Goal: Information Seeking & Learning: Learn about a topic

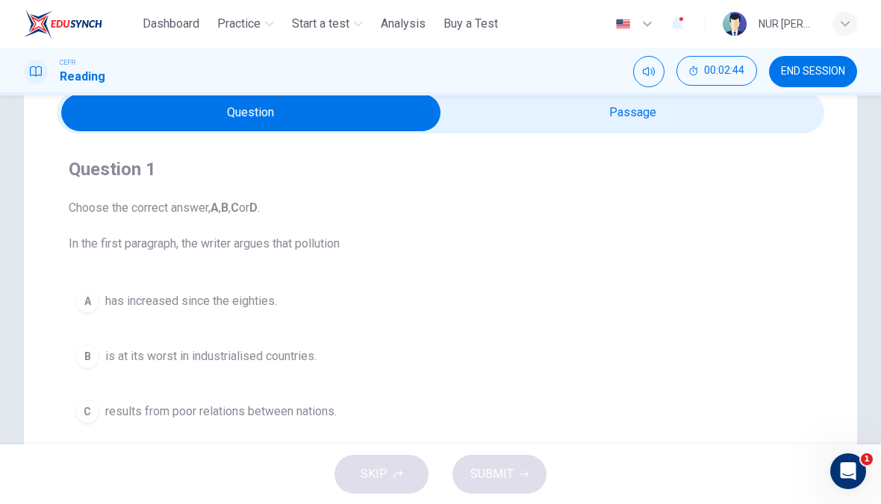
scroll to position [66, 0]
click at [126, 362] on span "is at its worst in industrialised countries." at bounding box center [210, 357] width 211 height 18
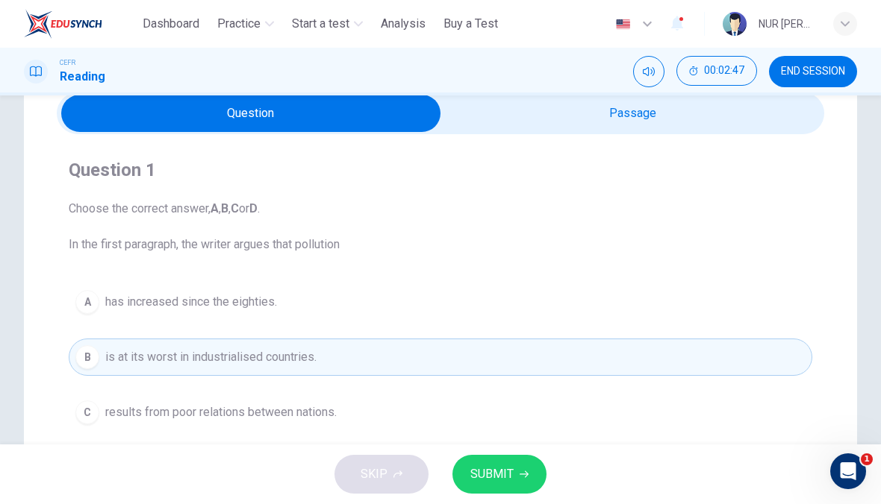
click at [534, 469] on button "SUBMIT" at bounding box center [499, 474] width 94 height 39
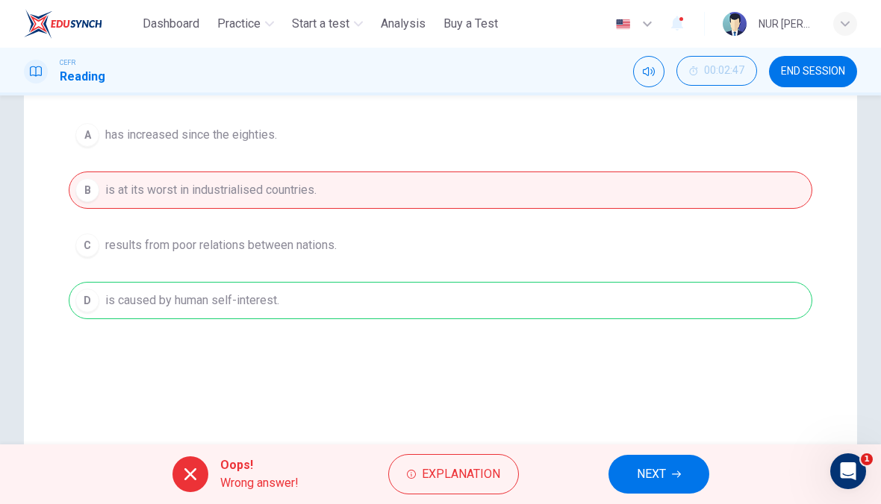
scroll to position [252, 0]
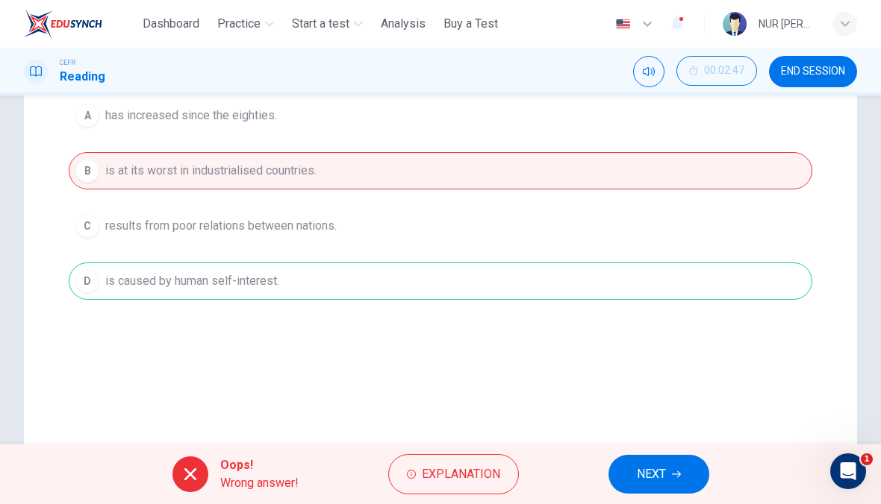
click at [508, 476] on button "Explanation" at bounding box center [453, 474] width 131 height 40
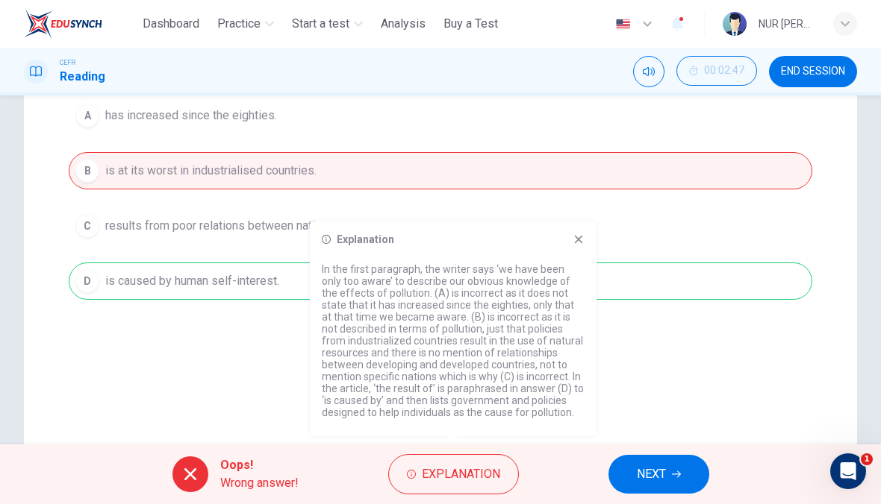
click at [641, 478] on span "NEXT" at bounding box center [651, 474] width 29 height 21
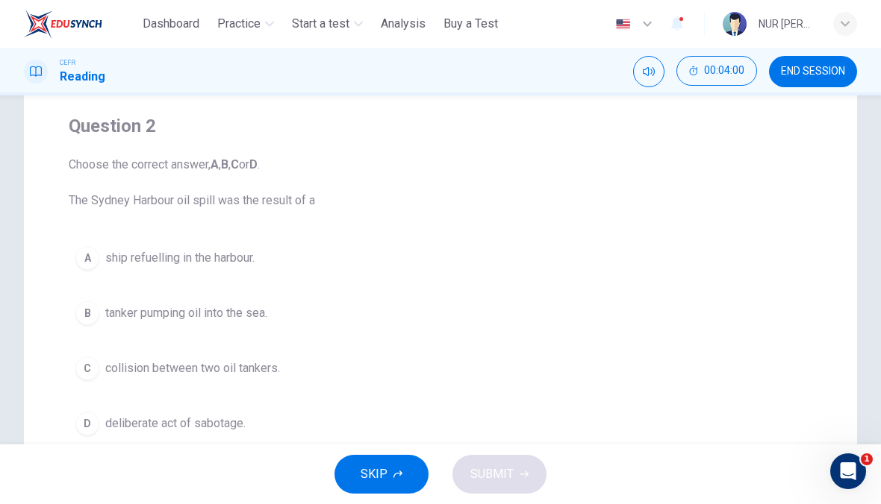
scroll to position [125, 0]
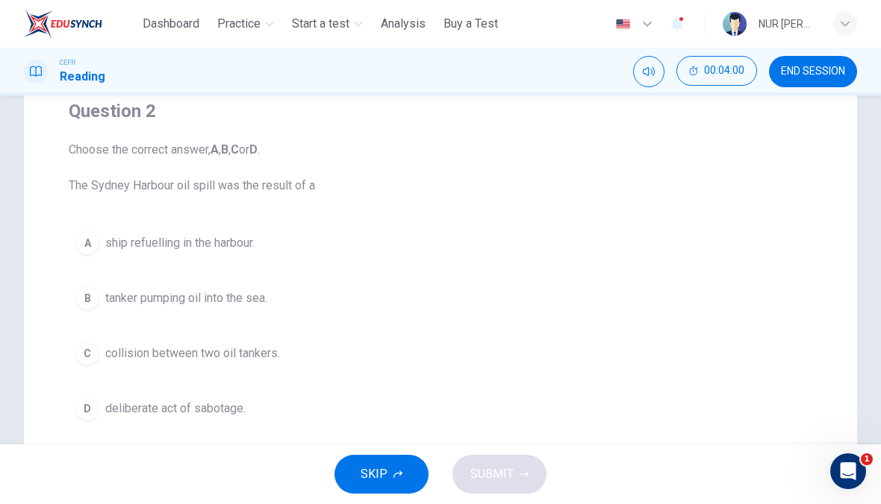
click at [353, 313] on button "B tanker pumping oil into the sea." at bounding box center [440, 298] width 743 height 37
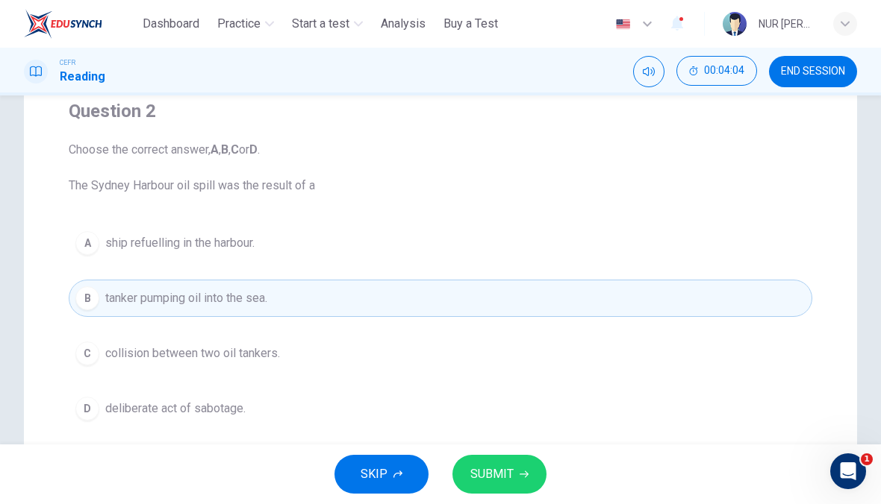
click at [496, 448] on div "SKIP SUBMIT" at bounding box center [440, 475] width 881 height 60
click at [493, 460] on button "SUBMIT" at bounding box center [499, 474] width 94 height 39
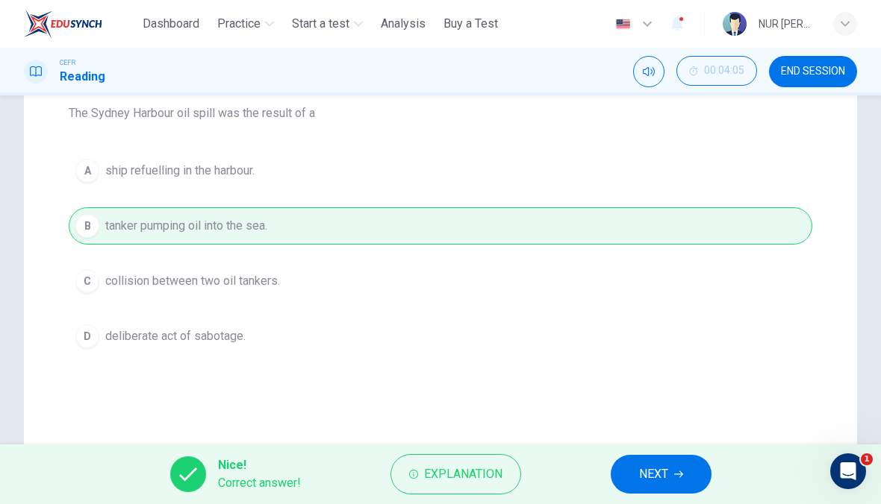
scroll to position [196, 0]
click at [456, 474] on span "Explanation" at bounding box center [463, 474] width 78 height 21
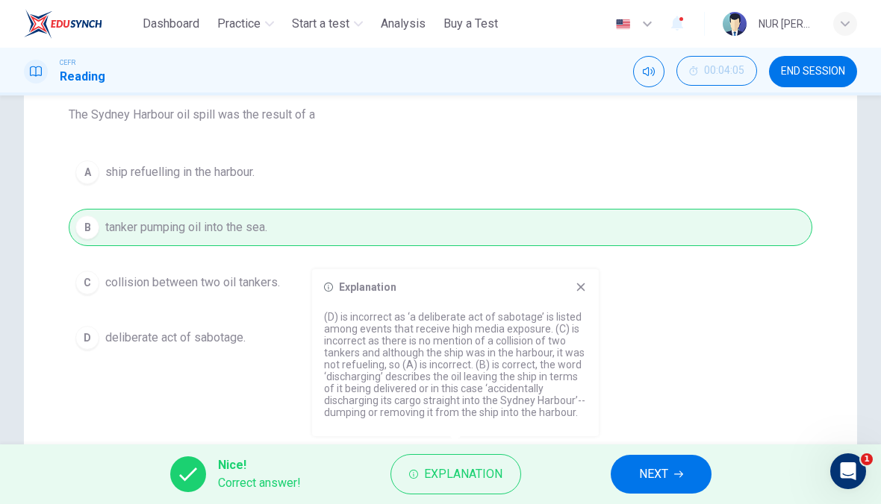
click at [575, 293] on icon at bounding box center [581, 287] width 12 height 12
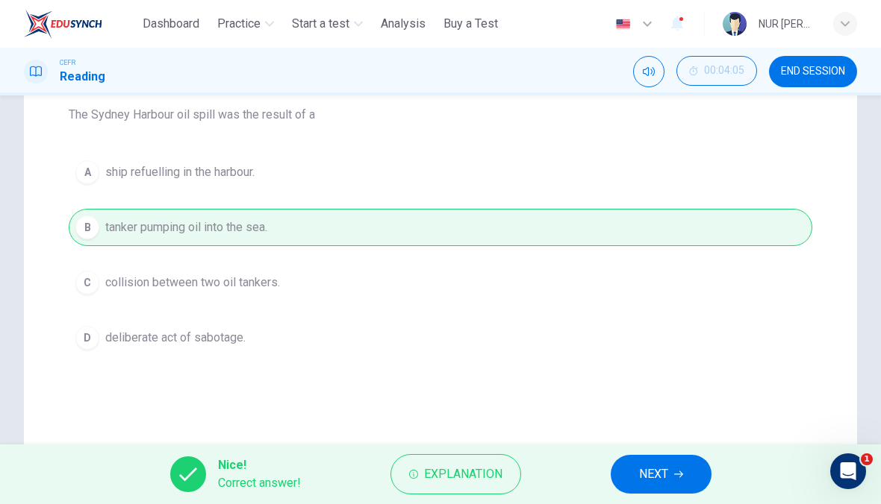
click at [635, 475] on button "NEXT" at bounding box center [660, 474] width 101 height 39
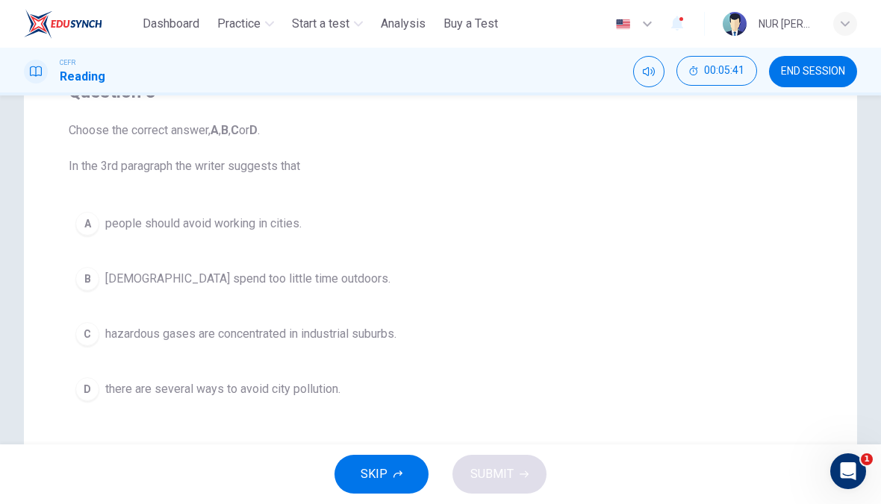
scroll to position [143, 0]
click at [384, 394] on button "D there are several ways to avoid city pollution." at bounding box center [440, 390] width 743 height 37
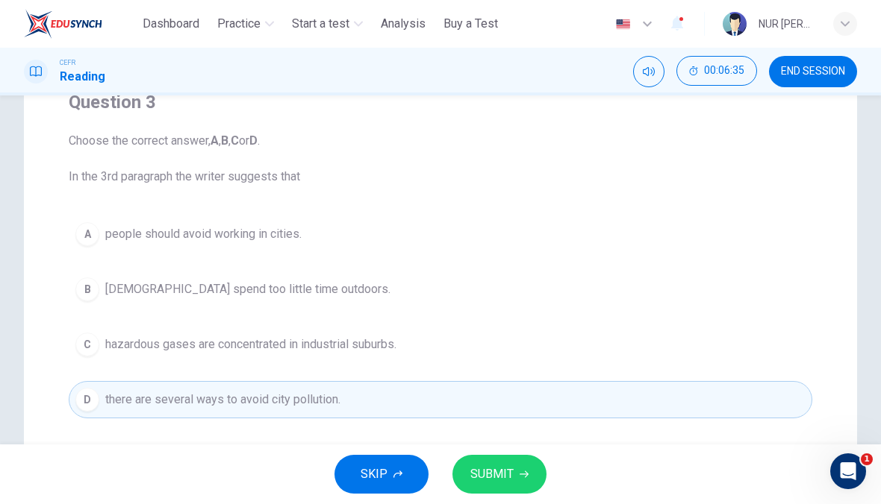
scroll to position [133, 0]
click at [480, 470] on span "SUBMIT" at bounding box center [491, 474] width 43 height 21
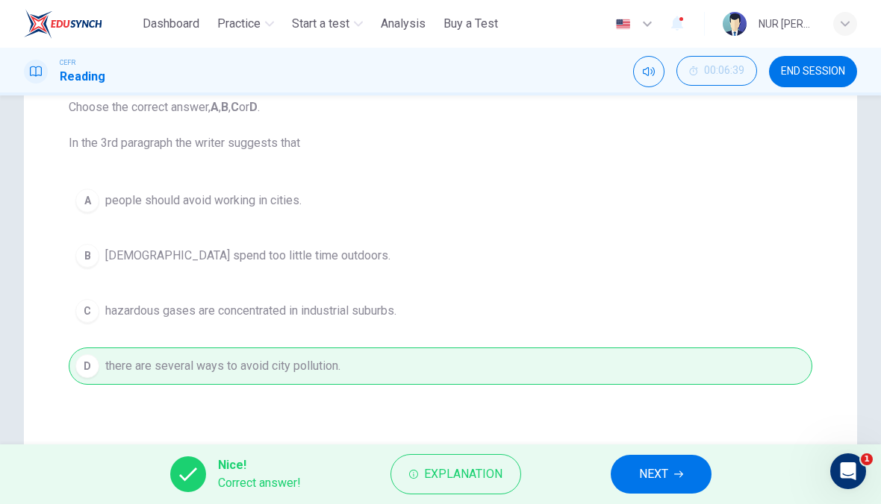
scroll to position [166, 0]
click at [677, 482] on button "NEXT" at bounding box center [660, 474] width 101 height 39
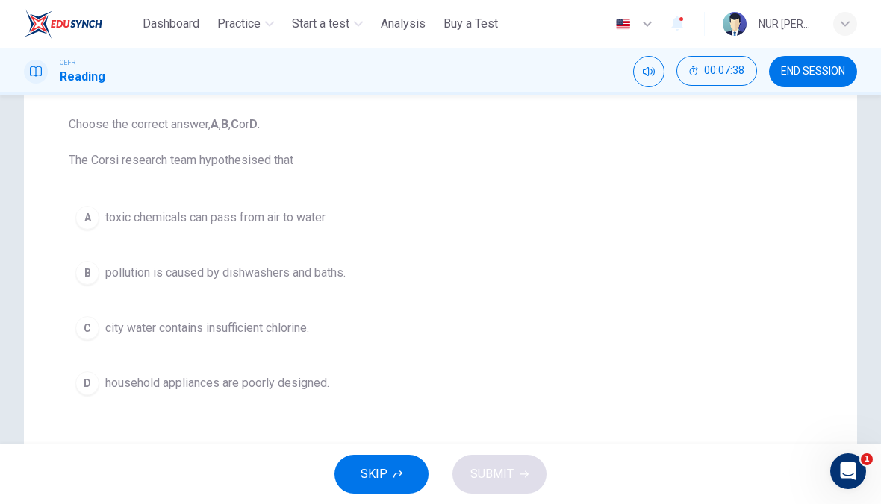
scroll to position [152, 0]
click at [342, 275] on span "pollution is caused by dishwashers and baths." at bounding box center [225, 271] width 240 height 18
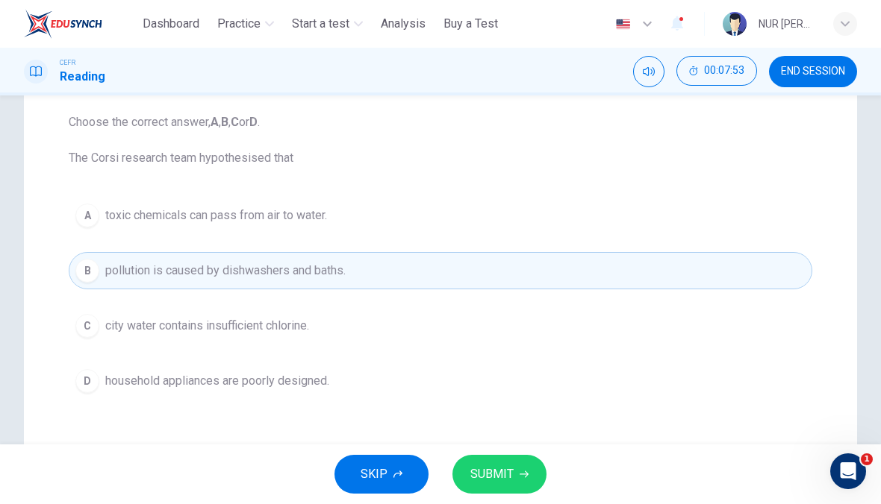
click at [493, 488] on button "SUBMIT" at bounding box center [499, 474] width 94 height 39
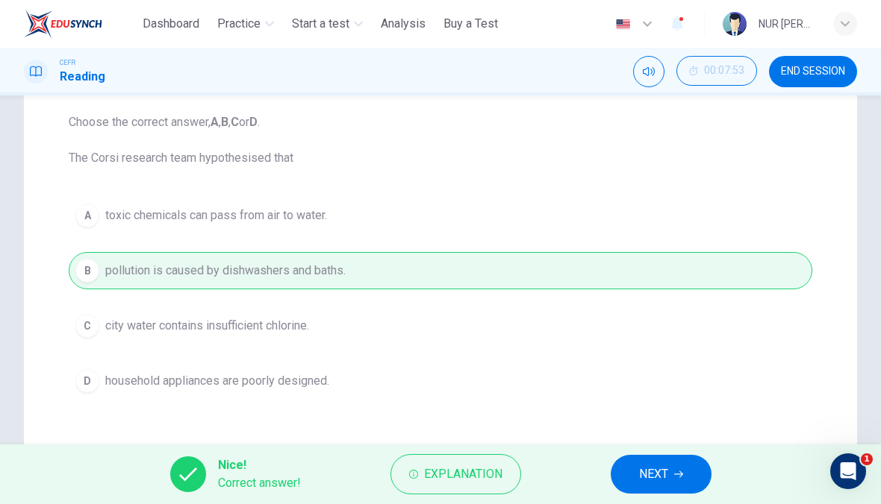
click at [670, 466] on button "NEXT" at bounding box center [660, 474] width 101 height 39
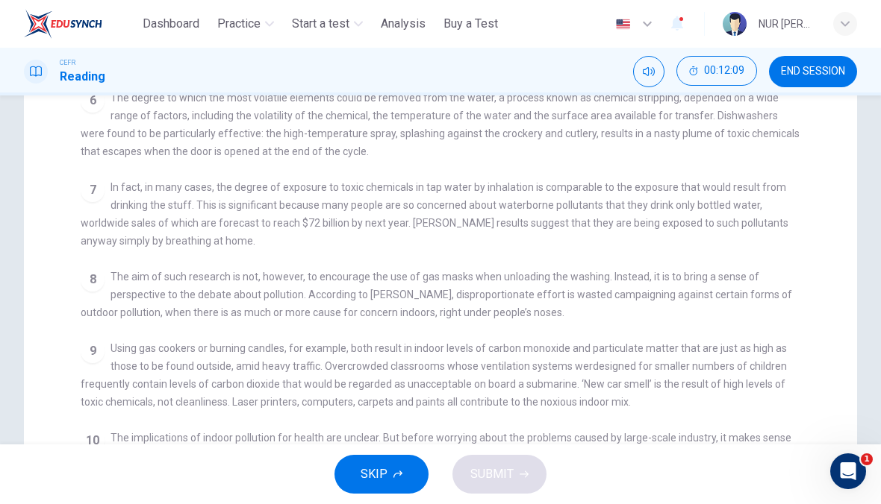
scroll to position [301, 0]
click at [186, 319] on div "CLICK TO ZOOM Click to Zoom 1 Since the early eighties we have been only too aw…" at bounding box center [451, 232] width 740 height 534
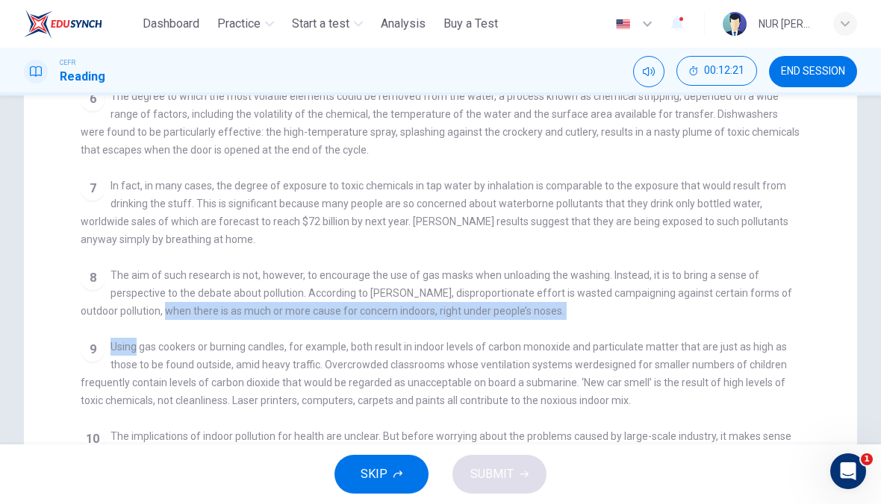
click at [216, 353] on div "9 Using gas cookers or burning candles, for example, both result in indoor leve…" at bounding box center [441, 374] width 720 height 72
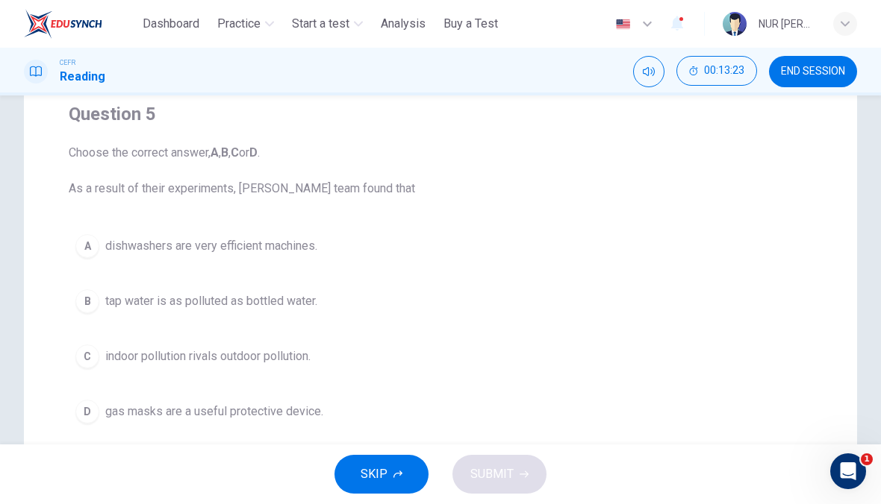
scroll to position [125, 0]
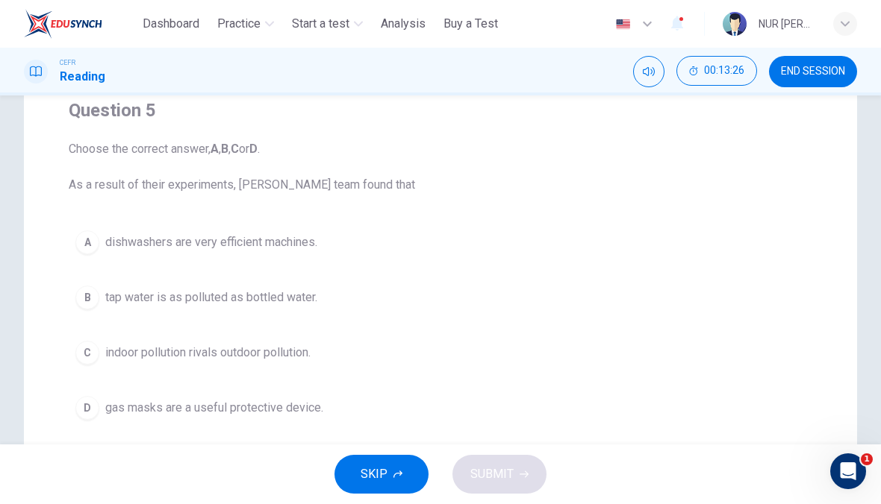
click at [379, 254] on button "A dishwashers are very efficient machines." at bounding box center [440, 242] width 743 height 37
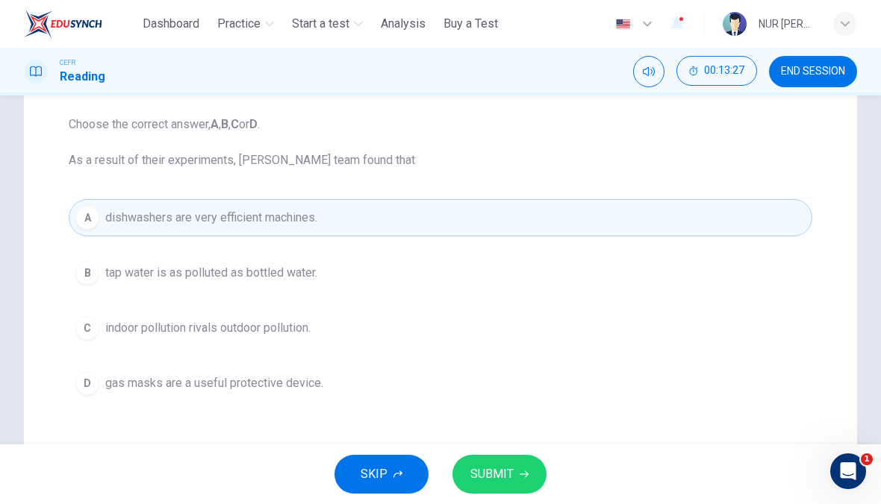
scroll to position [152, 0]
click at [517, 472] on button "SUBMIT" at bounding box center [499, 474] width 94 height 39
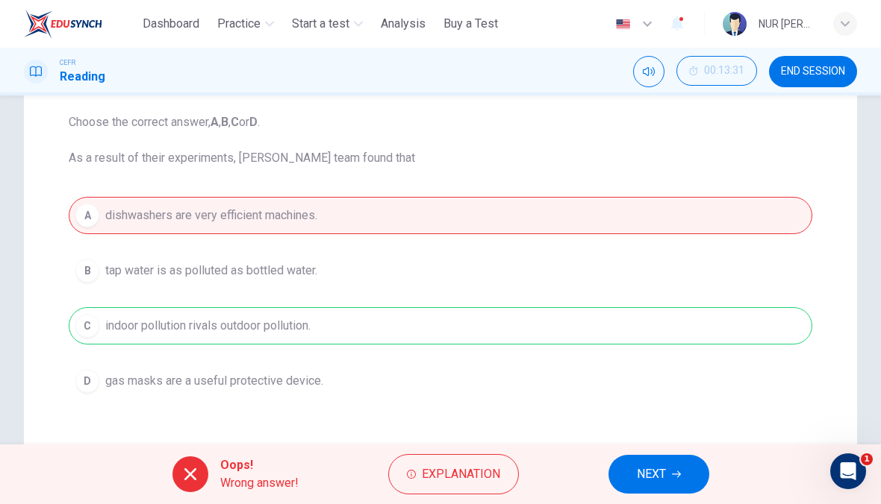
click at [490, 482] on span "Explanation" at bounding box center [461, 474] width 78 height 21
click at [588, 267] on div "A dishwashers are very efficient machines. B tap water is as polluted as bottle…" at bounding box center [440, 298] width 743 height 203
click at [647, 475] on span "NEXT" at bounding box center [651, 474] width 29 height 21
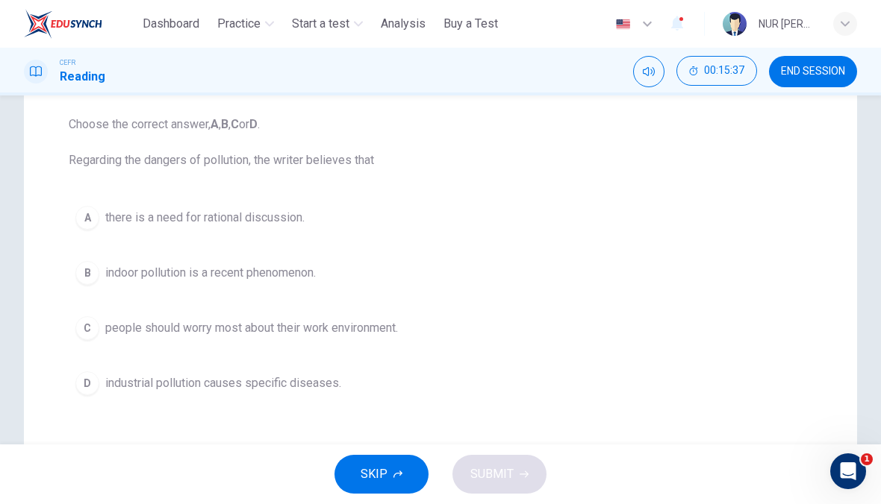
scroll to position [149, 0]
click at [416, 252] on div "A there is a need for rational discussion. B indoor pollution is a recent pheno…" at bounding box center [440, 301] width 743 height 203
click at [408, 273] on button "B indoor pollution is a recent phenomenon." at bounding box center [440, 273] width 743 height 37
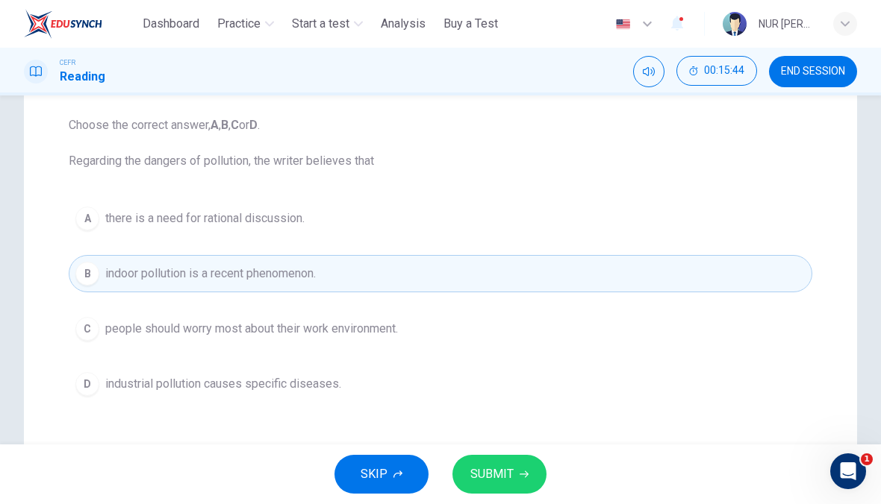
click at [501, 486] on button "SUBMIT" at bounding box center [499, 474] width 94 height 39
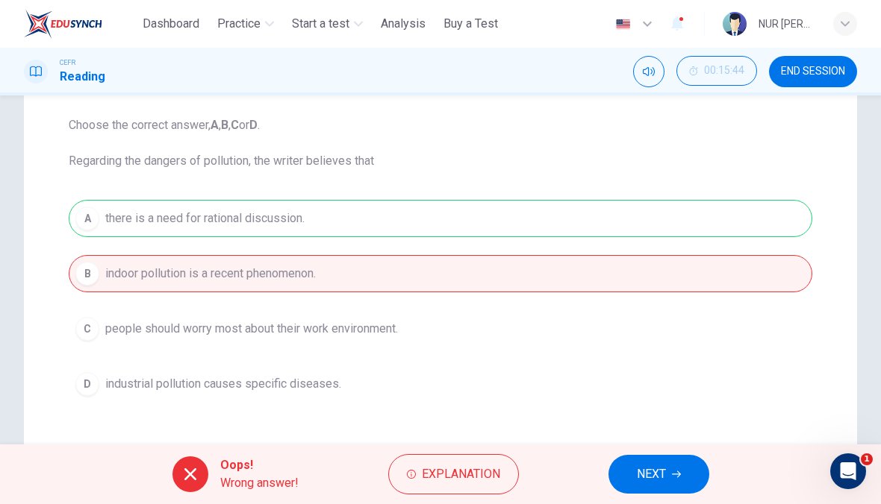
click at [480, 475] on span "Explanation" at bounding box center [461, 474] width 78 height 21
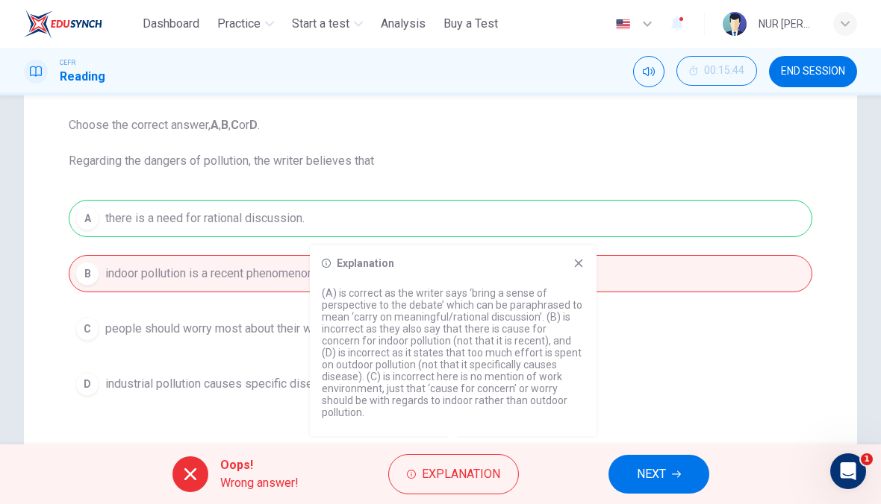
click at [663, 475] on span "NEXT" at bounding box center [651, 474] width 29 height 21
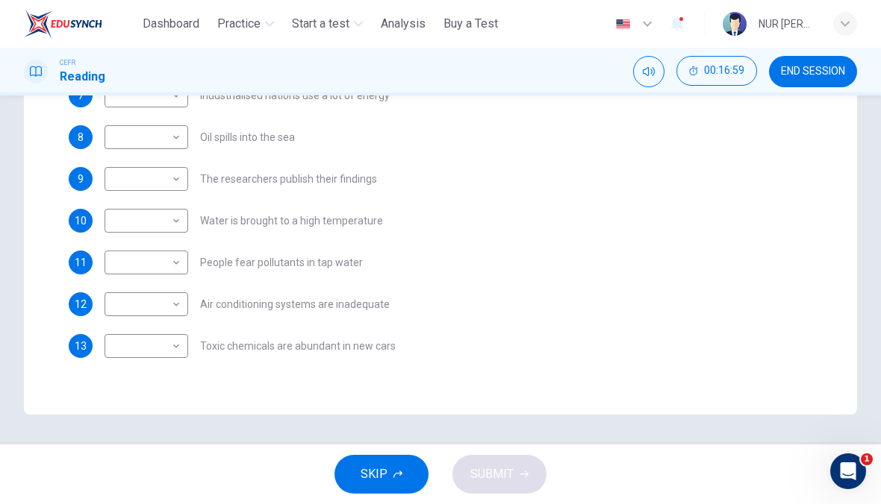
scroll to position [212, 0]
click at [168, 346] on body "This site uses cookies, as explained in our Privacy Policy . If you agree to th…" at bounding box center [440, 252] width 881 height 504
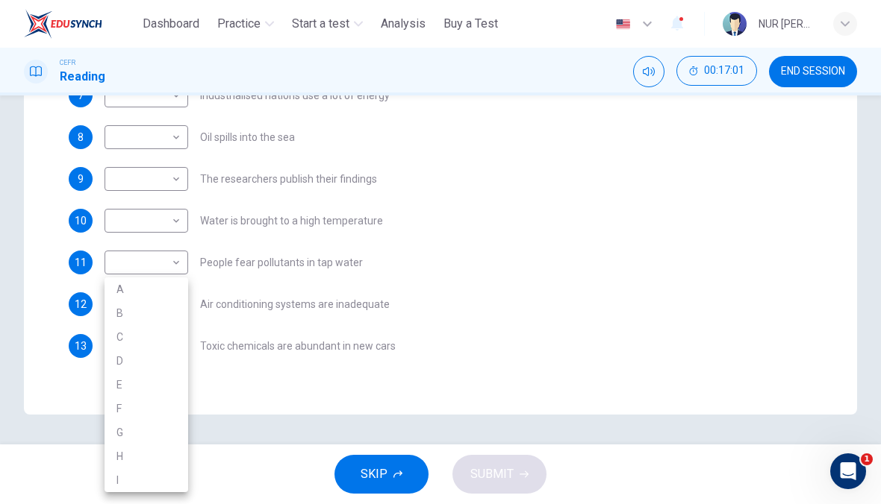
click at [306, 208] on div at bounding box center [440, 252] width 881 height 504
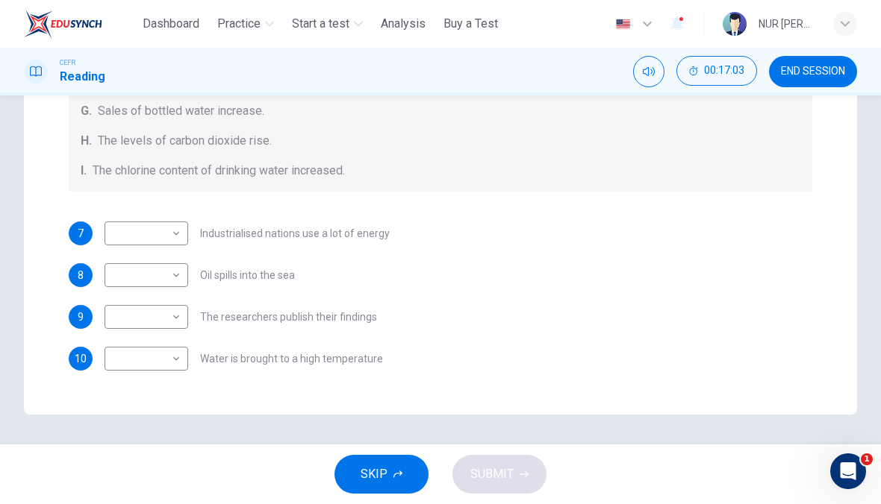
scroll to position [72, 0]
click at [175, 230] on body "This site uses cookies, as explained in our Privacy Policy . If you agree to th…" at bounding box center [440, 252] width 881 height 504
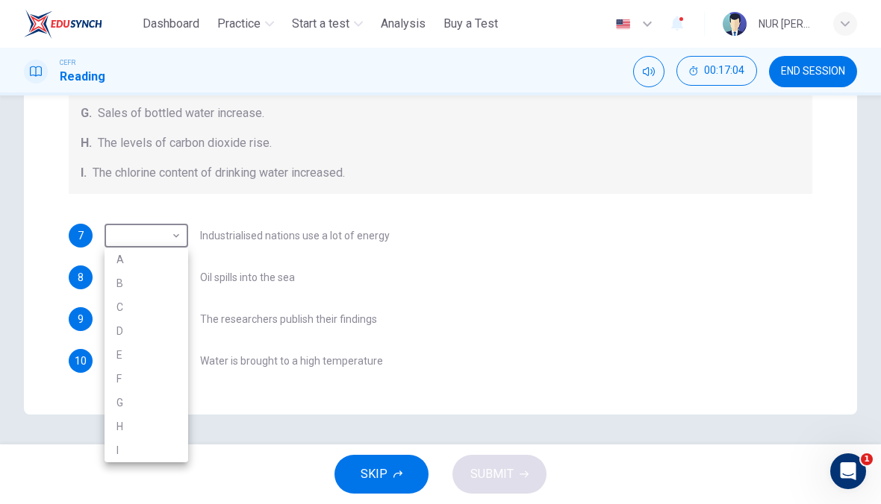
click at [152, 260] on li "A" at bounding box center [146, 260] width 84 height 24
type input "*"
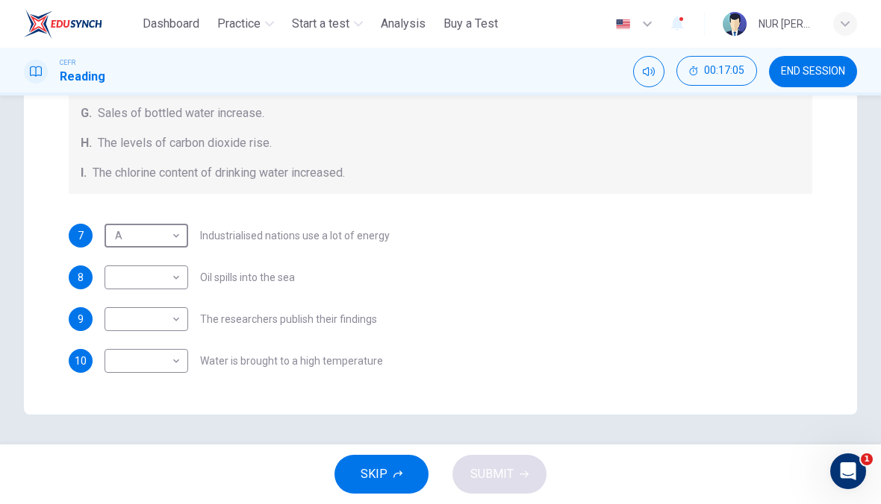
click at [181, 275] on body "This site uses cookies, as explained in our Privacy Policy . If you agree to th…" at bounding box center [440, 252] width 881 height 504
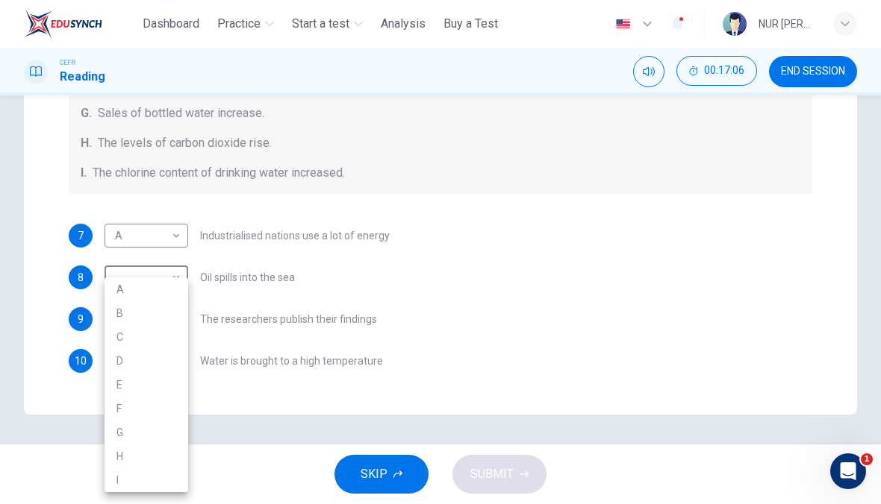
click at [160, 320] on li "B" at bounding box center [146, 313] width 84 height 24
type input "*"
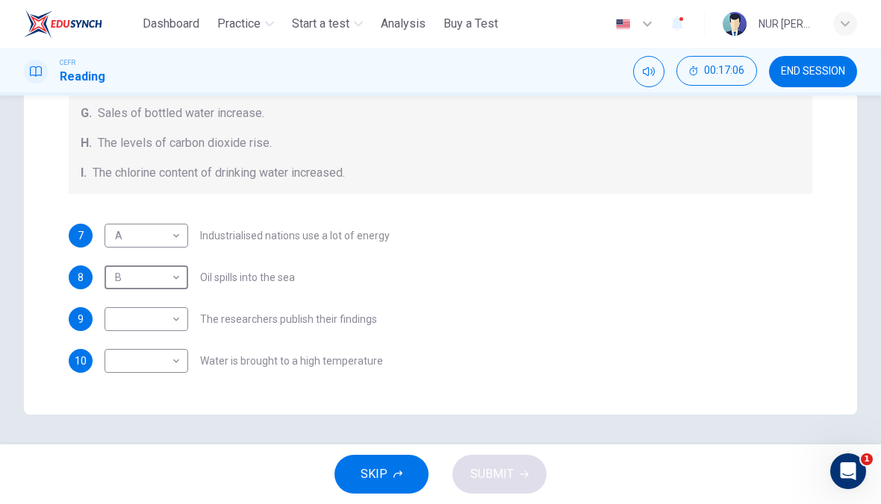
click at [181, 324] on body "This site uses cookies, as explained in our Privacy Policy . If you agree to th…" at bounding box center [440, 252] width 881 height 504
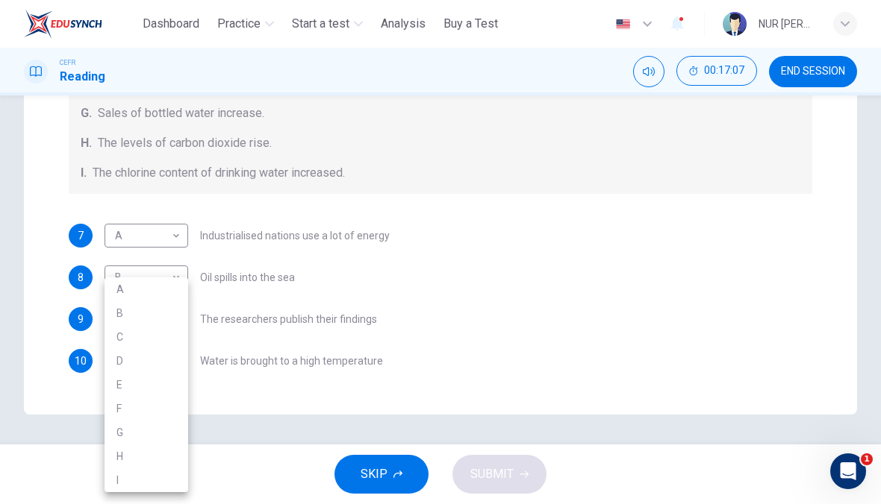
click at [150, 342] on li "C" at bounding box center [146, 337] width 84 height 24
type input "*"
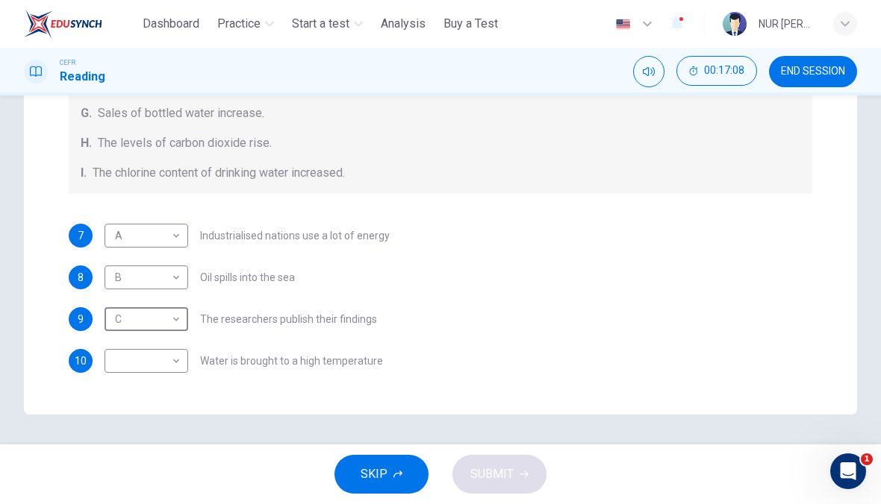
click at [182, 358] on body "This site uses cookies, as explained in our Privacy Policy . If you agree to th…" at bounding box center [440, 252] width 881 height 504
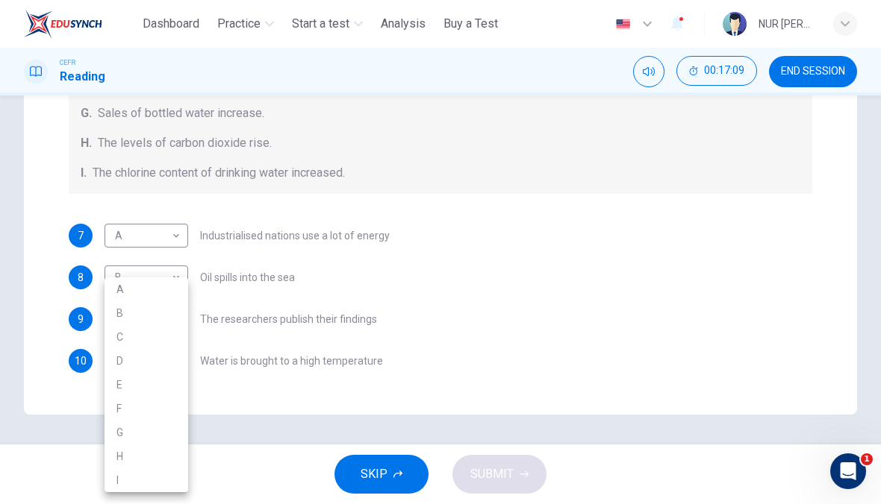
click at [144, 356] on li "D" at bounding box center [146, 361] width 84 height 24
type input "*"
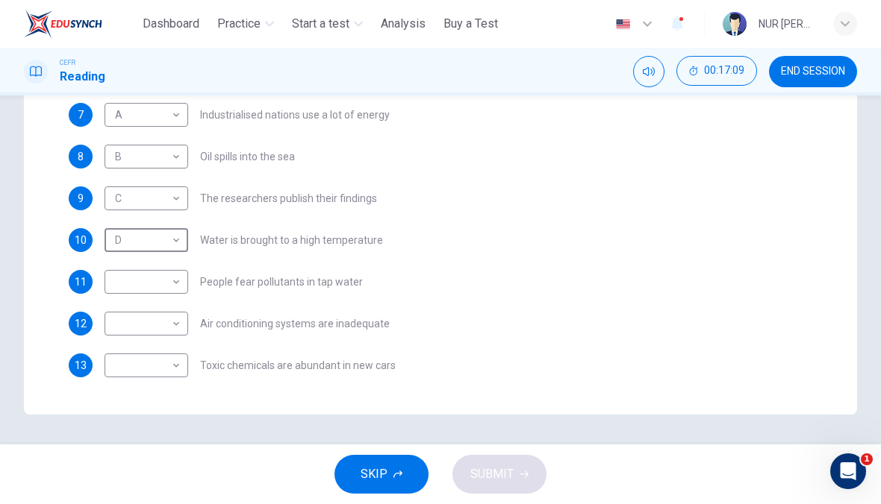
scroll to position [201, 0]
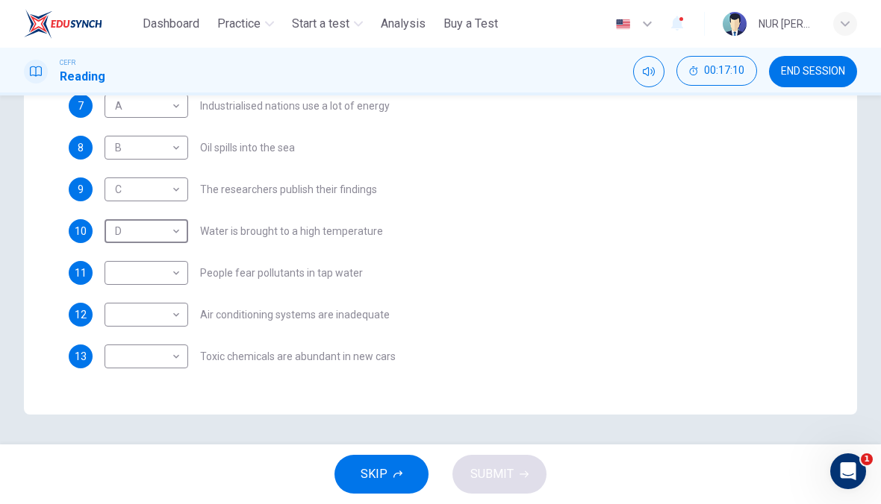
click at [181, 274] on body "This site uses cookies, as explained in our Privacy Policy . If you agree to th…" at bounding box center [440, 252] width 881 height 504
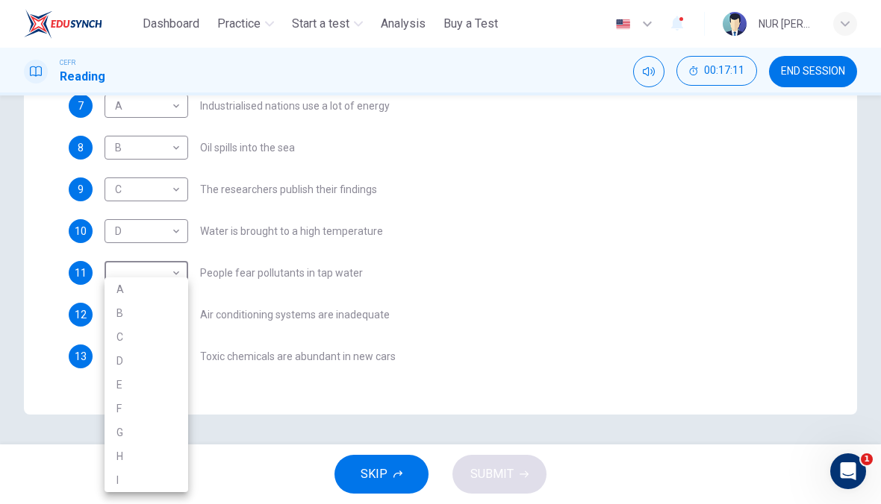
click at [154, 393] on li "E" at bounding box center [146, 385] width 84 height 24
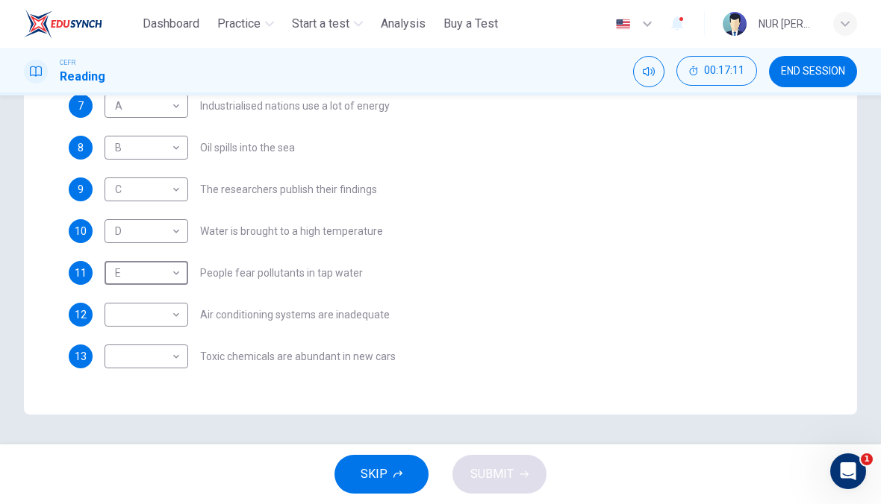
type input "*"
click at [179, 313] on body "This site uses cookies, as explained in our Privacy Policy . If you agree to th…" at bounding box center [440, 252] width 881 height 504
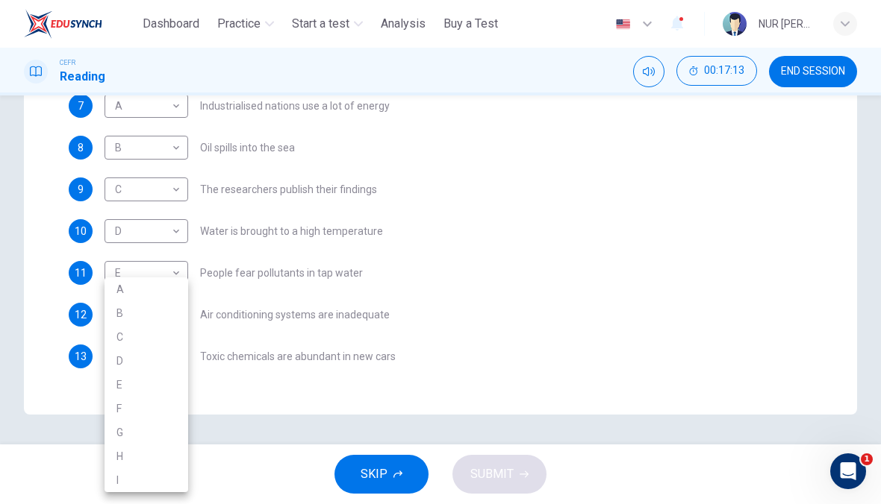
click at [156, 408] on li "F" at bounding box center [146, 409] width 84 height 24
type input "*"
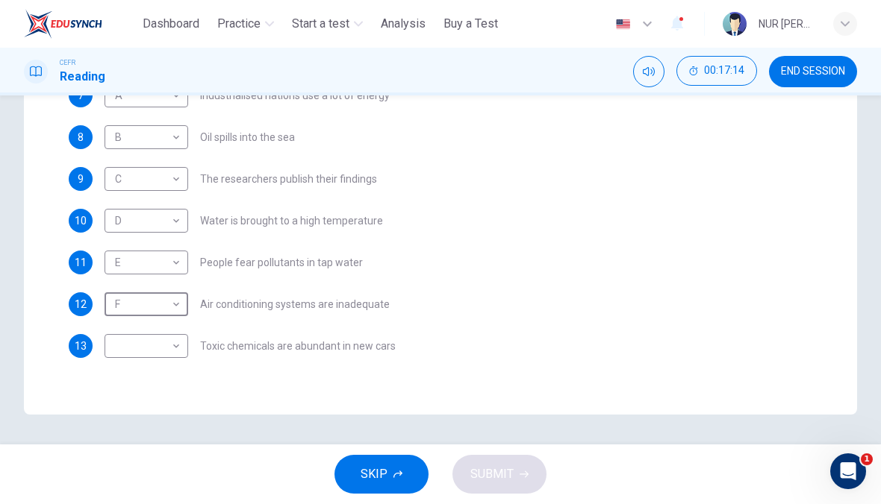
scroll to position [212, 0]
click at [181, 346] on body "This site uses cookies, as explained in our Privacy Policy . If you agree to th…" at bounding box center [440, 252] width 881 height 504
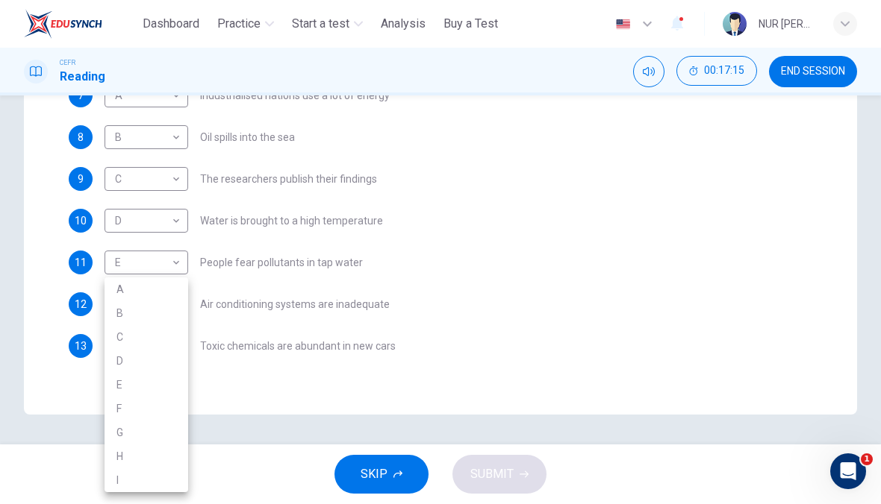
click at [156, 434] on li "G" at bounding box center [146, 433] width 84 height 24
type input "*"
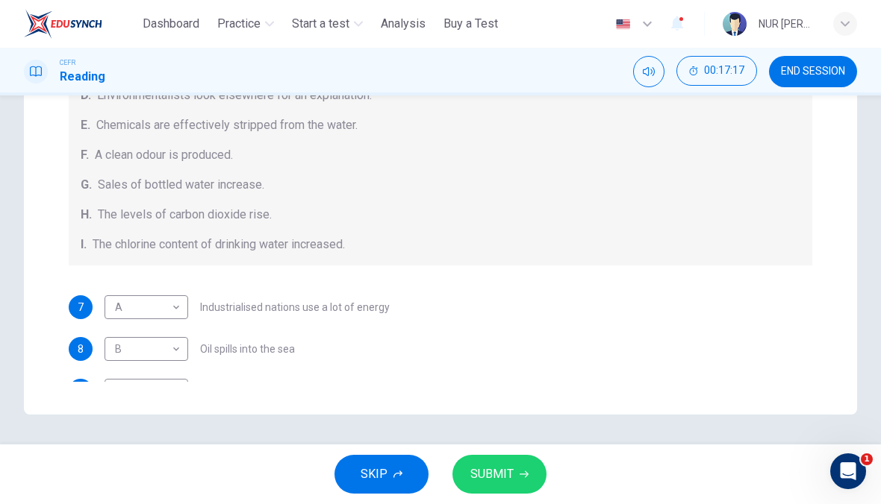
scroll to position [0, 0]
click at [502, 477] on span "SUBMIT" at bounding box center [491, 474] width 43 height 21
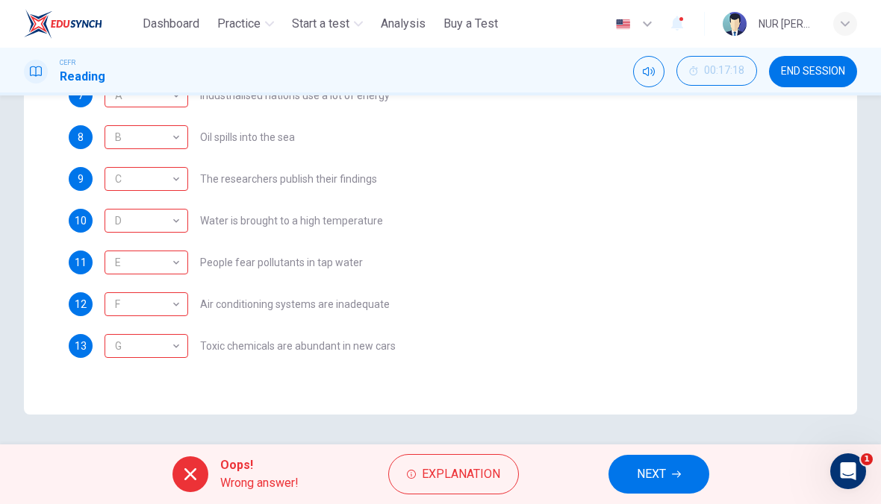
scroll to position [212, 0]
click at [474, 481] on span "Explanation" at bounding box center [461, 474] width 78 height 21
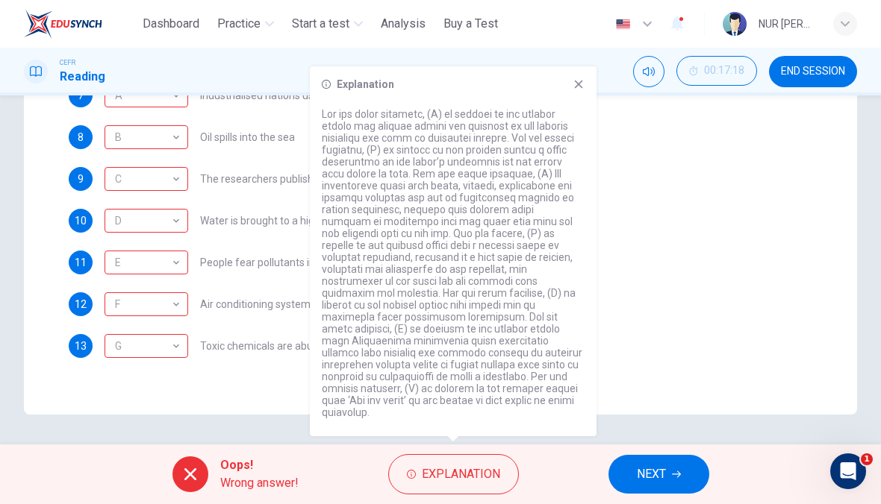
click at [665, 469] on span "NEXT" at bounding box center [651, 474] width 29 height 21
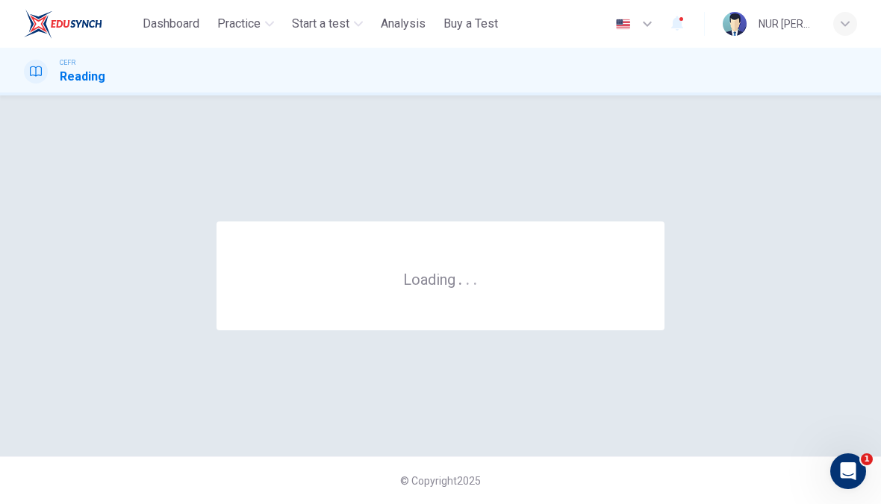
scroll to position [0, 0]
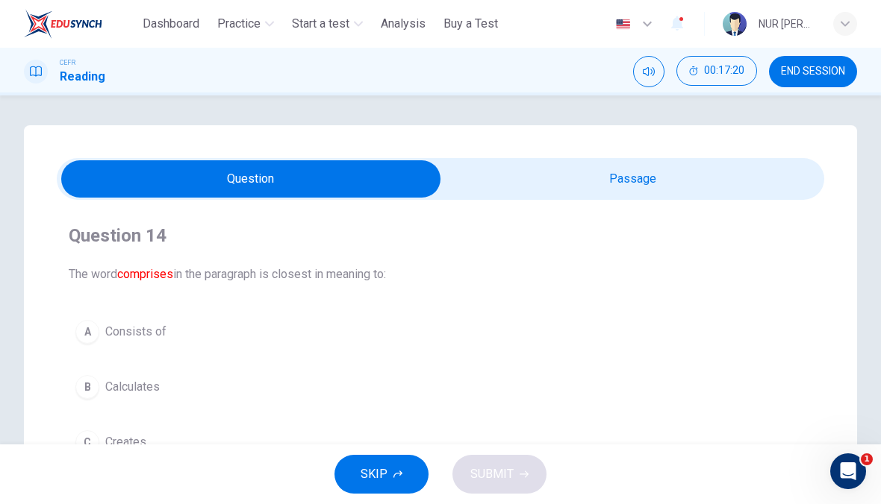
click at [568, 308] on div "Question 14 The word comprises in the paragraph is closest in meaning to: A Con…" at bounding box center [440, 370] width 767 height 316
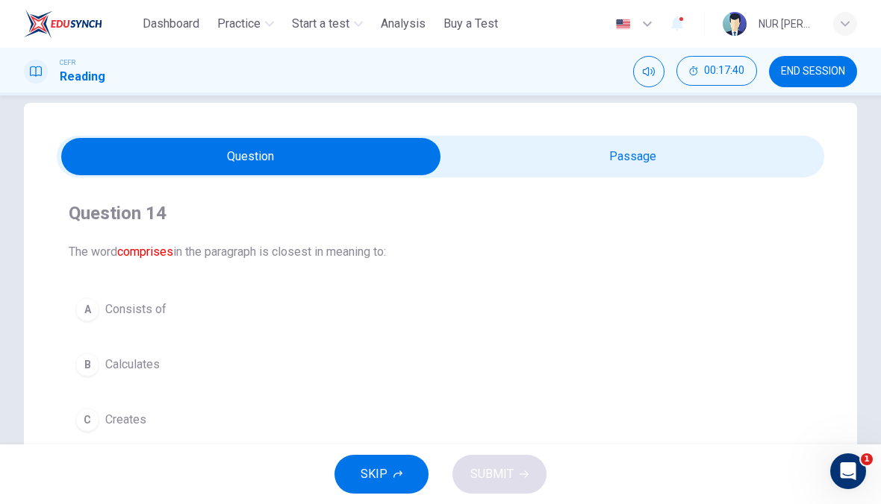
click at [217, 350] on button "B Calculates" at bounding box center [440, 364] width 743 height 37
click at [227, 309] on button "A Consists of" at bounding box center [440, 309] width 743 height 37
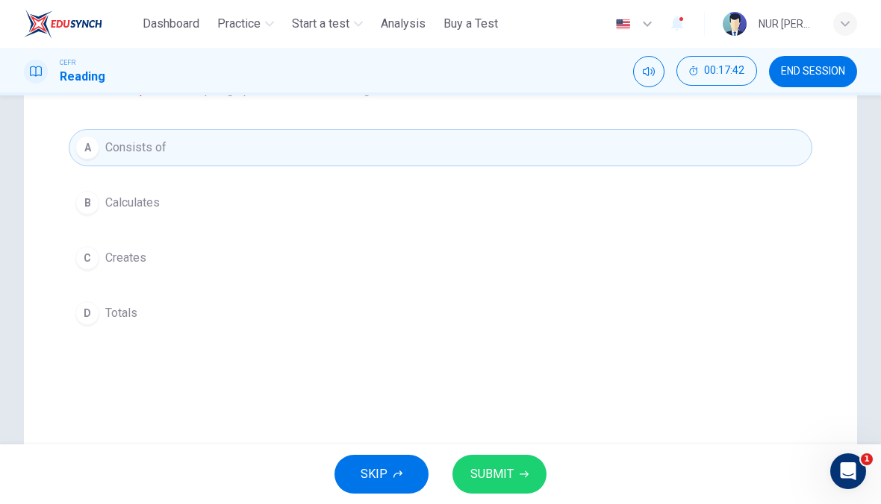
scroll to position [184, 0]
click at [519, 475] on icon "button" at bounding box center [523, 474] width 9 height 9
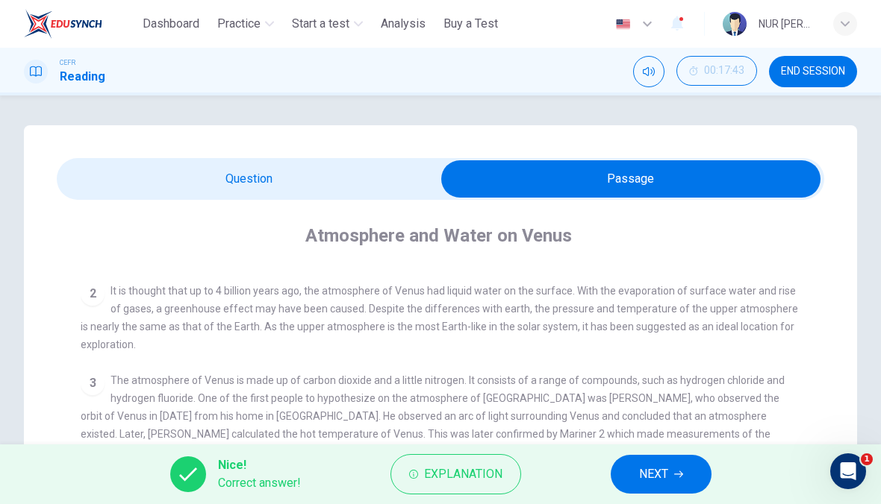
scroll to position [72, 0]
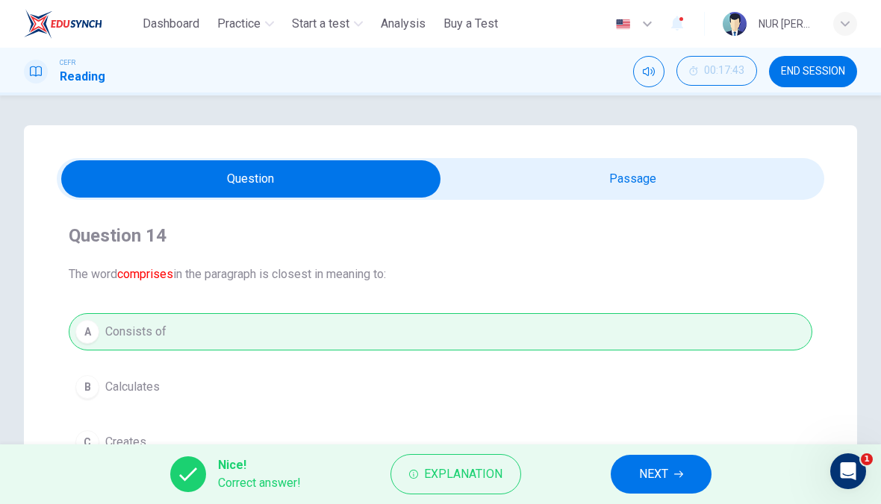
click at [649, 476] on span "NEXT" at bounding box center [653, 474] width 29 height 21
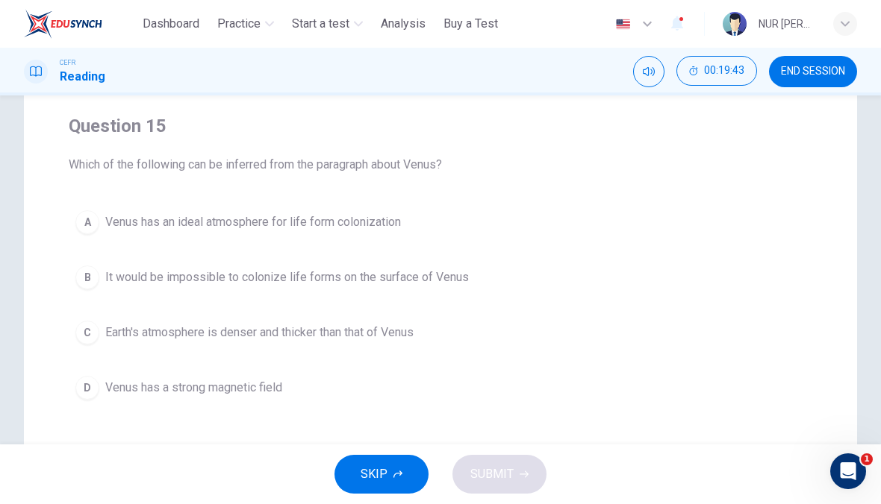
scroll to position [109, 0]
click at [422, 233] on button "A Venus has an ideal atmosphere for life form colonization" at bounding box center [440, 222] width 743 height 37
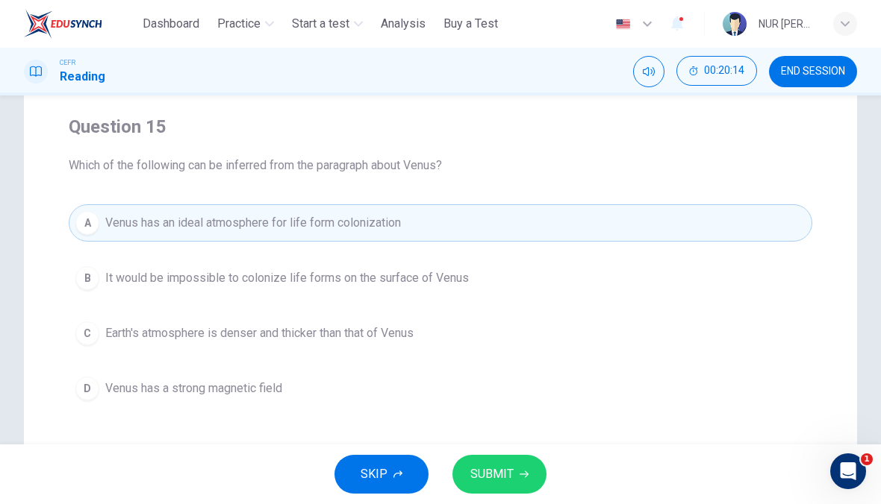
click at [515, 472] on button "SUBMIT" at bounding box center [499, 474] width 94 height 39
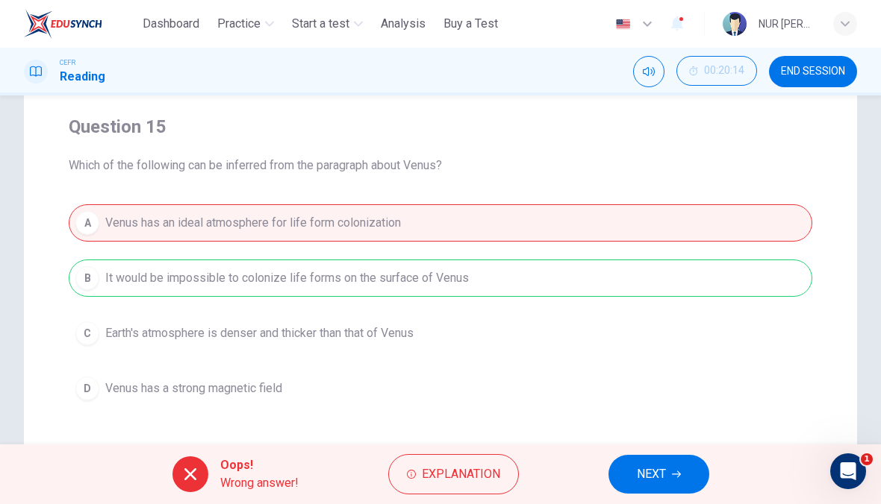
click at [458, 480] on span "Explanation" at bounding box center [461, 474] width 78 height 21
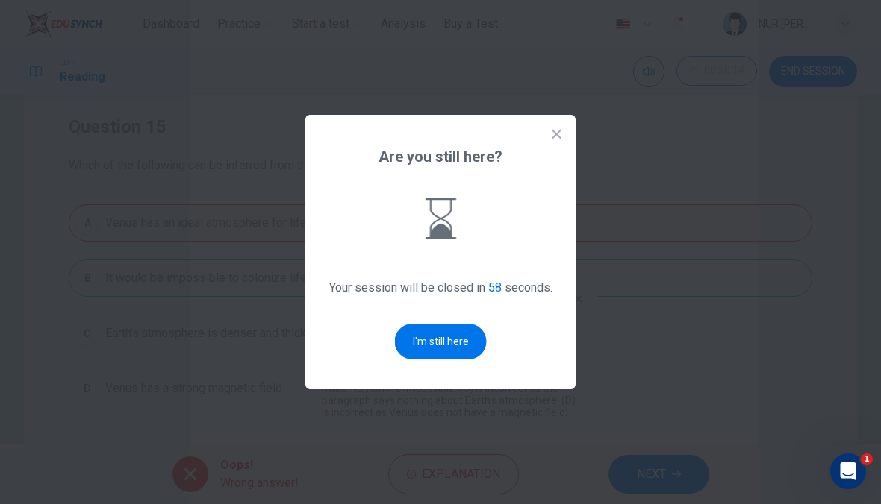
click at [464, 347] on button "I'm still here" at bounding box center [441, 342] width 92 height 36
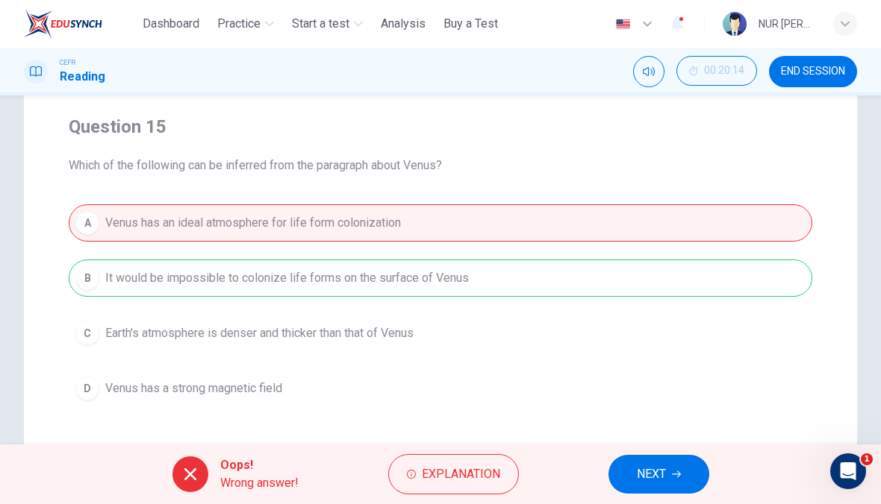
click at [678, 474] on icon "button" at bounding box center [676, 474] width 9 height 9
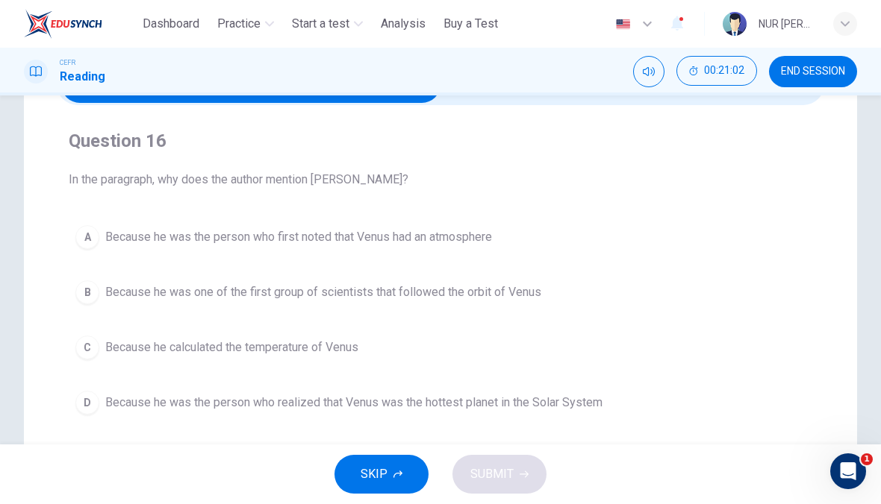
scroll to position [94, 0]
click at [530, 244] on button "A Because he was the person who first noted that Venus had an atmosphere" at bounding box center [440, 237] width 743 height 37
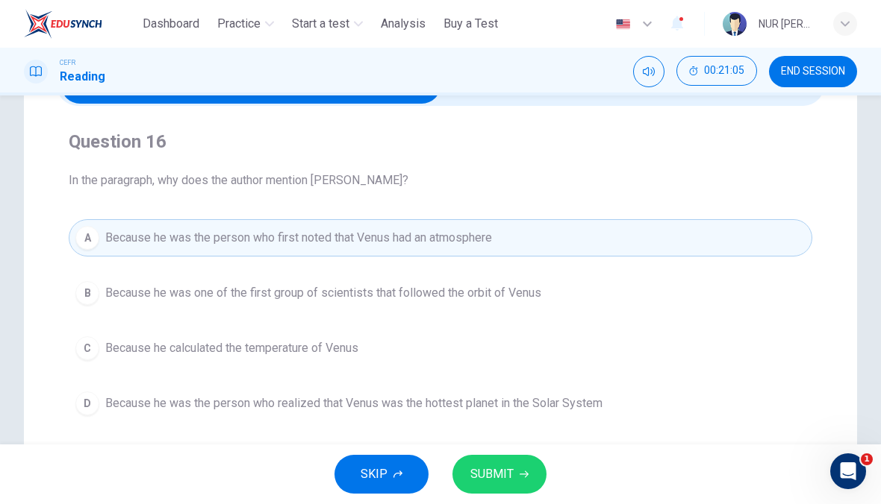
click at [485, 472] on span "SUBMIT" at bounding box center [491, 474] width 43 height 21
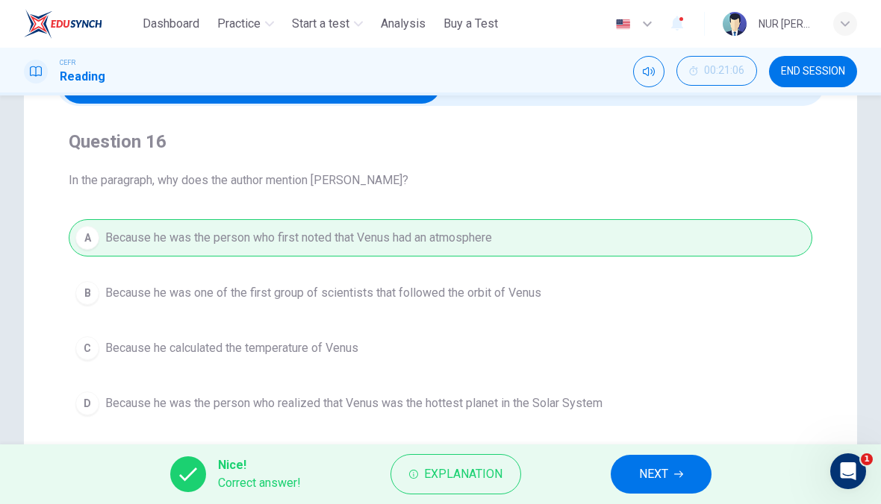
click at [463, 478] on span "Explanation" at bounding box center [463, 474] width 78 height 21
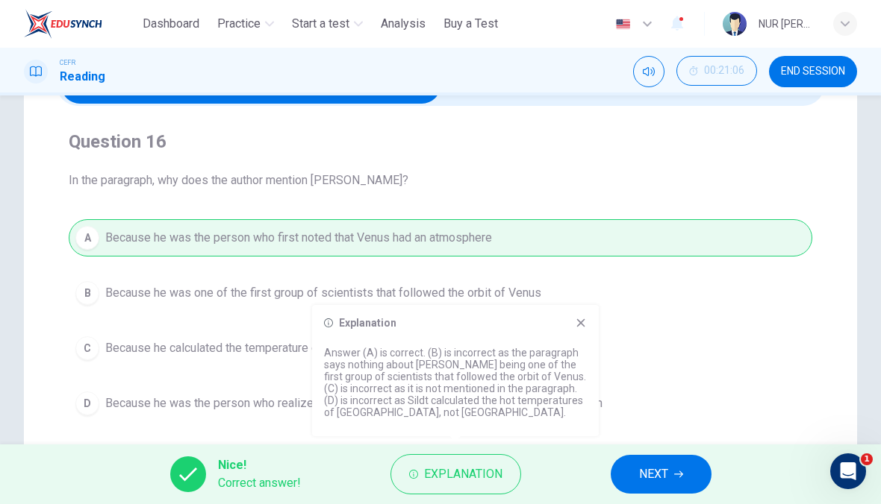
click at [582, 317] on icon at bounding box center [581, 323] width 12 height 12
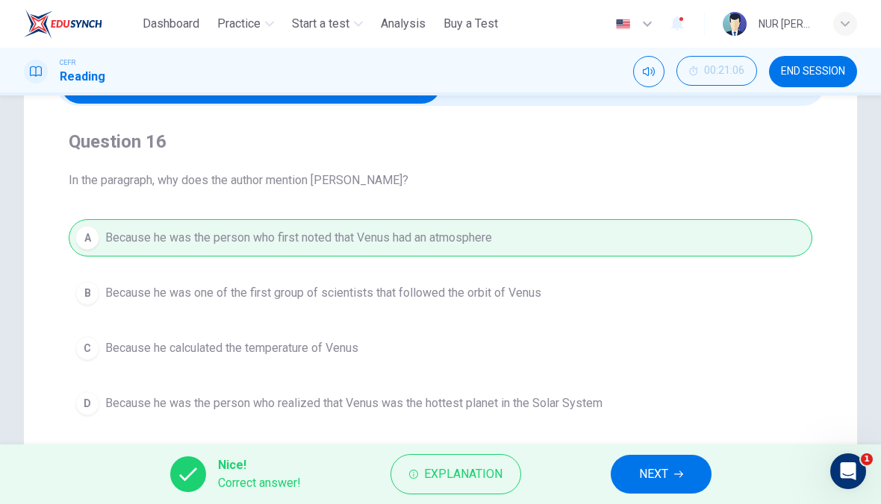
click at [668, 481] on span "NEXT" at bounding box center [653, 474] width 29 height 21
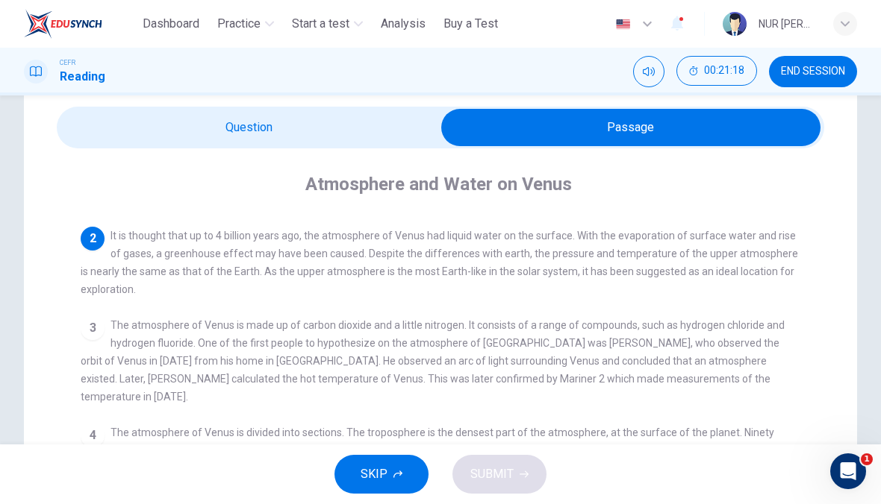
scroll to position [40, 0]
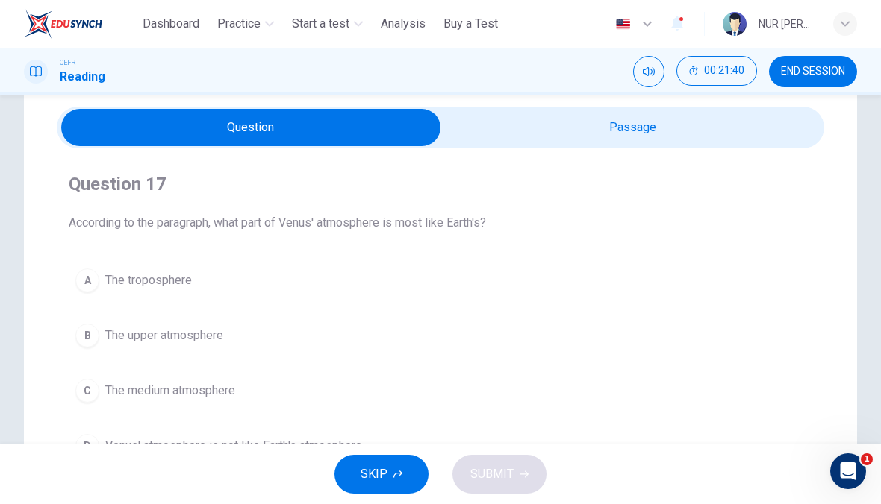
click at [344, 340] on button "B The upper atmosphere" at bounding box center [440, 335] width 743 height 37
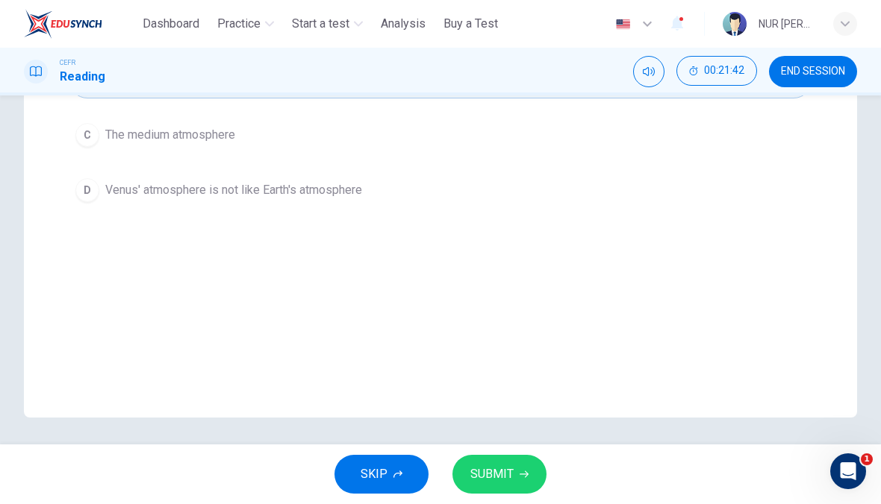
click at [523, 488] on button "SUBMIT" at bounding box center [499, 474] width 94 height 39
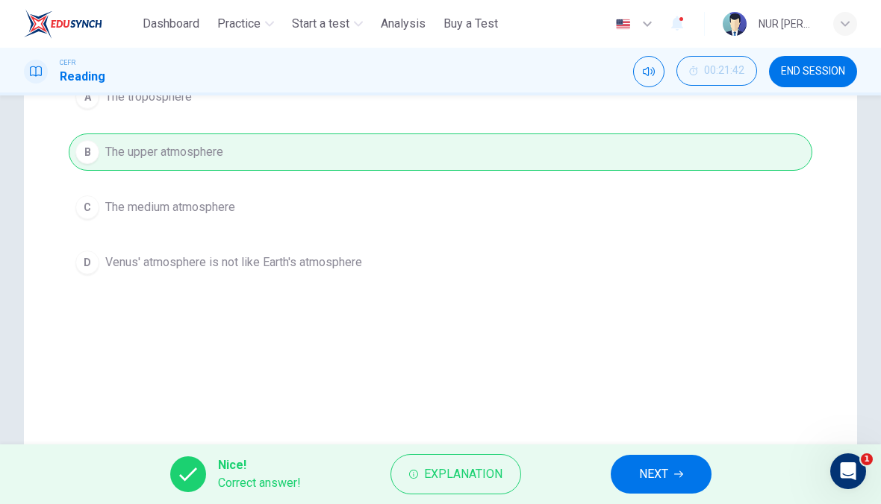
scroll to position [204, 0]
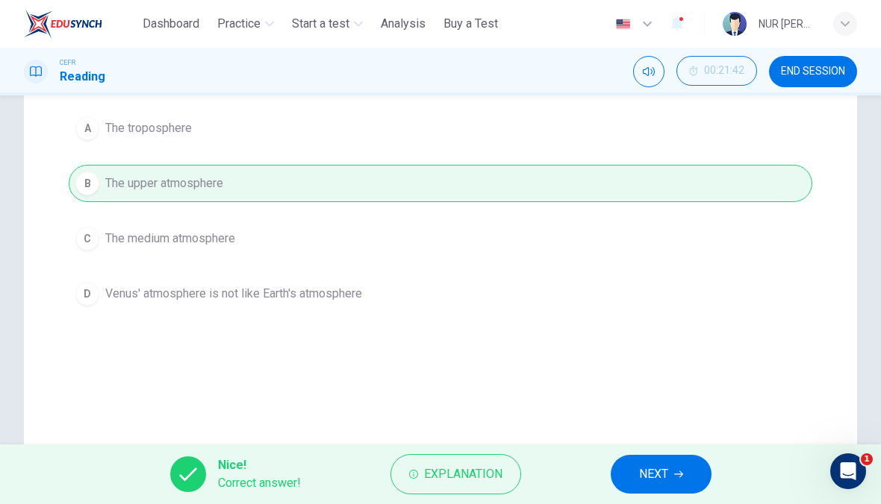
click at [656, 473] on span "NEXT" at bounding box center [653, 474] width 29 height 21
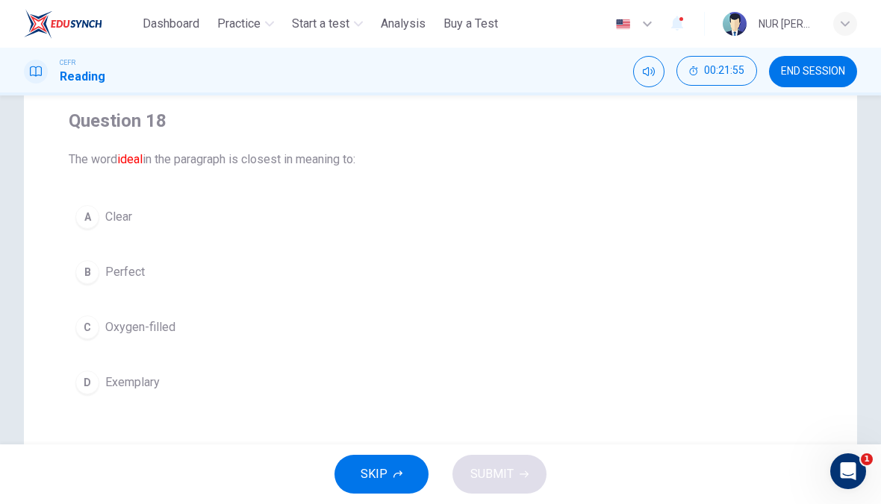
scroll to position [116, 0]
click at [107, 275] on span "Perfect" at bounding box center [125, 272] width 40 height 18
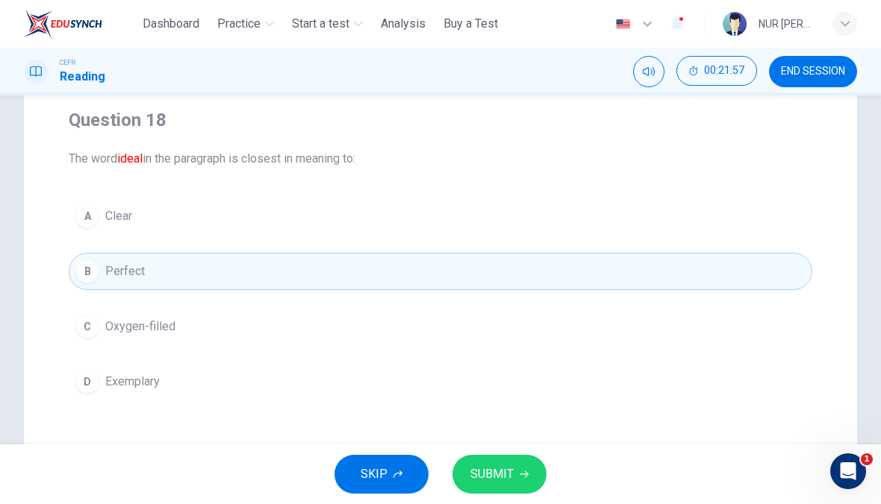
click at [481, 477] on span "SUBMIT" at bounding box center [491, 474] width 43 height 21
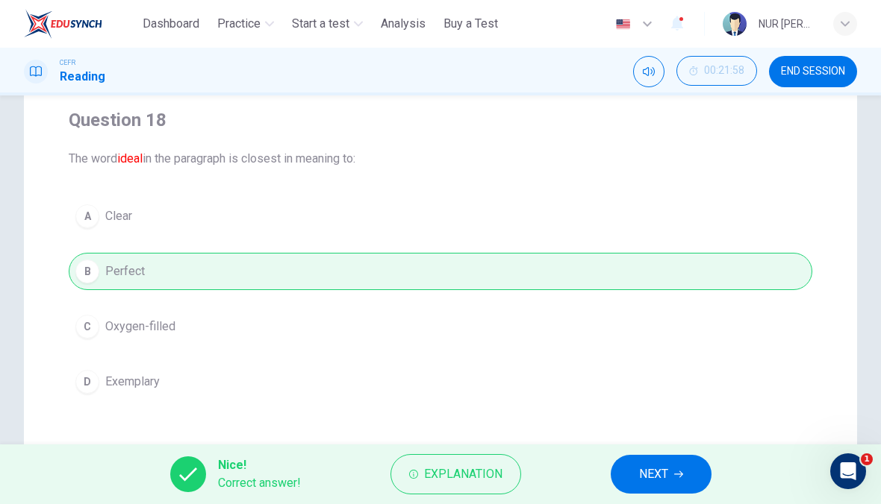
click at [654, 472] on span "NEXT" at bounding box center [653, 474] width 29 height 21
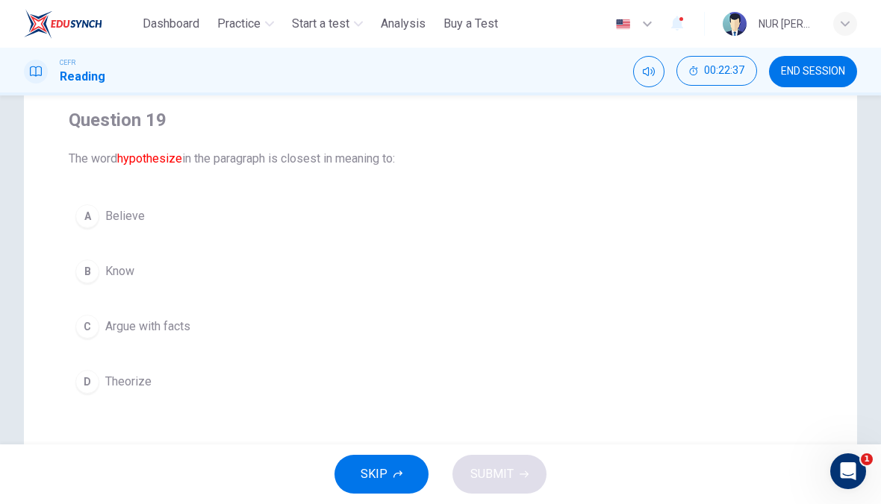
click at [304, 384] on button "D Theorize" at bounding box center [440, 381] width 743 height 37
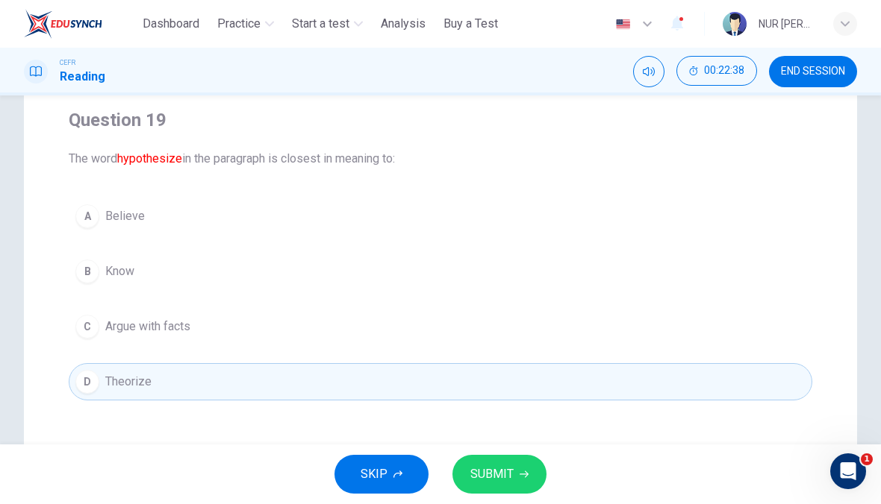
click at [501, 479] on span "SUBMIT" at bounding box center [491, 474] width 43 height 21
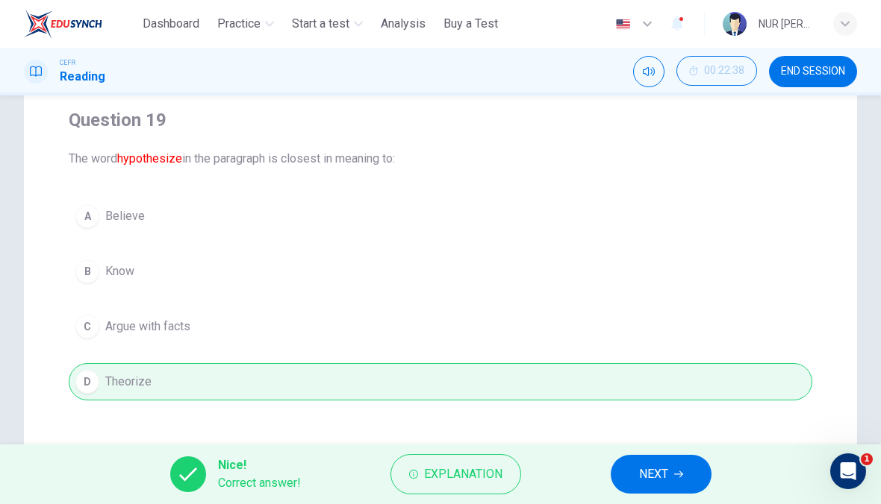
click at [666, 490] on button "NEXT" at bounding box center [660, 474] width 101 height 39
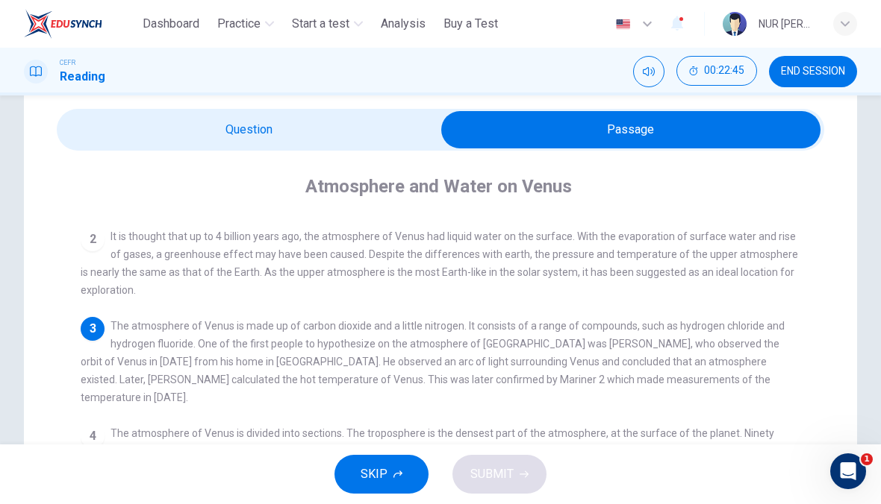
scroll to position [77, 0]
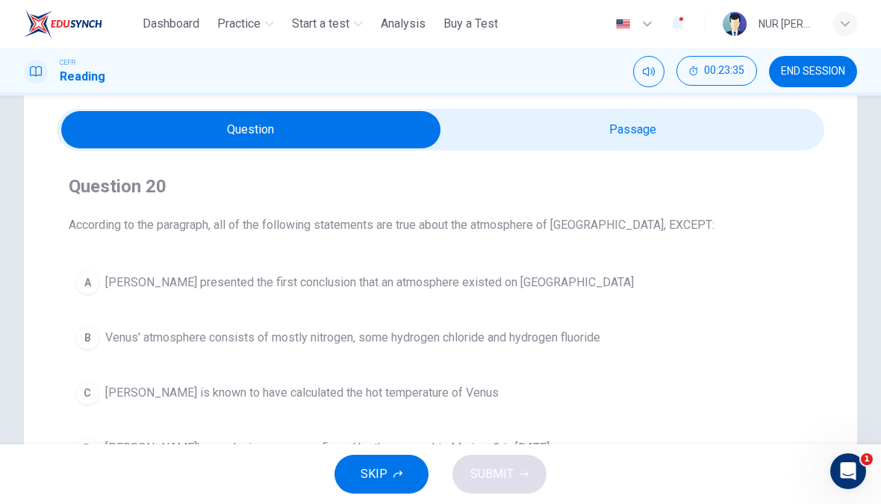
click at [258, 110] on span at bounding box center [440, 130] width 767 height 42
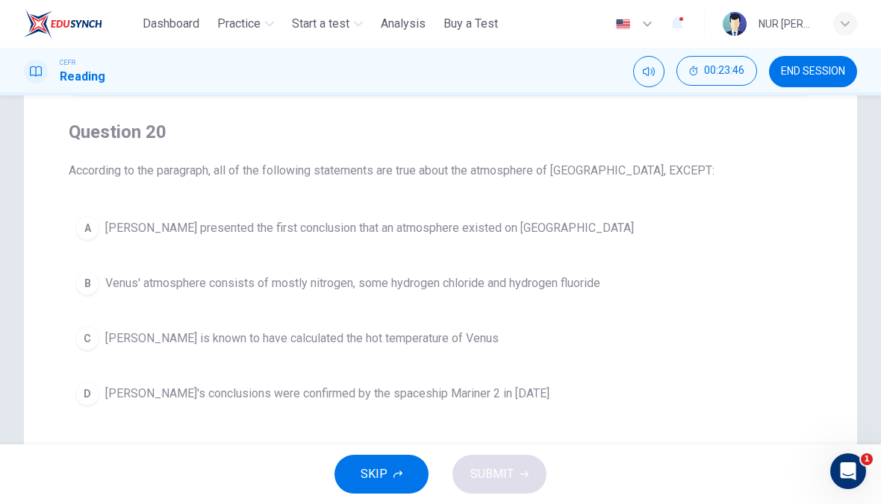
scroll to position [107, 0]
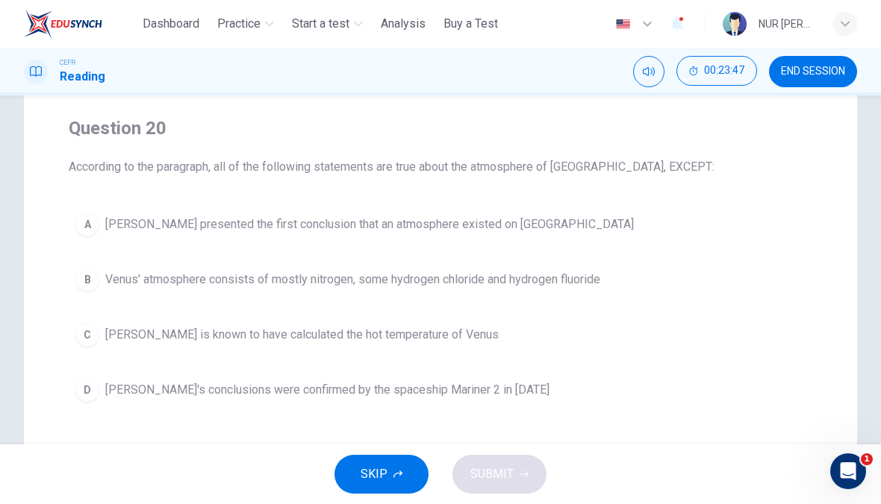
click at [131, 271] on span "Venus' atmosphere consists of mostly nitrogen, some hydrogen chloride and hydro…" at bounding box center [352, 280] width 495 height 18
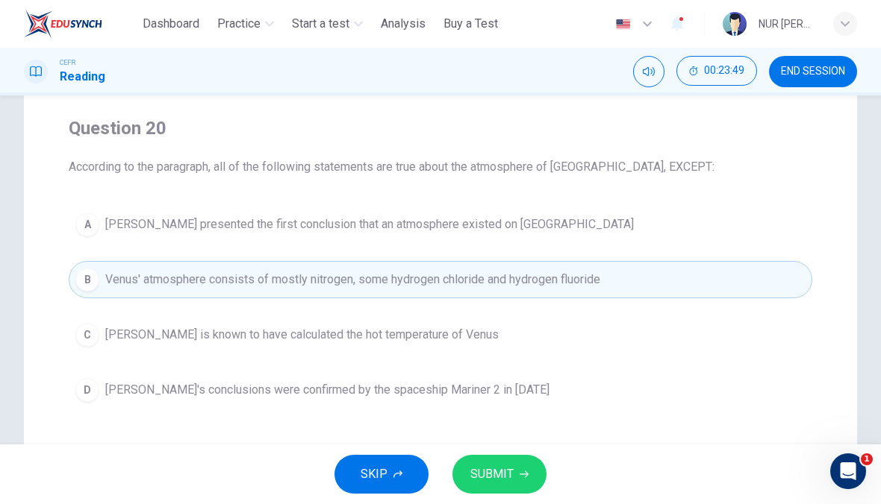
click at [508, 470] on span "SUBMIT" at bounding box center [491, 474] width 43 height 21
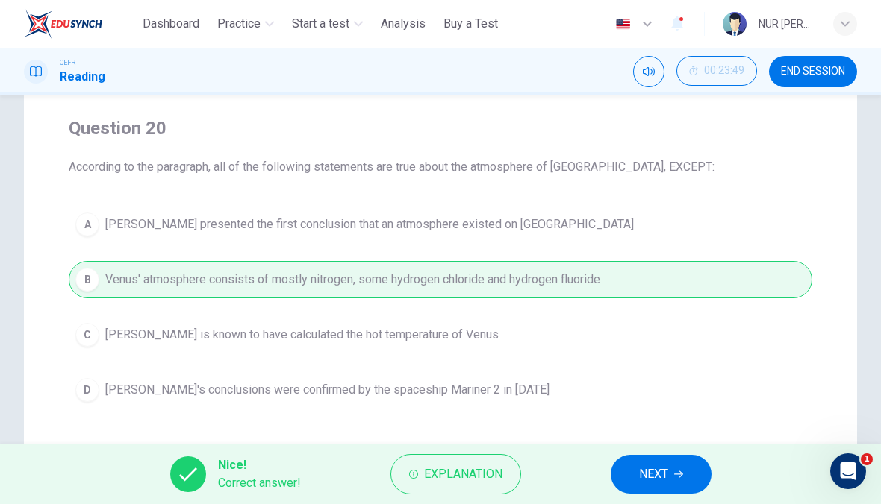
click at [675, 480] on button "NEXT" at bounding box center [660, 474] width 101 height 39
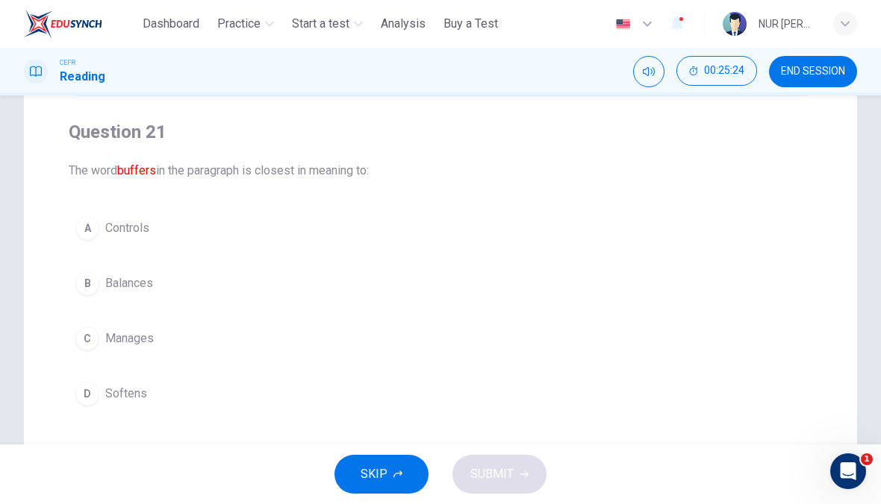
scroll to position [103, 0]
click at [325, 388] on button "D Softens" at bounding box center [440, 394] width 743 height 37
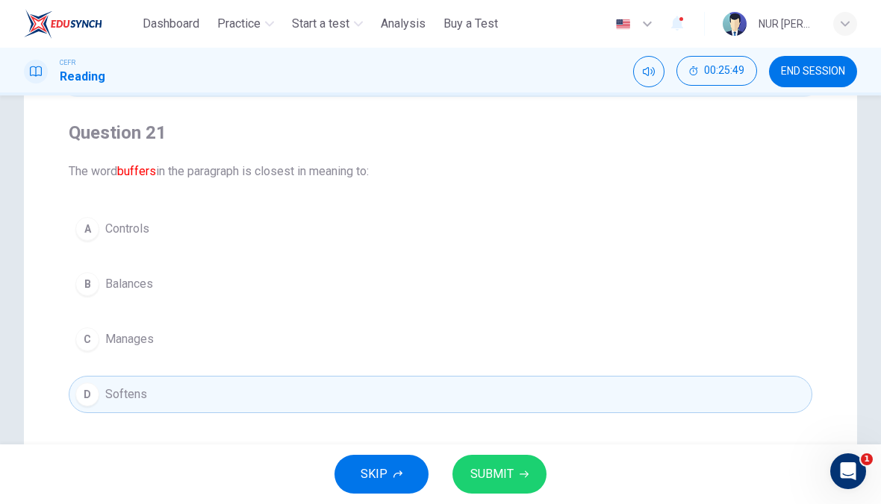
click at [501, 467] on span "SUBMIT" at bounding box center [491, 474] width 43 height 21
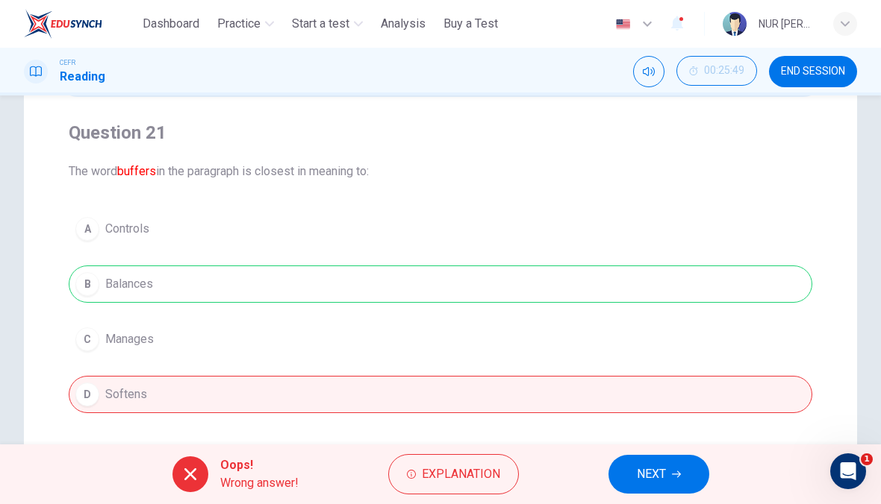
click at [498, 480] on span "Explanation" at bounding box center [461, 474] width 78 height 21
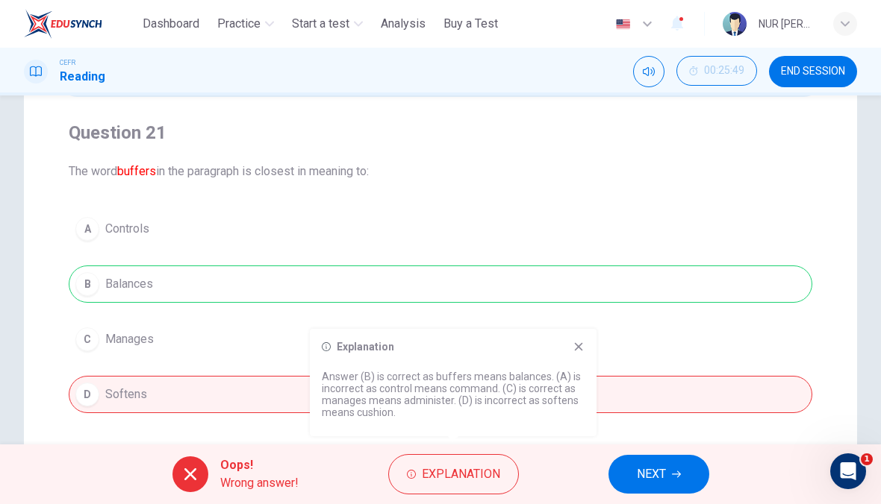
click at [675, 470] on icon "button" at bounding box center [676, 474] width 9 height 9
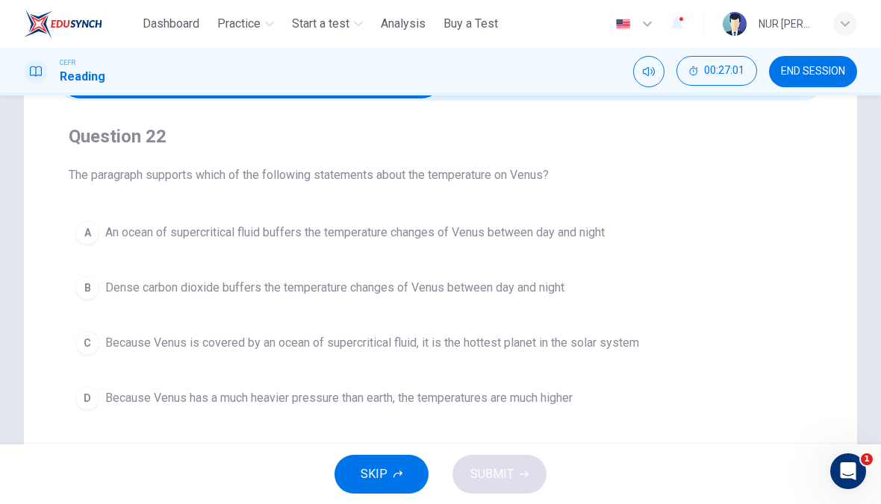
scroll to position [100, 0]
click at [745, 234] on button "A An ocean of supercritical fluid buffers the temperature changes of Venus betw…" at bounding box center [440, 231] width 743 height 37
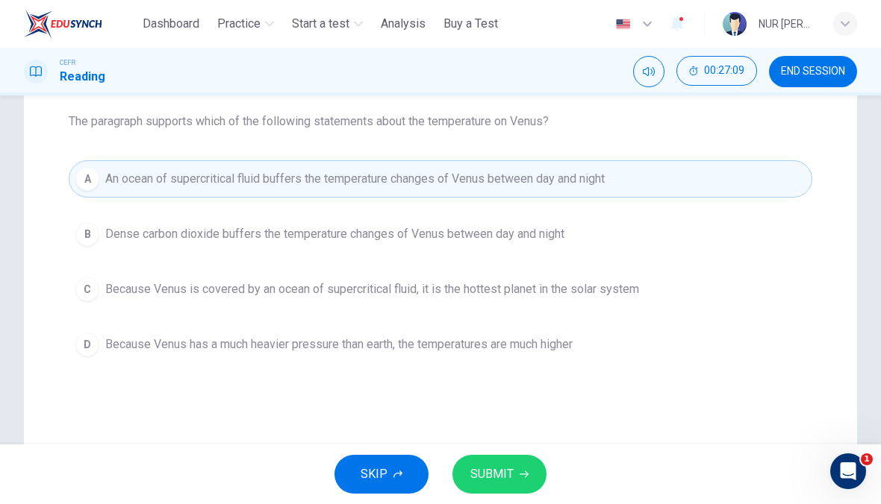
scroll to position [138, 0]
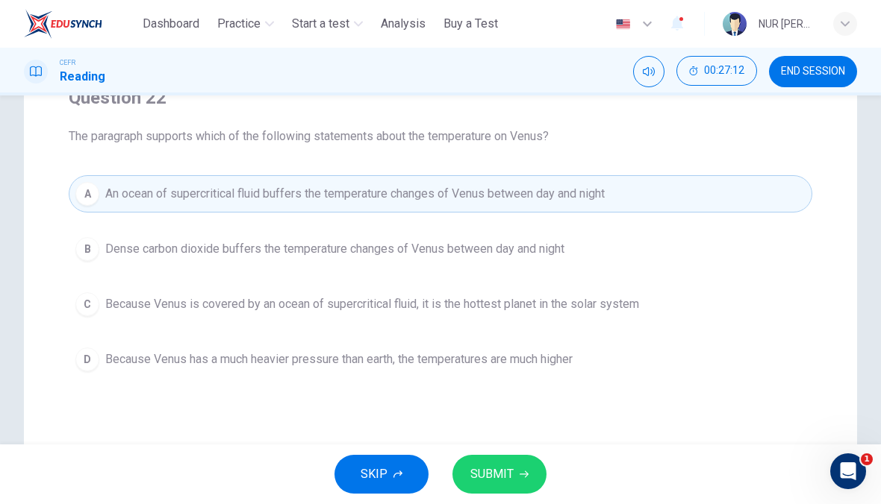
click at [758, 307] on button "C Because Venus is covered by an ocean of supercritical fluid, it is the hottes…" at bounding box center [440, 304] width 743 height 37
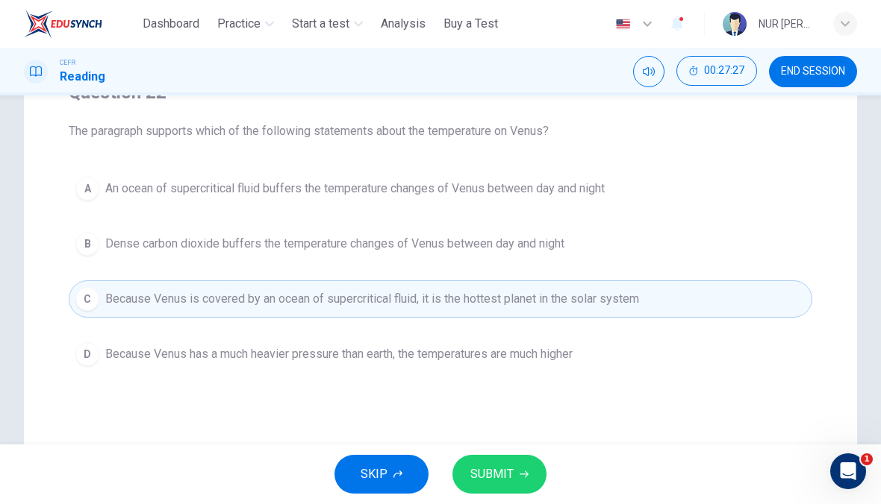
scroll to position [143, 0]
click at [597, 256] on button "B Dense carbon dioxide buffers the temperature changes of Venus between day and…" at bounding box center [440, 243] width 743 height 37
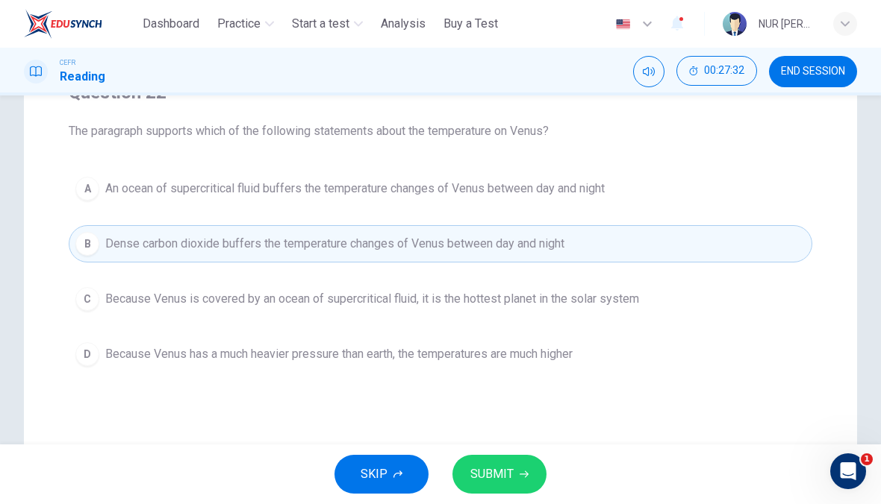
click at [557, 205] on button "A An ocean of supercritical fluid buffers the temperature changes of Venus betw…" at bounding box center [440, 188] width 743 height 37
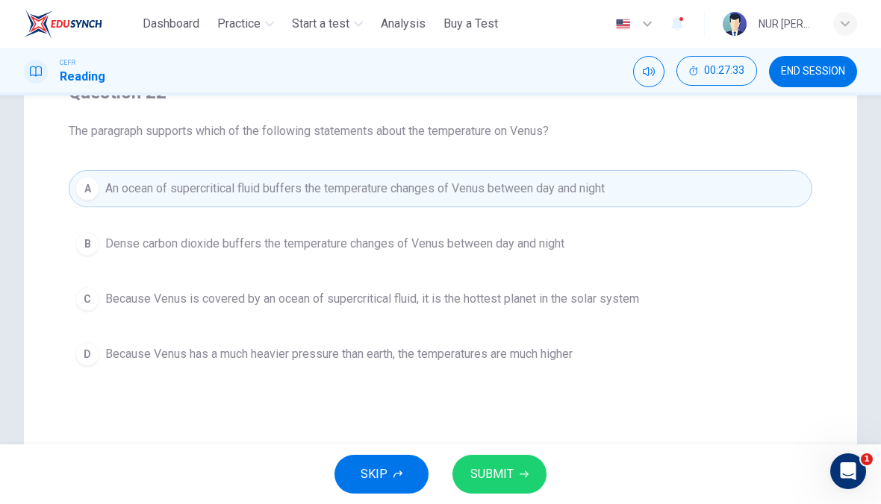
click at [501, 479] on span "SUBMIT" at bounding box center [491, 474] width 43 height 21
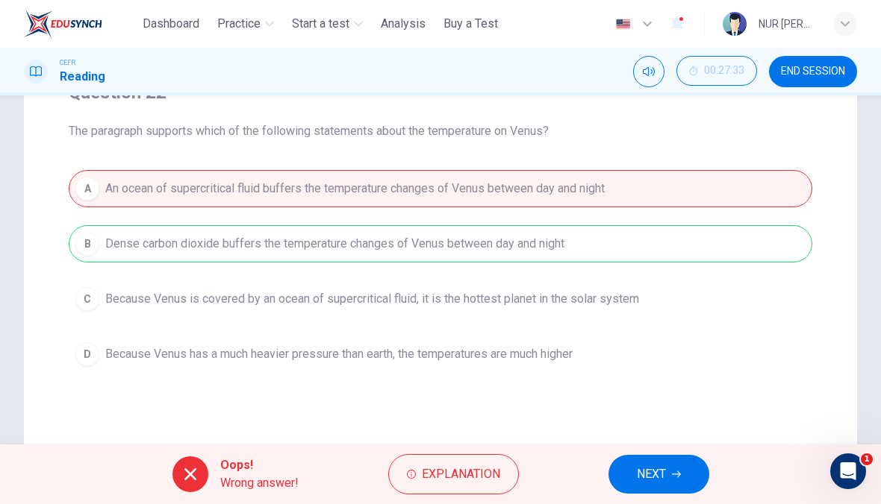
click at [500, 483] on button "Explanation" at bounding box center [453, 474] width 131 height 40
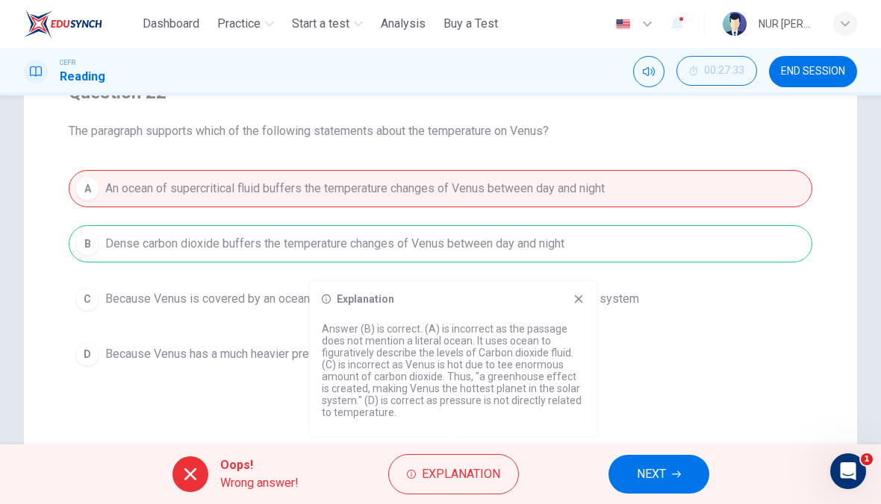
click at [687, 472] on button "NEXT" at bounding box center [658, 474] width 101 height 39
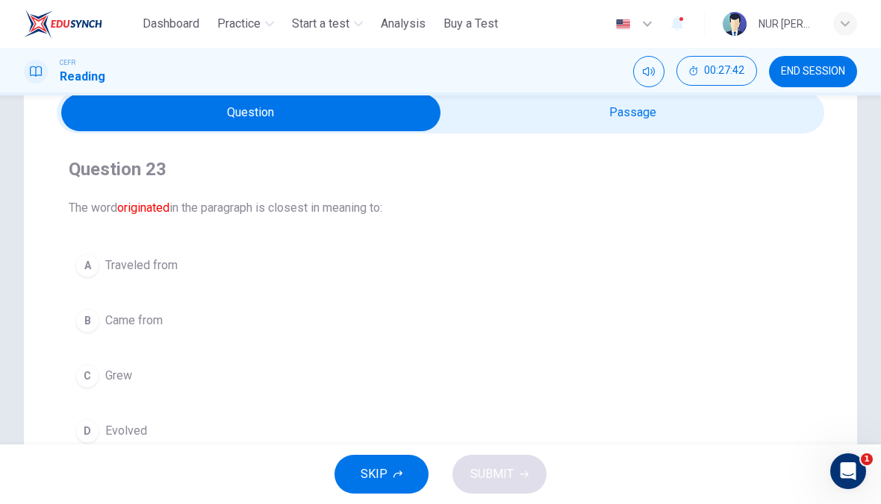
scroll to position [66, 0]
click at [460, 333] on button "B Came from" at bounding box center [440, 321] width 743 height 37
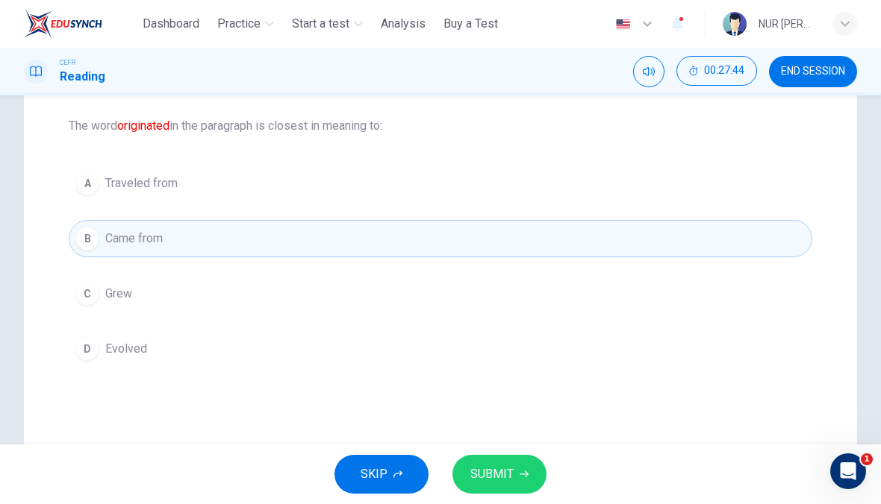
scroll to position [148, 0]
click at [523, 451] on div "SKIP SUBMIT" at bounding box center [440, 475] width 881 height 60
click at [525, 478] on icon "button" at bounding box center [523, 474] width 9 height 9
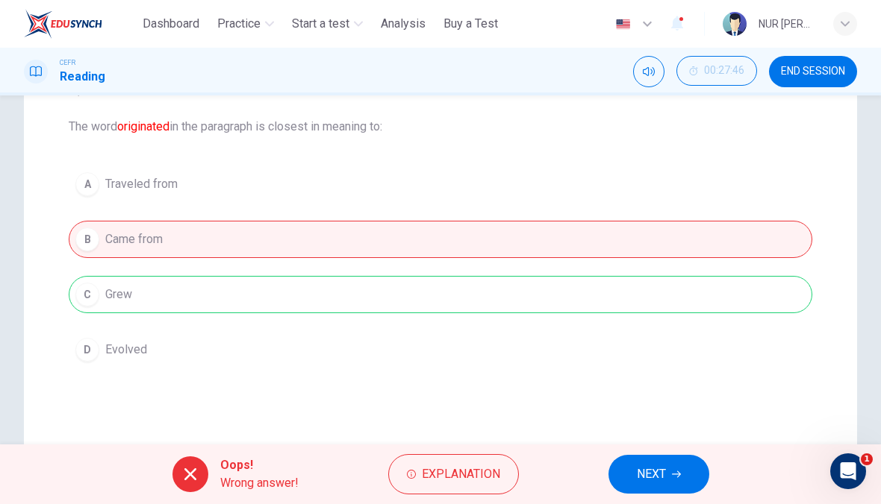
click at [484, 493] on button "Explanation" at bounding box center [453, 474] width 131 height 40
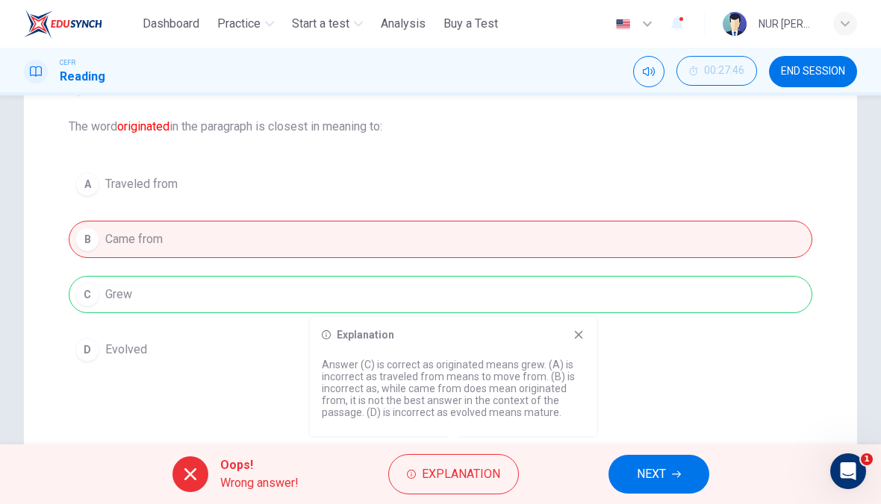
click at [666, 479] on button "NEXT" at bounding box center [658, 474] width 101 height 39
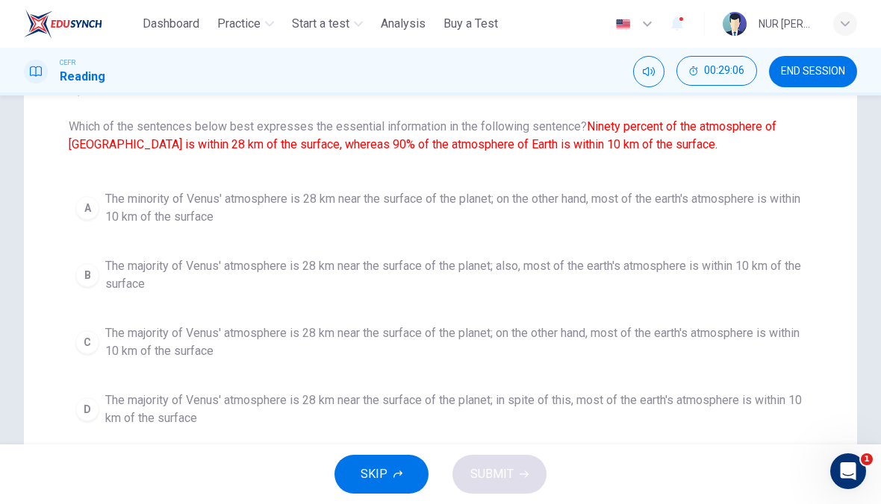
click at [692, 353] on span "The majority of Venus' atmosphere is 28 km near the surface of the planet; on t…" at bounding box center [455, 343] width 700 height 36
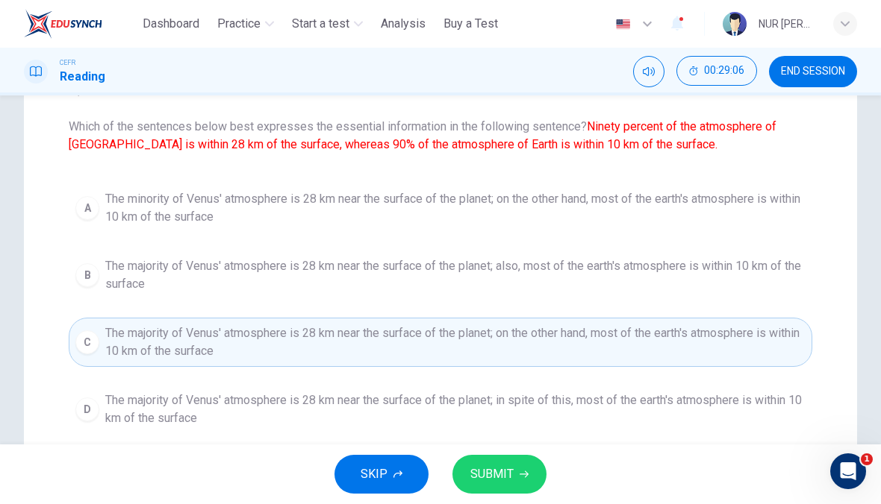
click at [504, 463] on button "SUBMIT" at bounding box center [499, 474] width 94 height 39
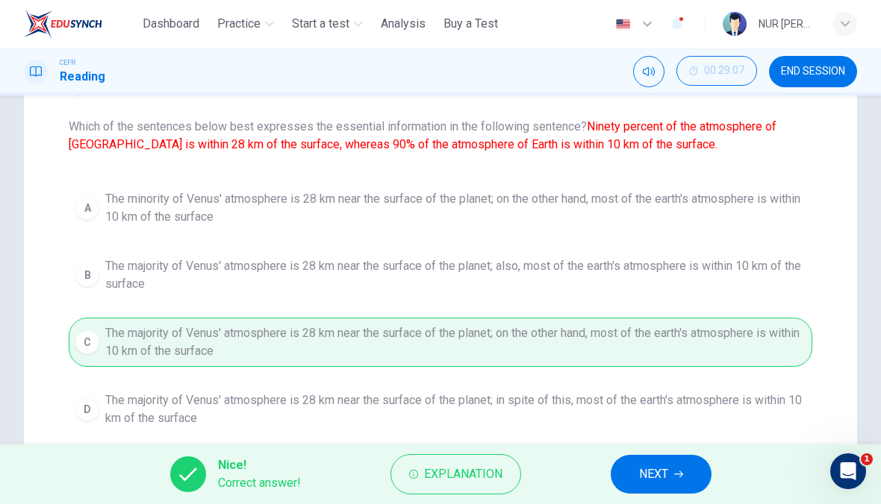
click at [477, 483] on span "Explanation" at bounding box center [463, 474] width 78 height 21
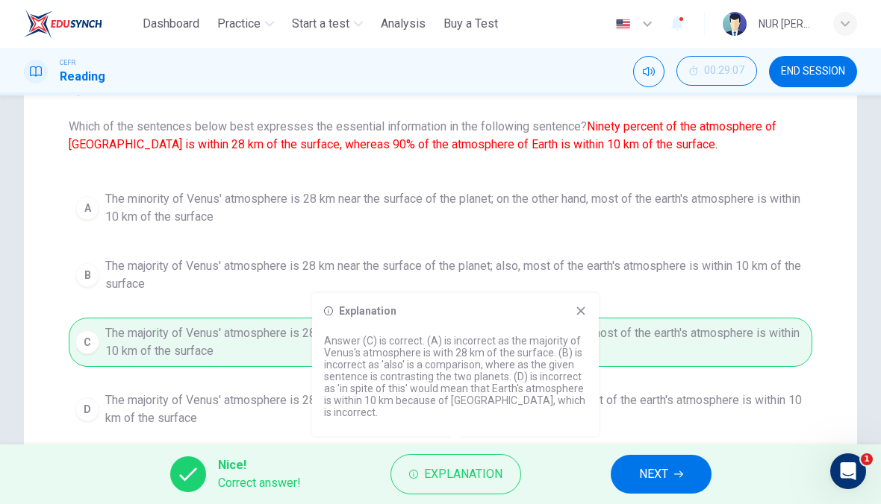
click at [684, 474] on button "NEXT" at bounding box center [660, 474] width 101 height 39
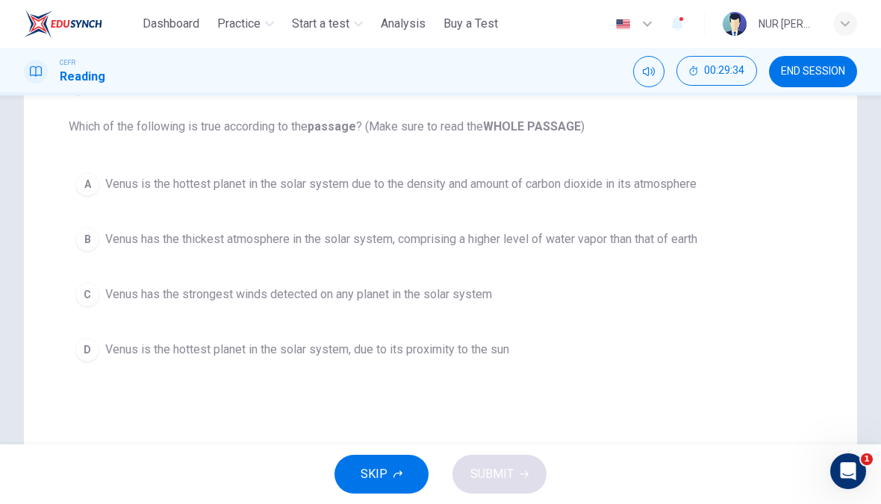
click at [685, 173] on button "A Venus is the hottest planet in the solar system due to the density and amount…" at bounding box center [440, 184] width 743 height 37
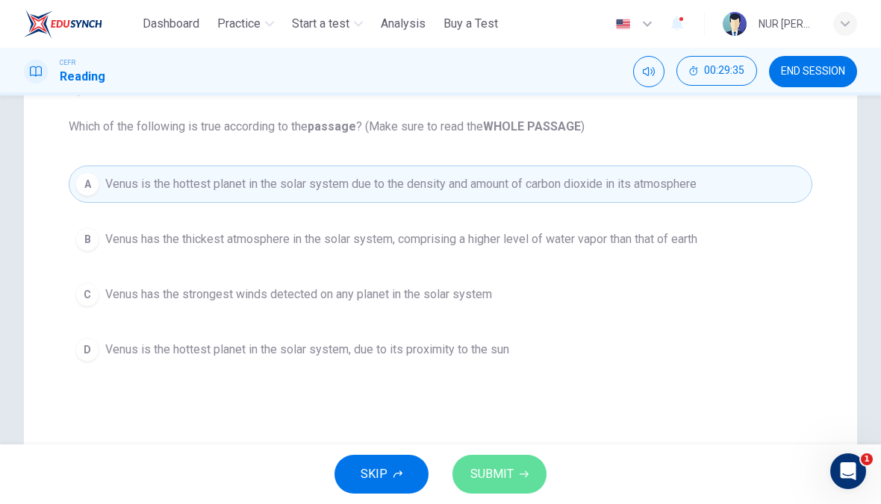
click at [510, 470] on span "SUBMIT" at bounding box center [491, 474] width 43 height 21
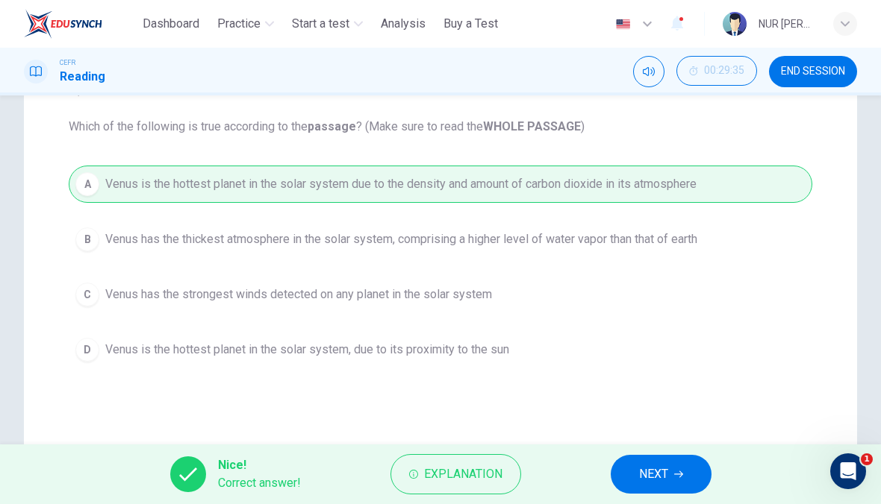
click at [687, 470] on button "NEXT" at bounding box center [660, 474] width 101 height 39
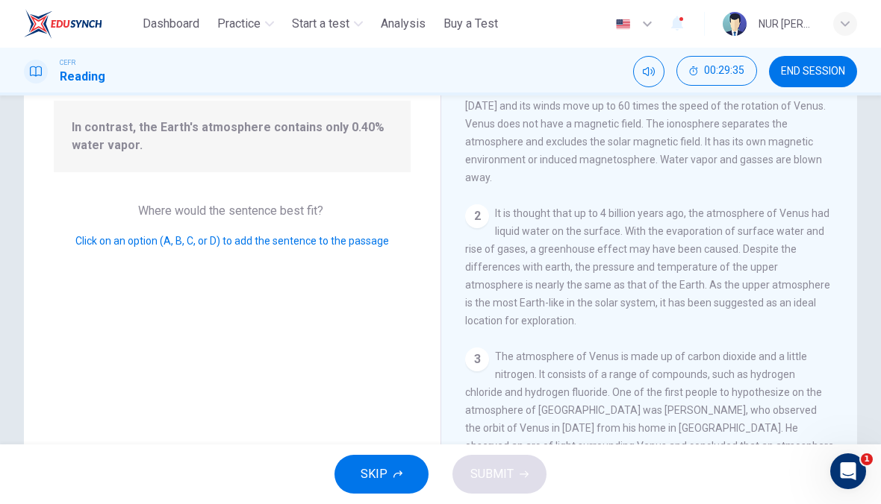
scroll to position [593, 0]
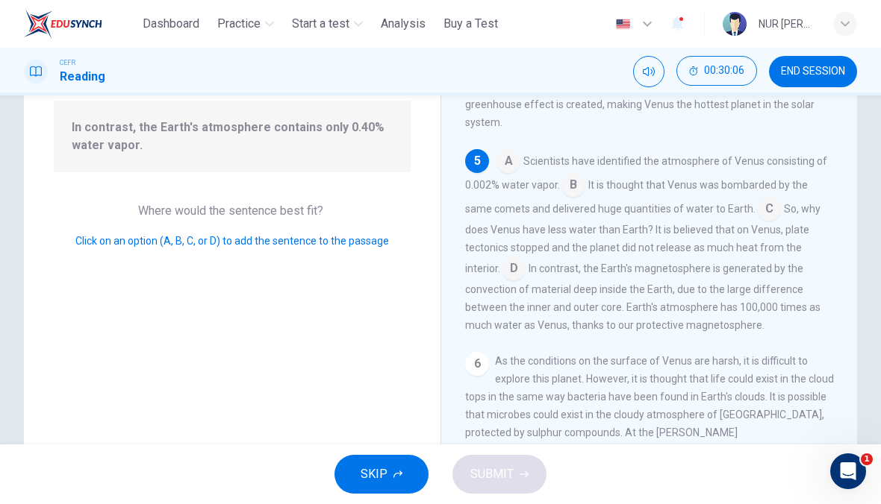
click at [581, 180] on input at bounding box center [573, 187] width 24 height 24
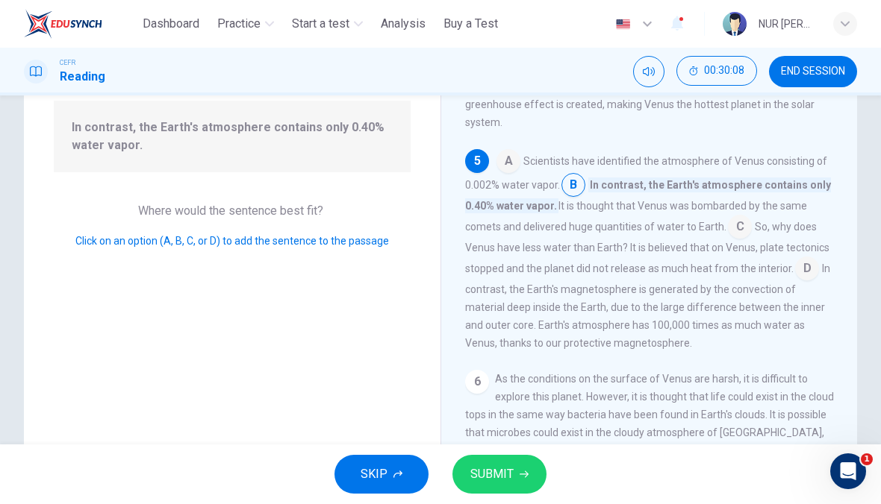
click at [522, 474] on icon "button" at bounding box center [523, 474] width 9 height 9
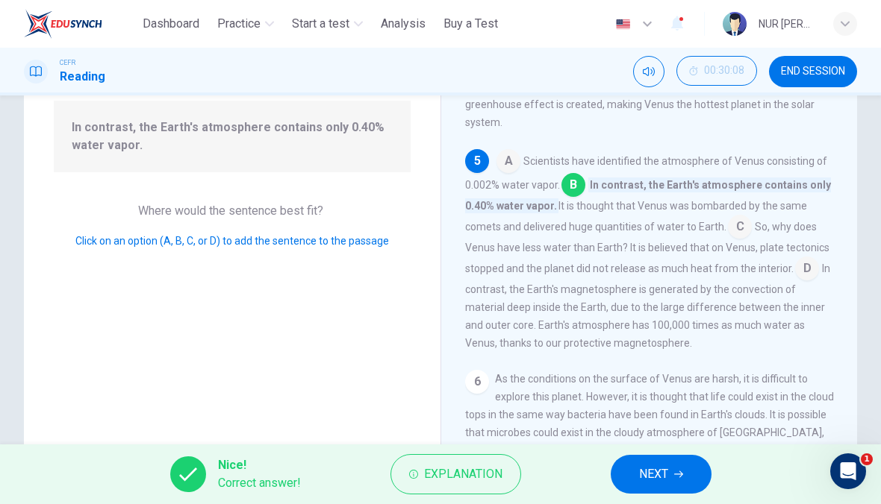
click at [680, 490] on button "NEXT" at bounding box center [660, 474] width 101 height 39
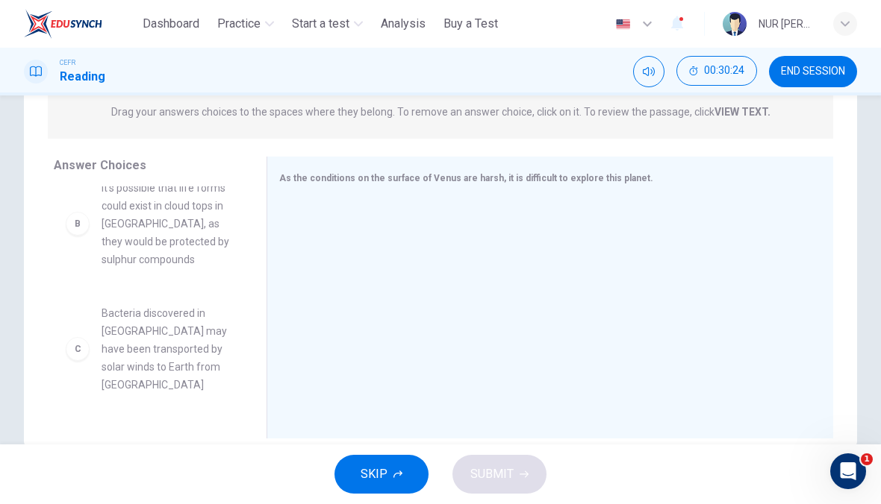
scroll to position [112, 0]
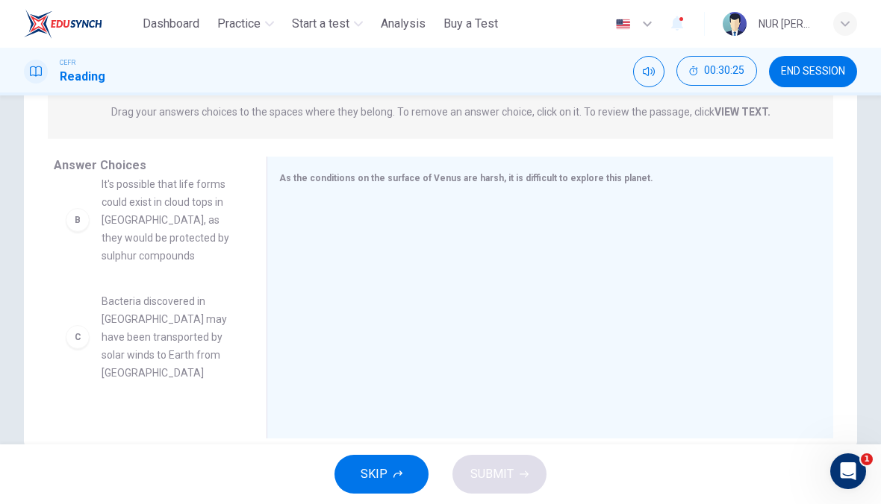
click at [223, 204] on div "A It is believed that life forms could exist on the surface of Venus C Bacteria…" at bounding box center [148, 193] width 189 height 230
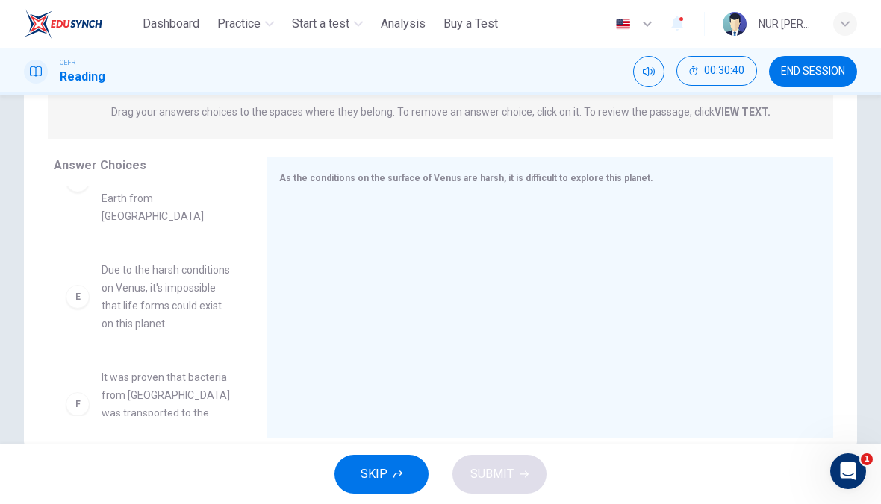
scroll to position [197, 0]
click at [166, 267] on span "Due to the harsh conditions on Venus, it's impossible that life forms could exi…" at bounding box center [165, 296] width 129 height 72
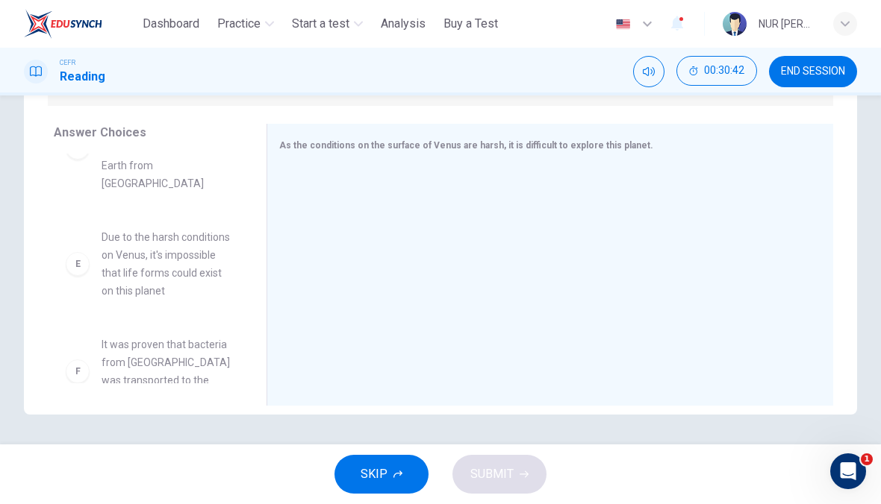
scroll to position [229, 0]
click at [161, 336] on span "It was proven that bacteria from [GEOGRAPHIC_DATA] was transported to the upper…" at bounding box center [165, 372] width 129 height 72
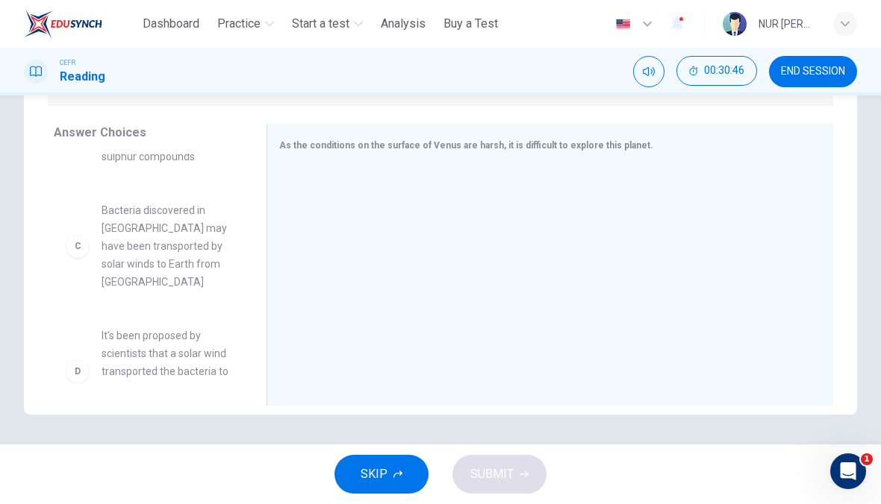
scroll to position [181, 0]
click at [75, 241] on div "C" at bounding box center [78, 245] width 24 height 24
click at [75, 240] on div "C" at bounding box center [78, 245] width 24 height 24
click at [143, 216] on span "Bacteria discovered in [GEOGRAPHIC_DATA] may have been transported by solar win…" at bounding box center [165, 245] width 129 height 90
click at [142, 216] on span "Bacteria discovered in [GEOGRAPHIC_DATA] may have been transported by solar win…" at bounding box center [165, 245] width 129 height 90
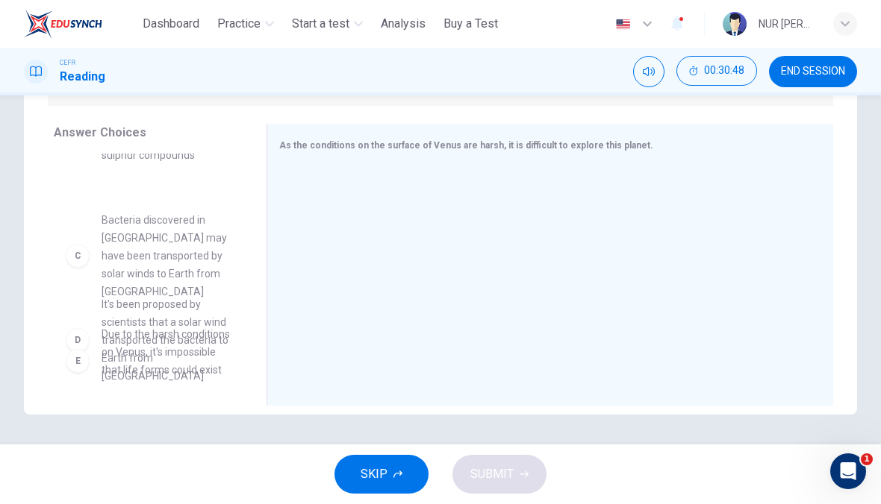
click at [148, 228] on div "A It is believed that life forms could exist on the surface of Venus B It's pos…" at bounding box center [154, 269] width 201 height 230
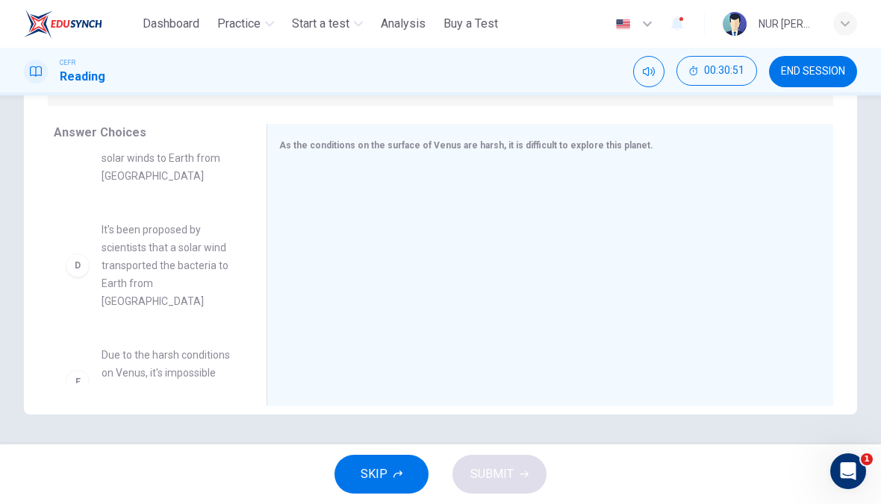
scroll to position [291, 0]
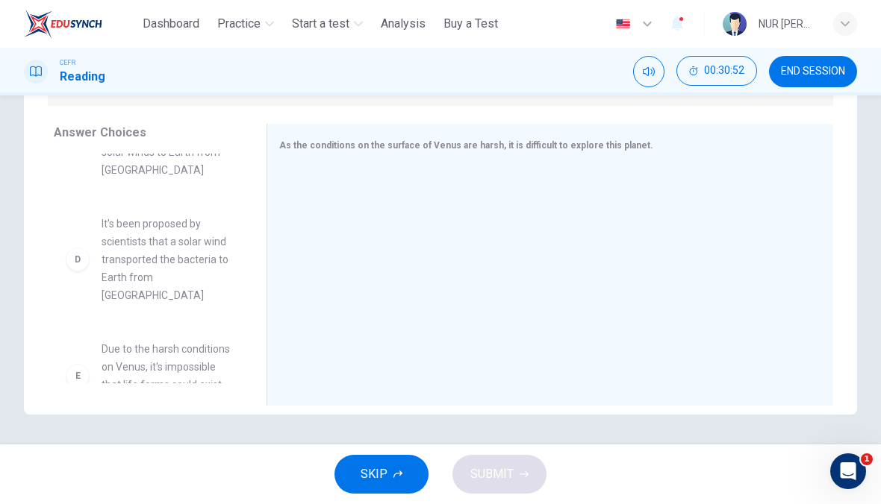
click at [361, 172] on div at bounding box center [544, 266] width 530 height 200
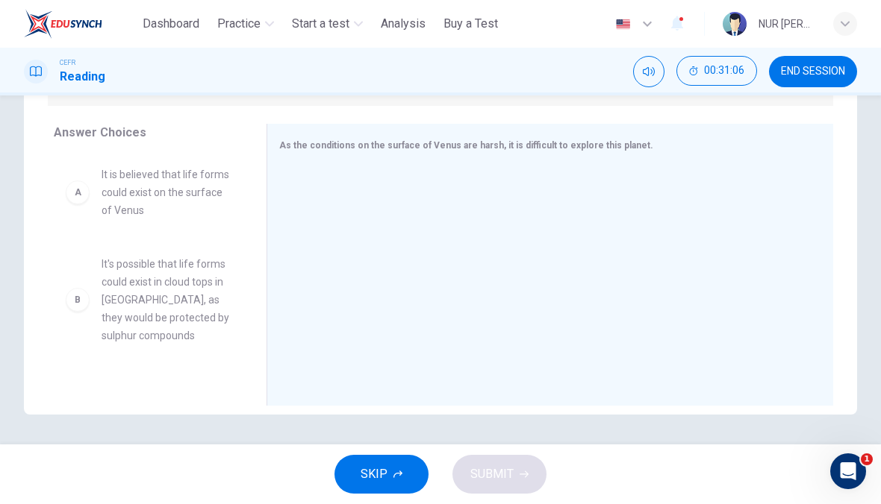
scroll to position [0, 0]
click at [75, 191] on div "A" at bounding box center [78, 193] width 24 height 24
click at [84, 190] on div "A" at bounding box center [78, 193] width 24 height 24
click at [134, 192] on span "It is believed that life forms could exist on the surface of Venus" at bounding box center [165, 193] width 129 height 54
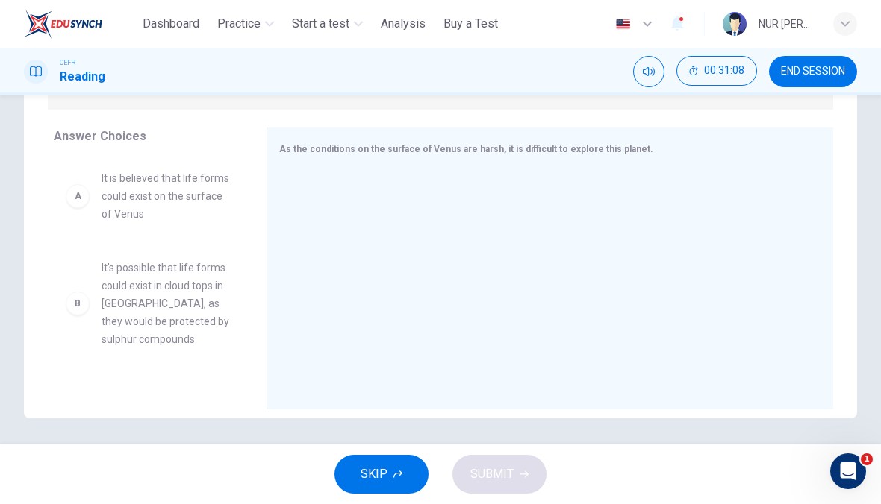
scroll to position [219, 0]
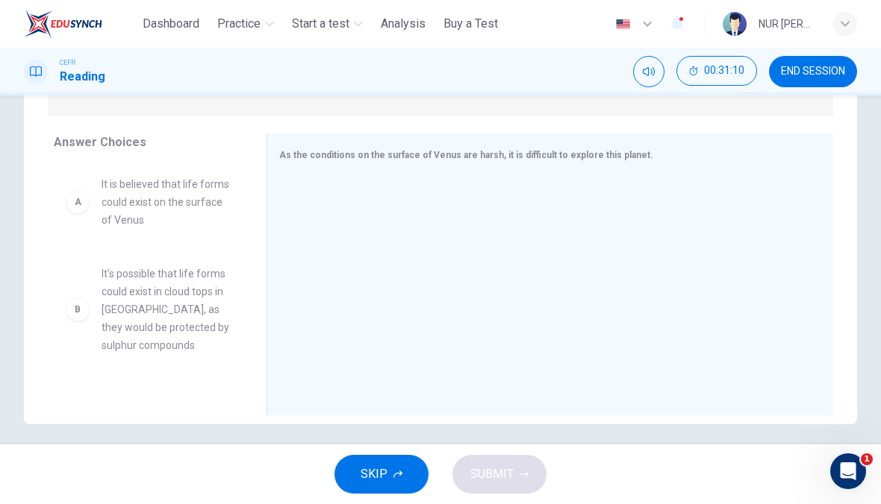
click at [310, 163] on div "As the conditions on the surface of Venus are harsh, it is difficult to explore…" at bounding box center [541, 155] width 524 height 19
click at [81, 202] on div "A" at bounding box center [78, 202] width 24 height 24
click at [146, 204] on span "It is believed that life forms could exist on the surface of Venus" at bounding box center [165, 202] width 129 height 54
click at [357, 233] on div at bounding box center [544, 276] width 530 height 200
click at [142, 187] on span "It is believed that life forms could exist on the surface of Venus" at bounding box center [165, 202] width 129 height 54
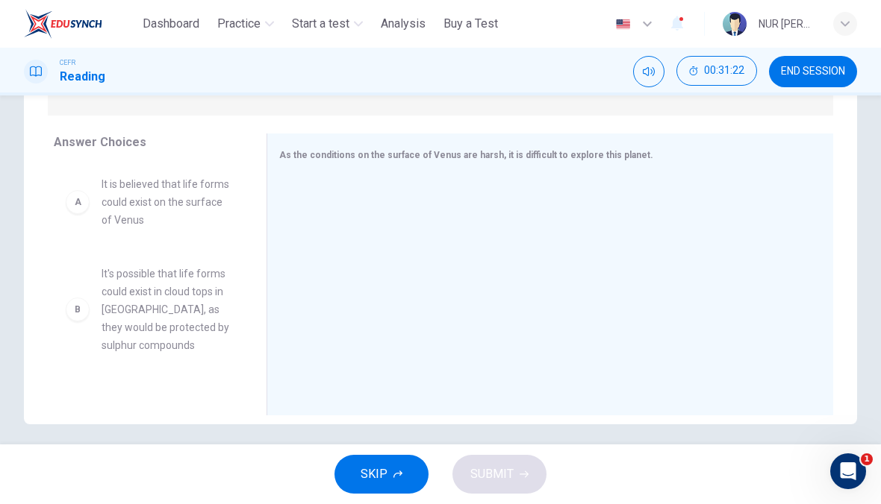
click at [360, 206] on div at bounding box center [544, 276] width 530 height 200
click at [145, 196] on span "It is believed that life forms could exist on the surface of Venus" at bounding box center [165, 202] width 129 height 54
click at [321, 237] on div at bounding box center [544, 276] width 530 height 200
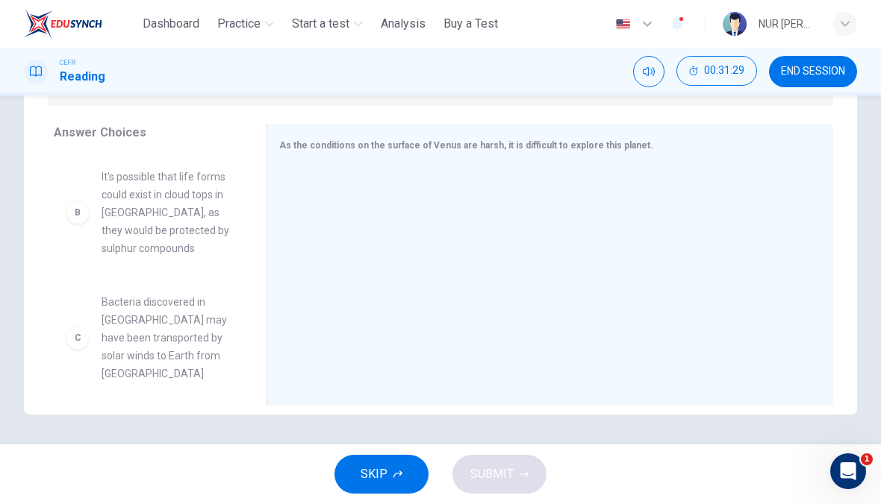
scroll to position [116, 0]
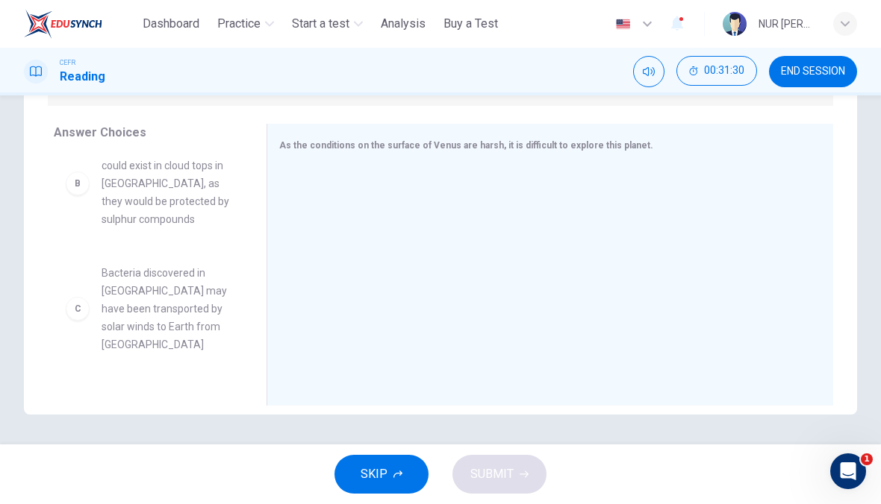
click at [149, 319] on span "Bacteria discovered in [GEOGRAPHIC_DATA] may have been transported by solar win…" at bounding box center [165, 309] width 129 height 90
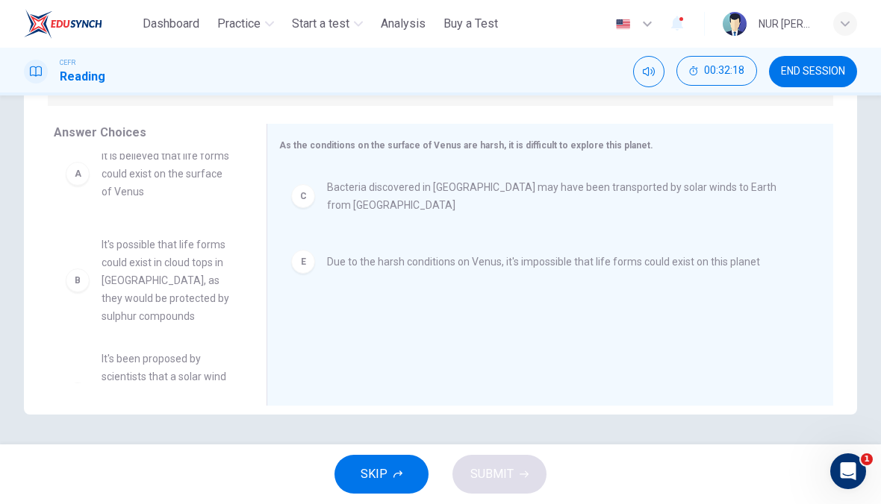
scroll to position [15, 0]
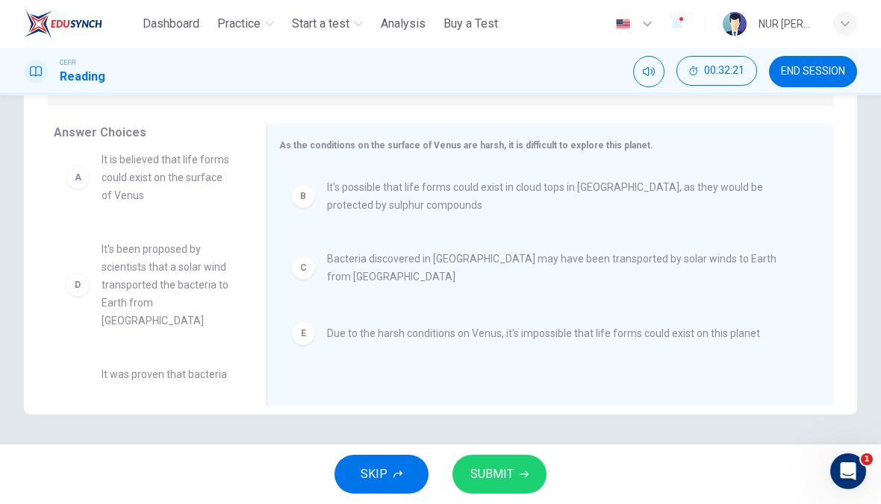
click at [469, 459] on button "SUBMIT" at bounding box center [499, 474] width 94 height 39
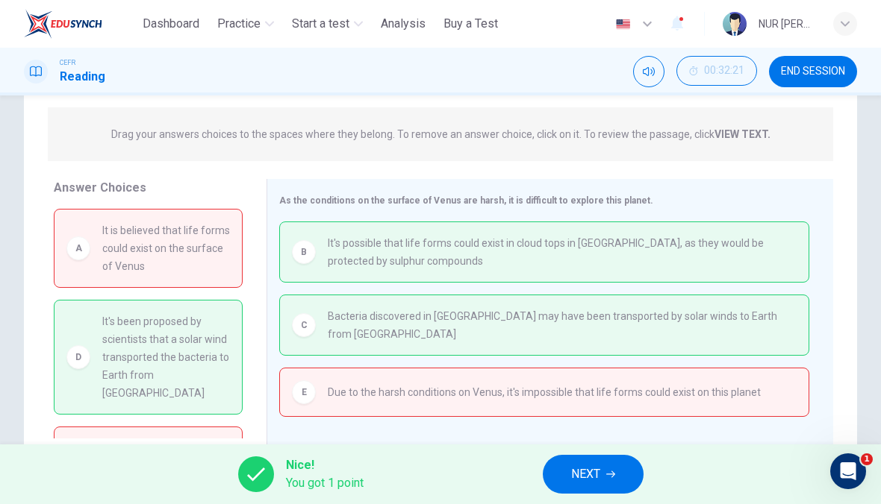
scroll to position [194, 0]
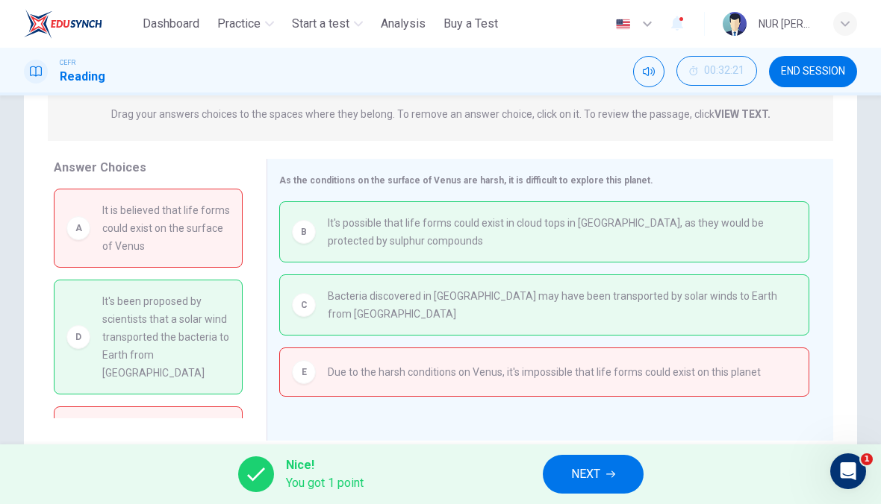
click at [605, 478] on button "NEXT" at bounding box center [593, 474] width 101 height 39
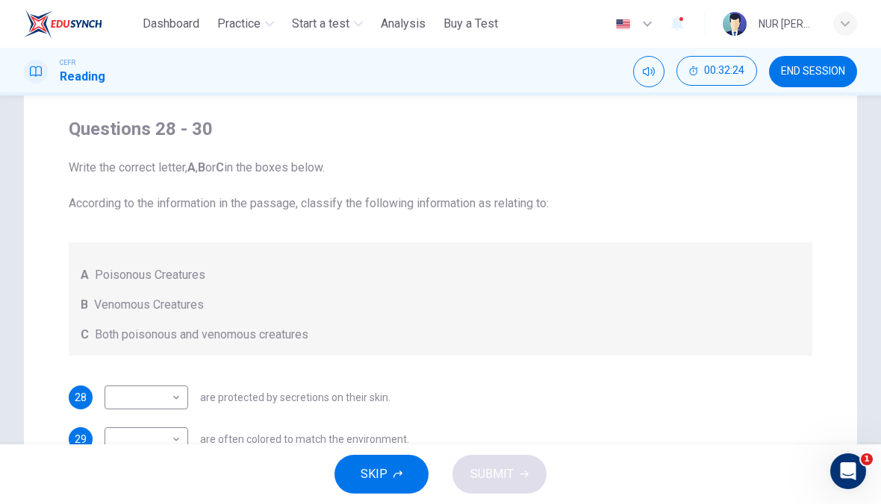
scroll to position [105, 0]
click at [369, 474] on span "SKIP" at bounding box center [373, 474] width 27 height 21
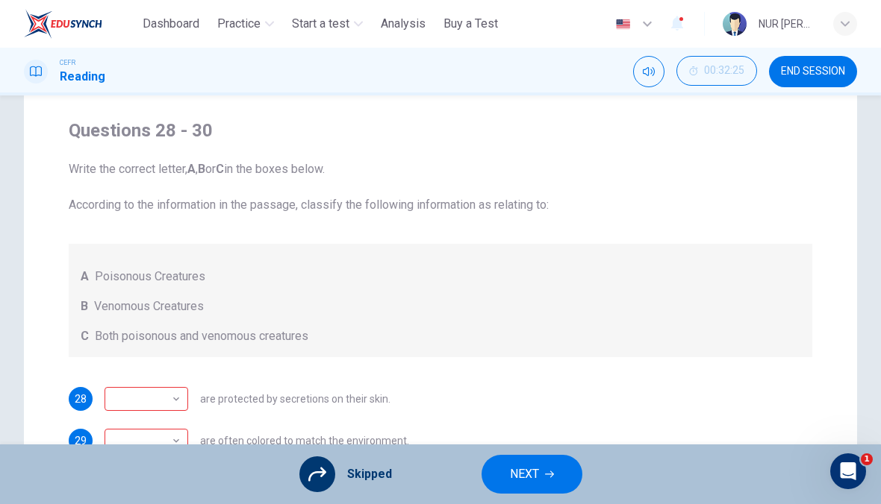
click at [324, 476] on icon at bounding box center [317, 475] width 18 height 18
click at [519, 477] on span "NEXT" at bounding box center [524, 474] width 29 height 21
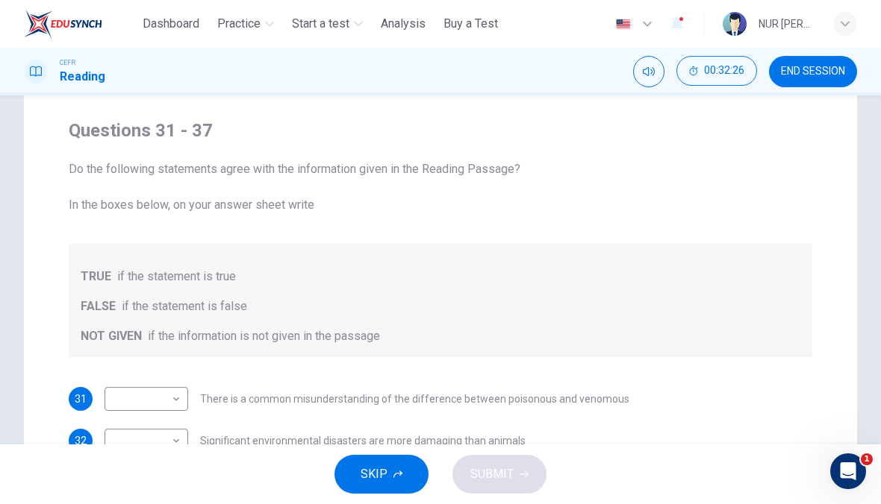
click at [359, 482] on button "SKIP" at bounding box center [381, 474] width 94 height 39
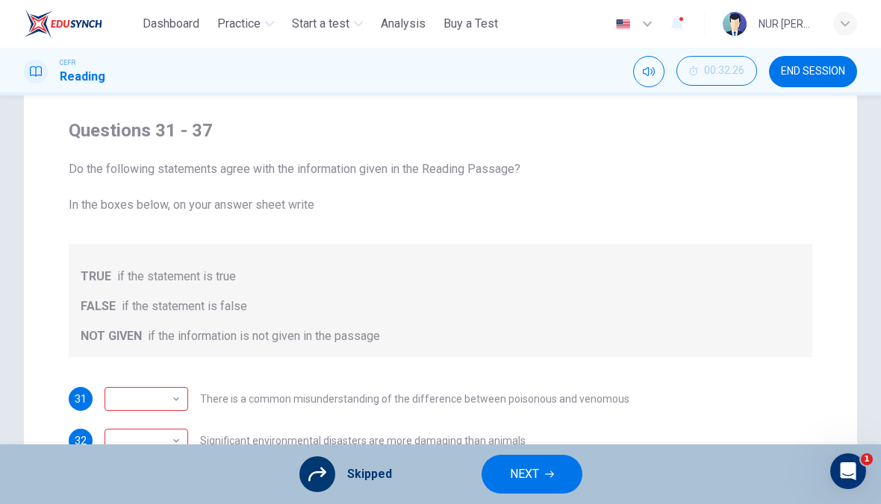
click at [493, 486] on button "NEXT" at bounding box center [531, 474] width 101 height 39
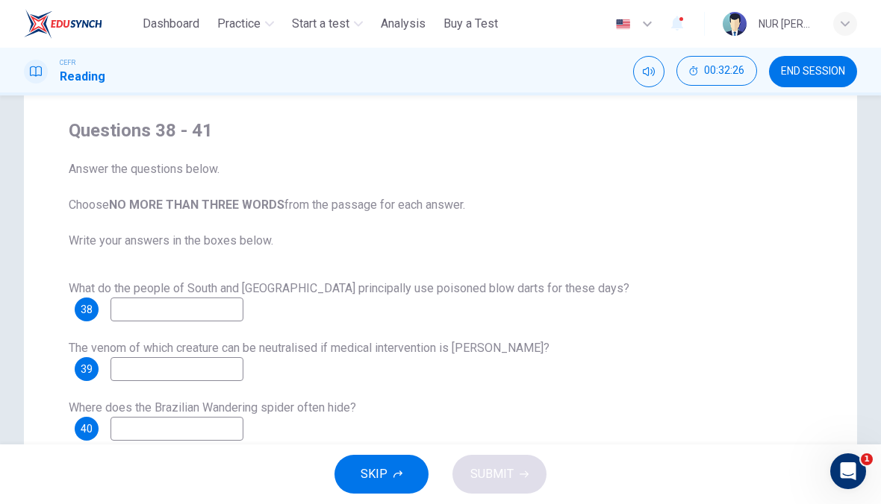
click at [351, 471] on button "SKIP" at bounding box center [381, 474] width 94 height 39
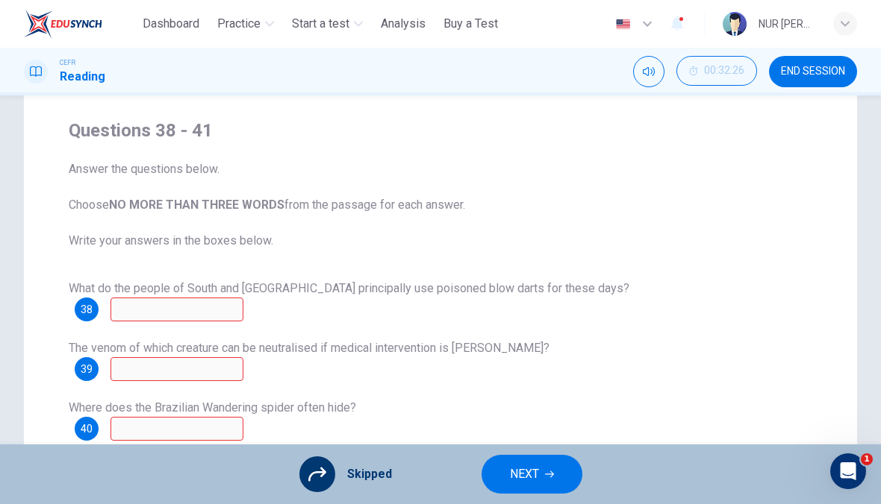
click at [502, 478] on button "NEXT" at bounding box center [531, 474] width 101 height 39
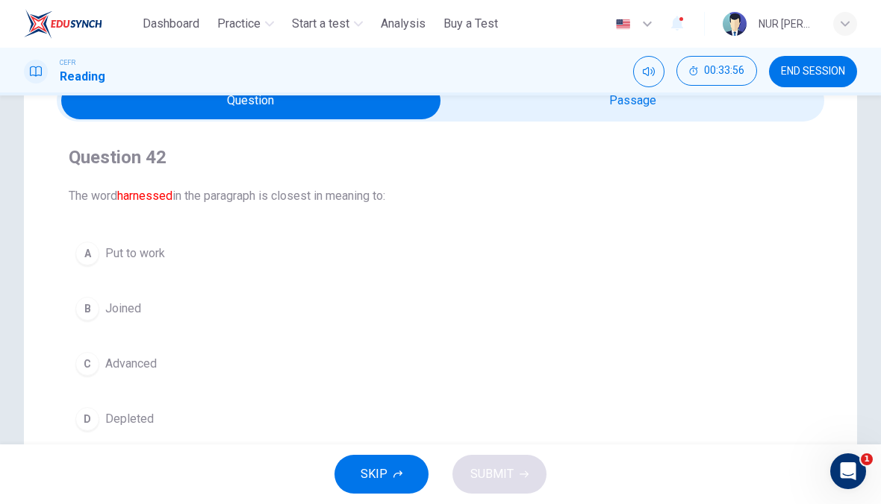
scroll to position [71, 0]
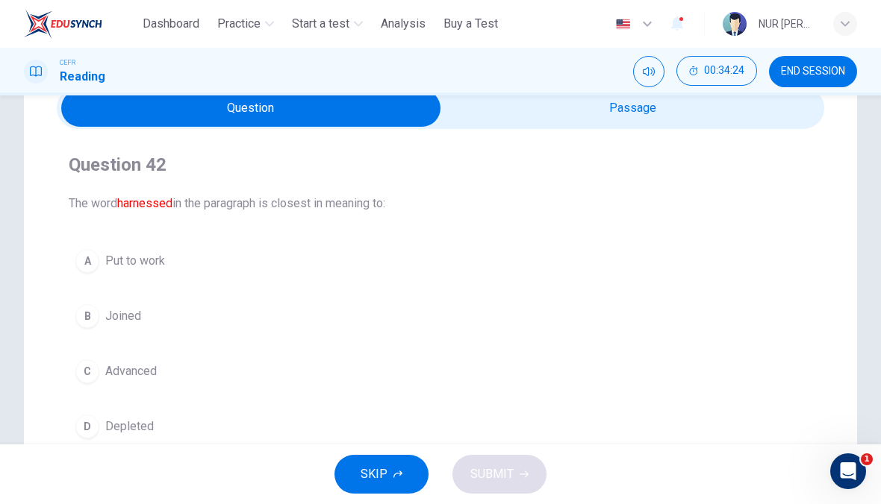
click at [319, 259] on button "A Put to work" at bounding box center [440, 261] width 743 height 37
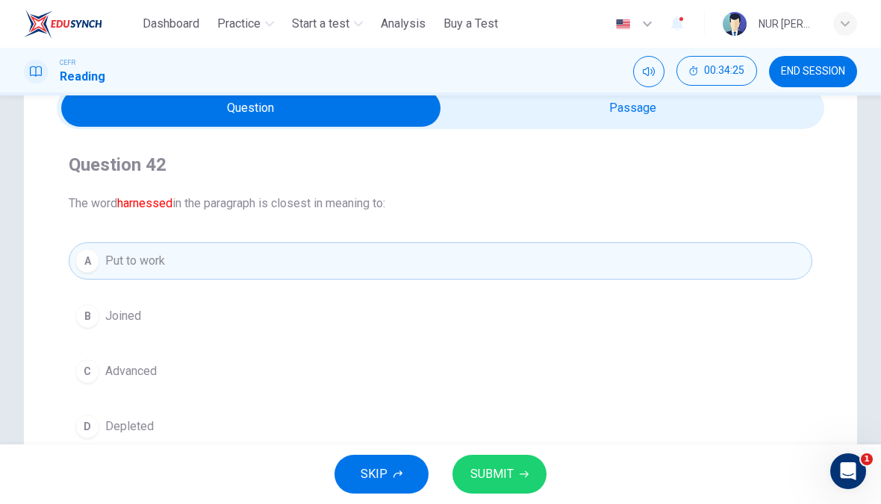
click at [511, 471] on span "SUBMIT" at bounding box center [491, 474] width 43 height 21
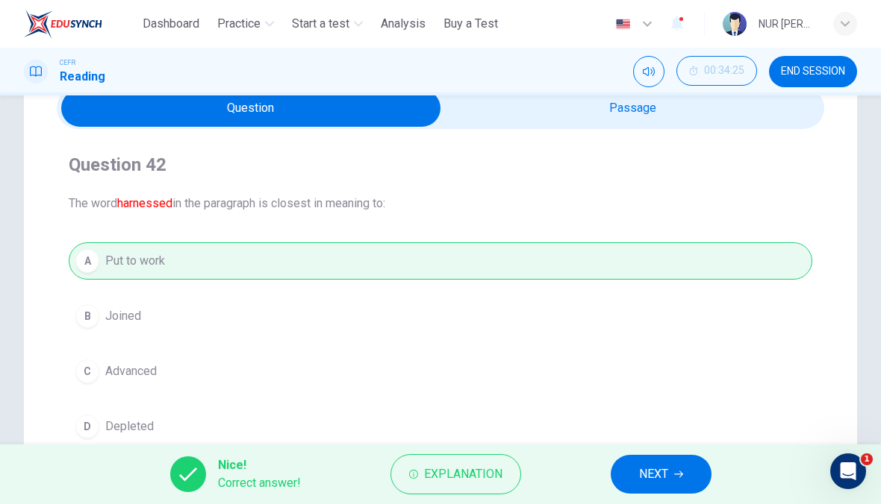
click at [637, 481] on button "NEXT" at bounding box center [660, 474] width 101 height 39
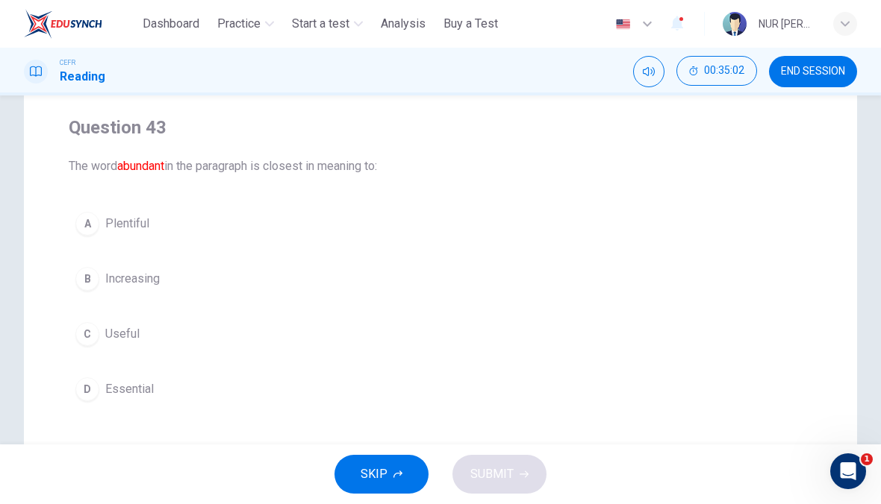
scroll to position [113, 0]
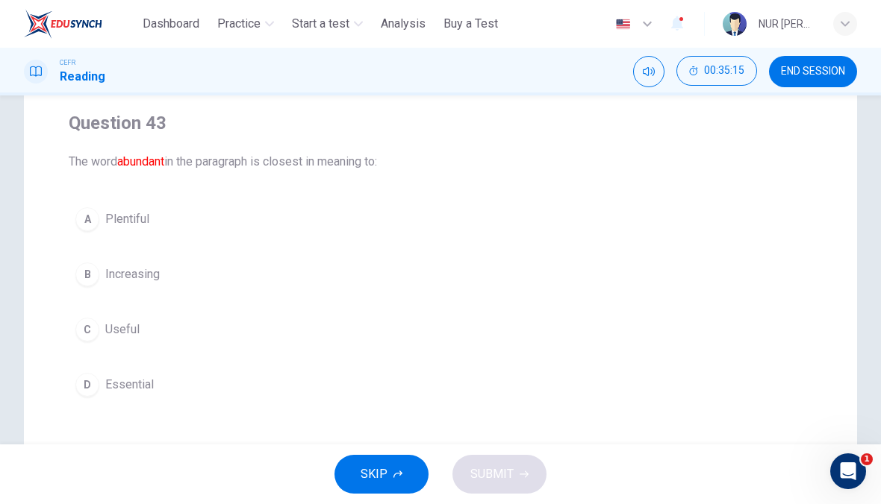
click at [377, 223] on button "A Plentiful" at bounding box center [440, 219] width 743 height 37
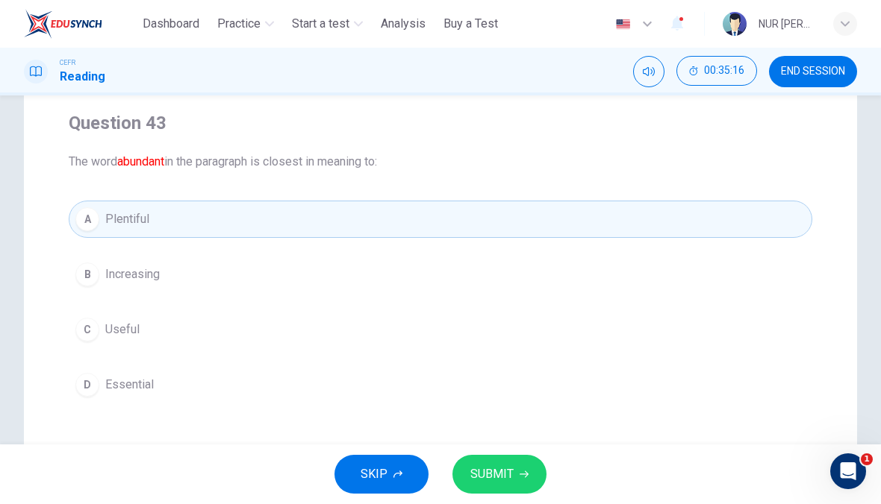
click at [504, 465] on span "SUBMIT" at bounding box center [491, 474] width 43 height 21
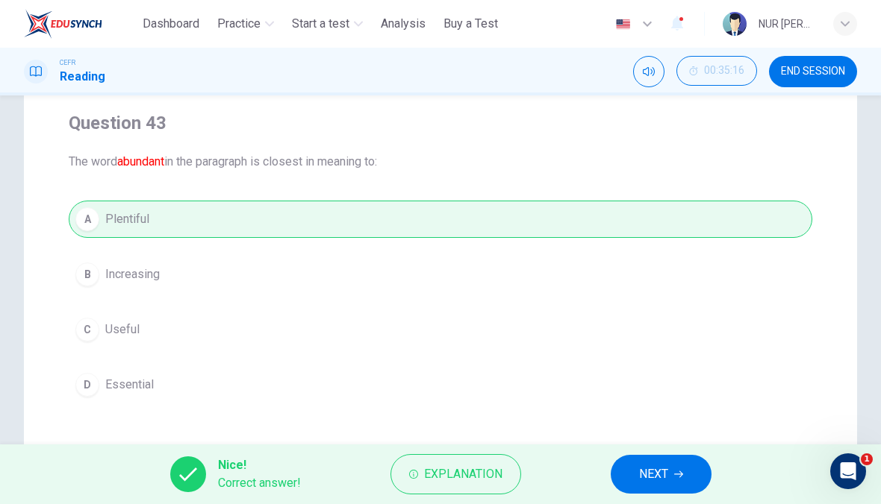
click at [682, 472] on icon "button" at bounding box center [678, 474] width 9 height 9
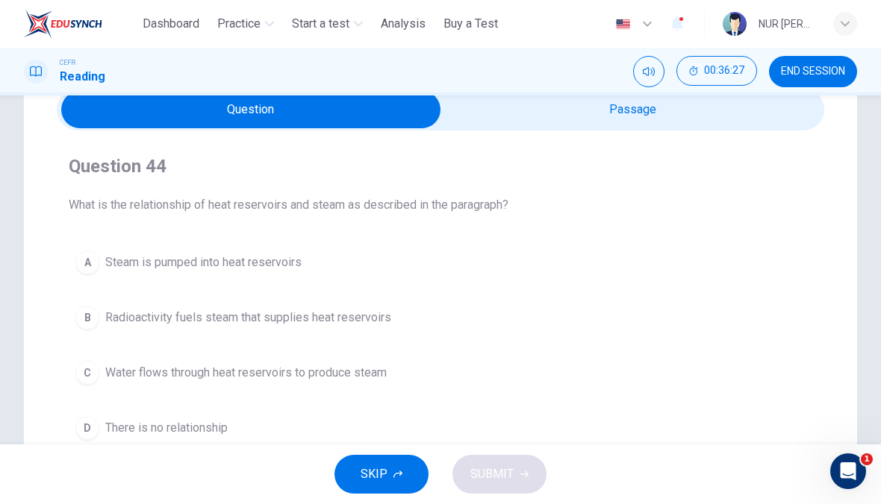
scroll to position [69, 0]
click at [557, 372] on button "C Water flows through heat reservoirs to produce steam" at bounding box center [440, 372] width 743 height 37
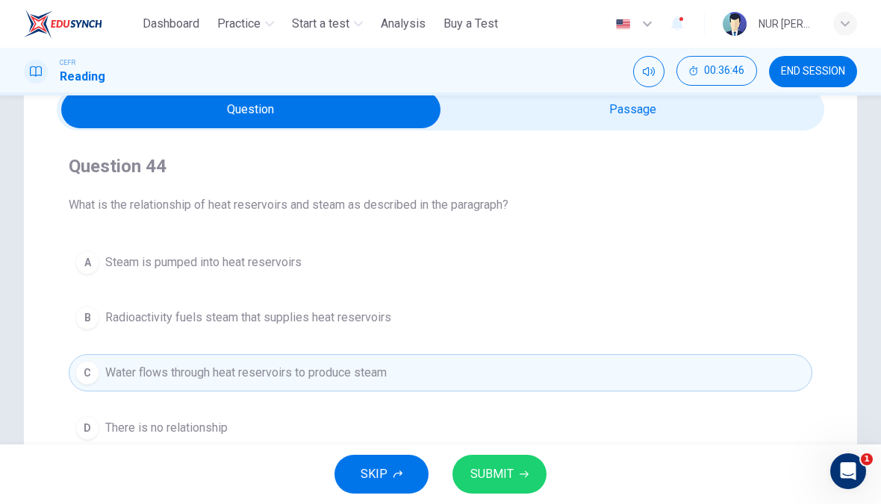
click at [522, 475] on icon "button" at bounding box center [523, 474] width 9 height 9
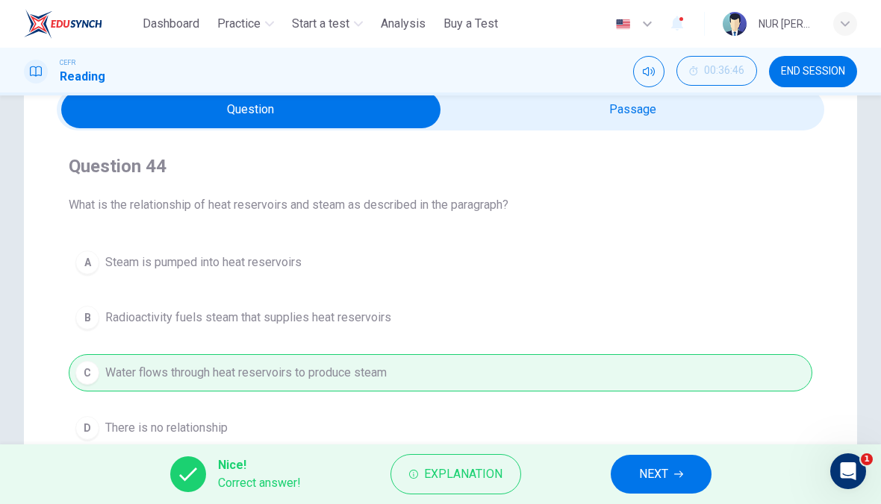
click at [670, 475] on button "NEXT" at bounding box center [660, 474] width 101 height 39
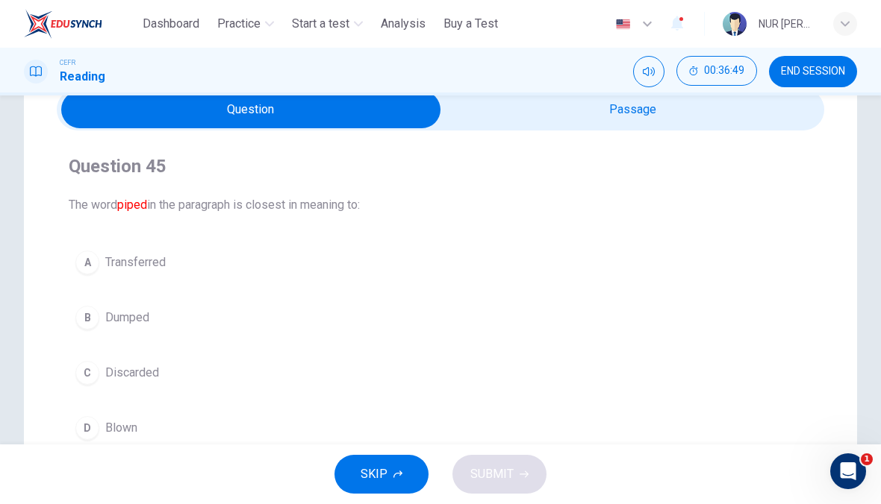
click at [653, 84] on button "Mute" at bounding box center [648, 71] width 31 height 31
click at [650, 73] on icon "Unmute" at bounding box center [648, 72] width 12 height 12
click at [395, 244] on button "A Transferred" at bounding box center [440, 262] width 743 height 37
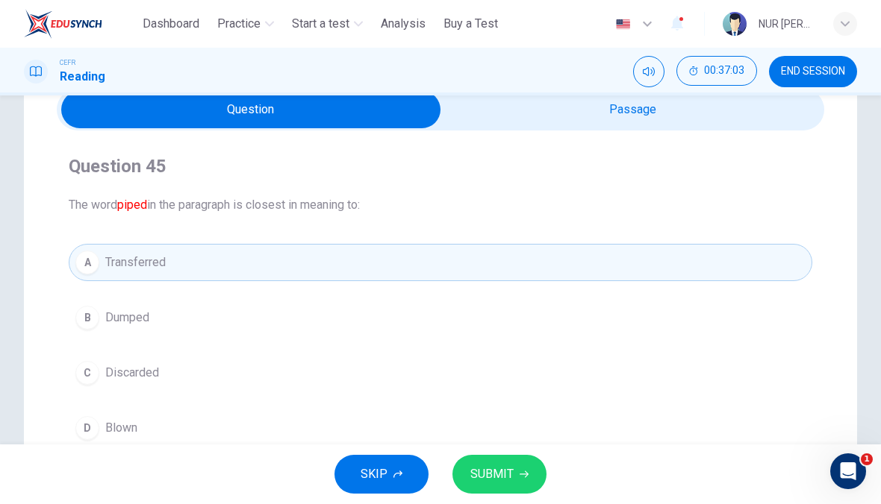
click at [503, 455] on button "SUBMIT" at bounding box center [499, 474] width 94 height 39
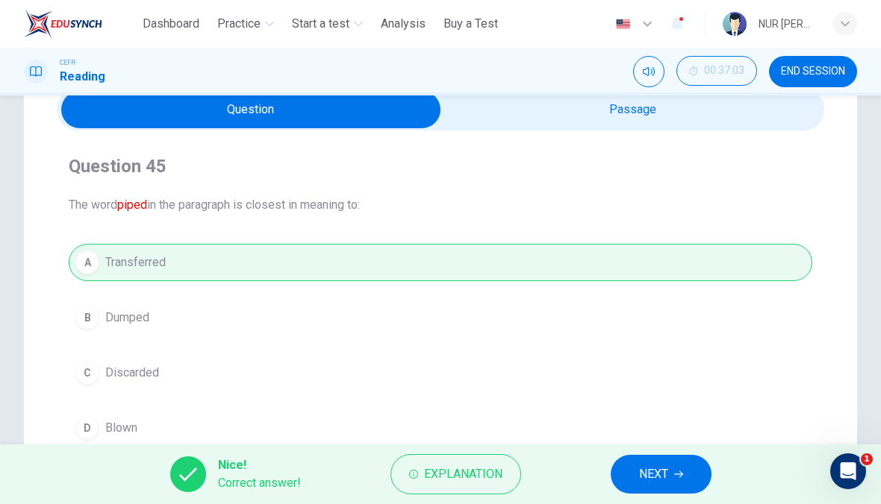
click at [688, 463] on button "NEXT" at bounding box center [660, 474] width 101 height 39
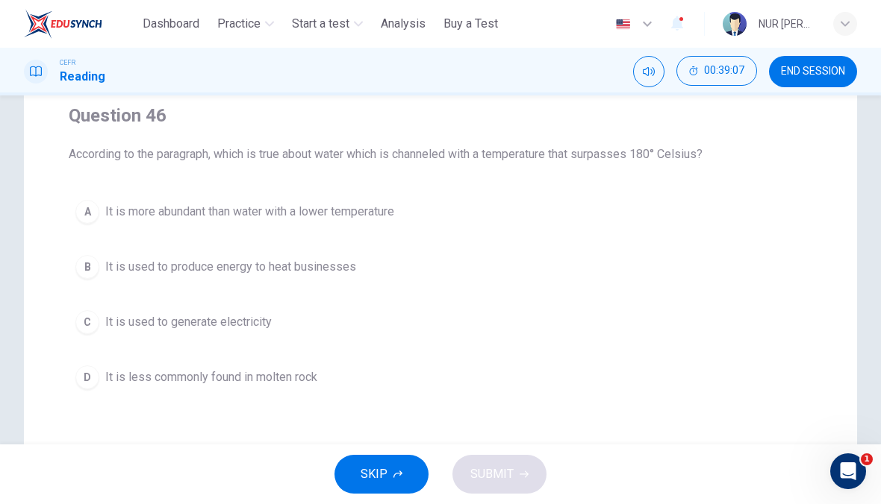
scroll to position [119, 0]
click at [351, 337] on button "C It is used to generate electricity" at bounding box center [440, 322] width 743 height 37
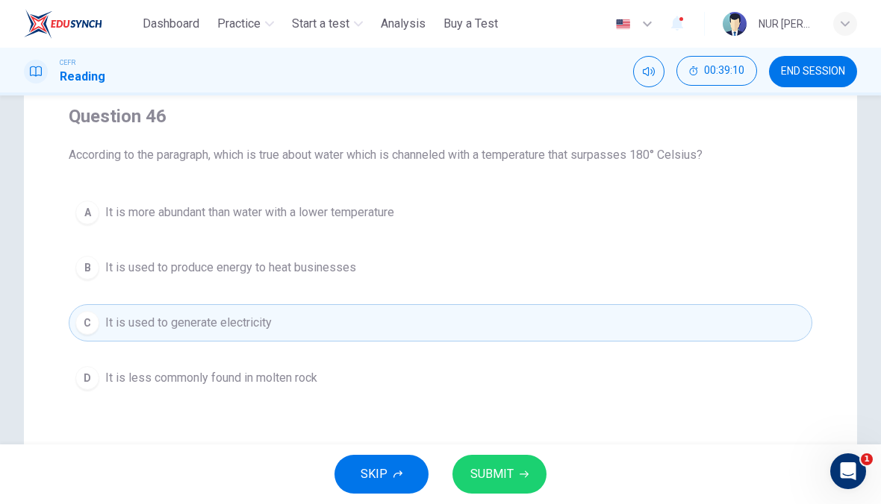
click at [524, 456] on button "SUBMIT" at bounding box center [499, 474] width 94 height 39
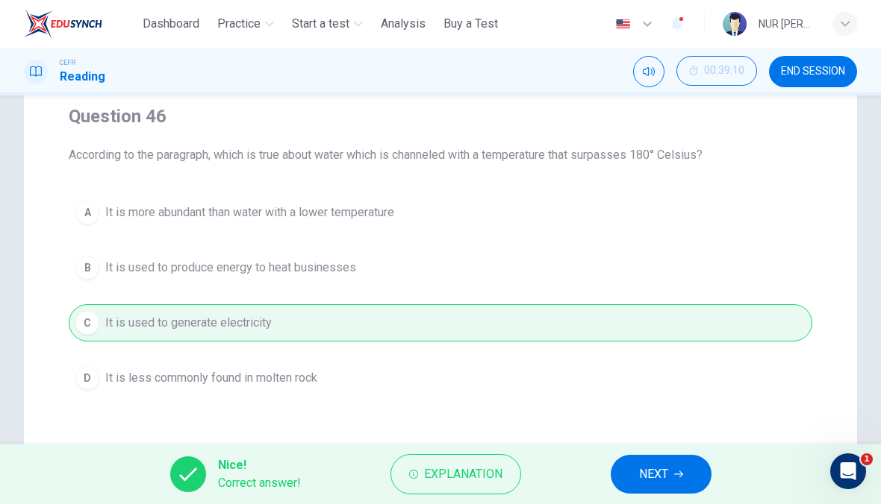
click at [641, 472] on span "NEXT" at bounding box center [653, 474] width 29 height 21
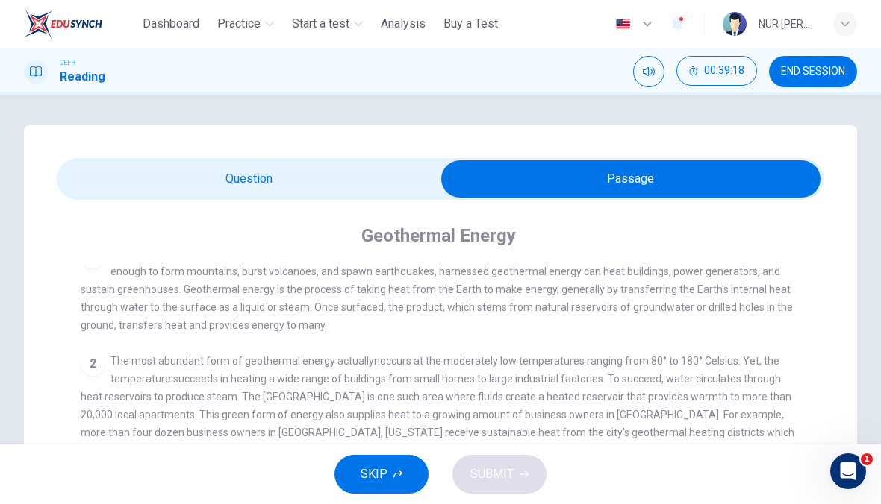
scroll to position [22, 0]
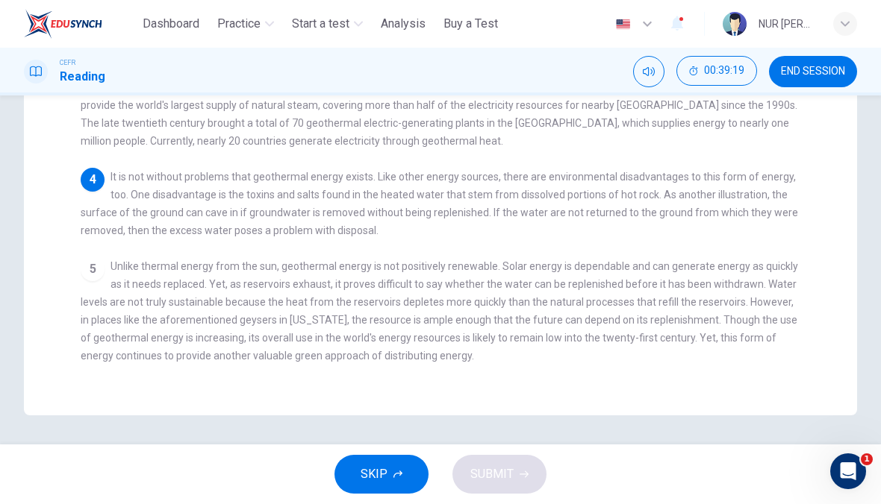
click at [751, 329] on div "5 Unlike thermal energy from the sun, geothermal energy is not positively renew…" at bounding box center [441, 310] width 720 height 107
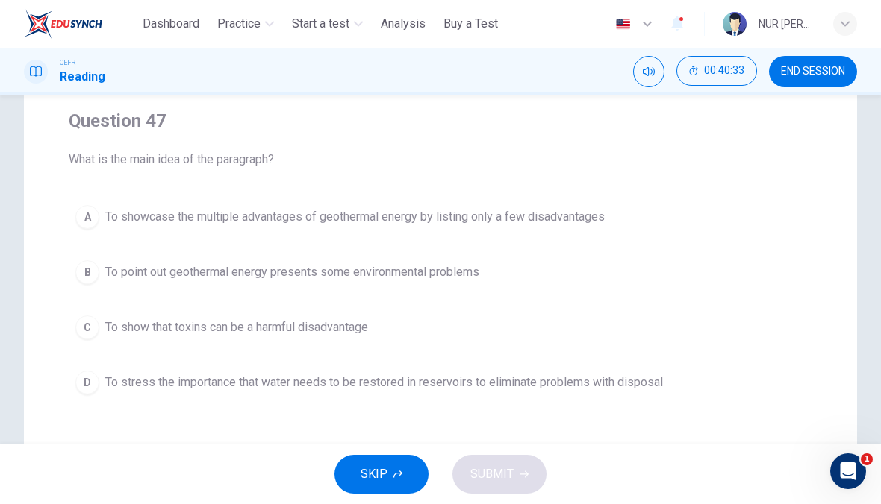
scroll to position [114, 0]
click at [113, 280] on span "To point out geothermal energy presents some environmental problems" at bounding box center [292, 273] width 374 height 18
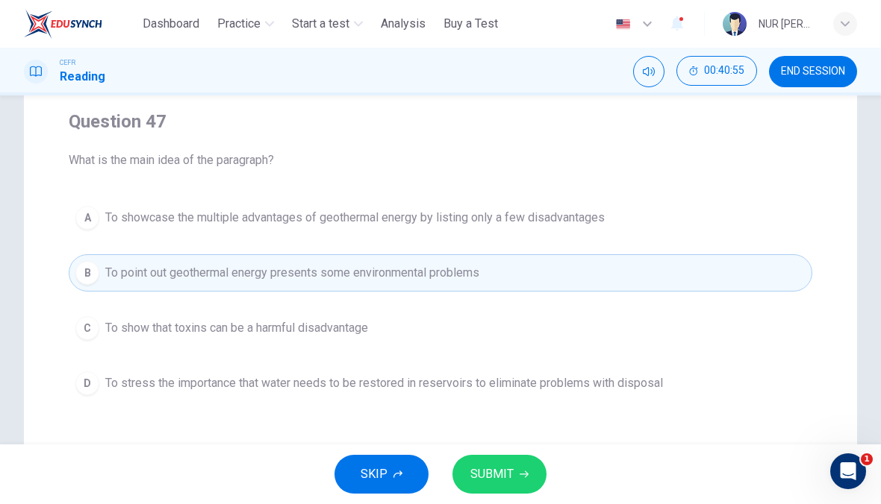
click at [522, 476] on icon "button" at bounding box center [523, 474] width 9 height 9
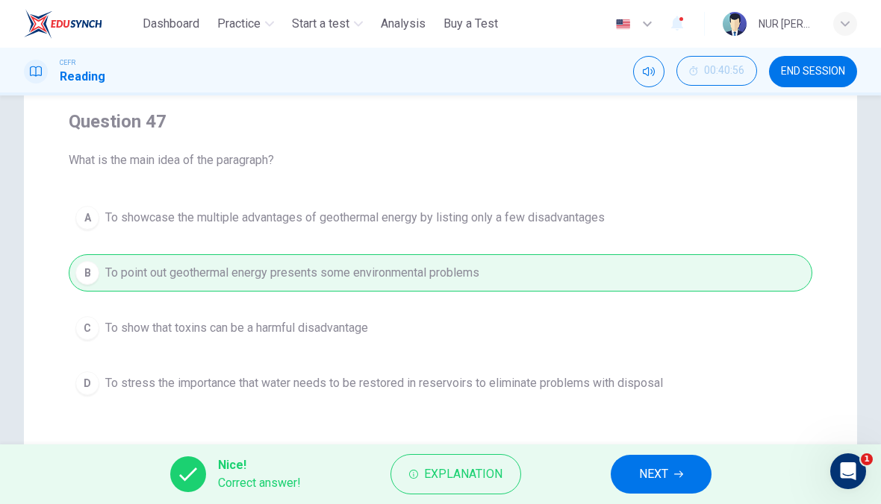
click at [692, 478] on button "NEXT" at bounding box center [660, 474] width 101 height 39
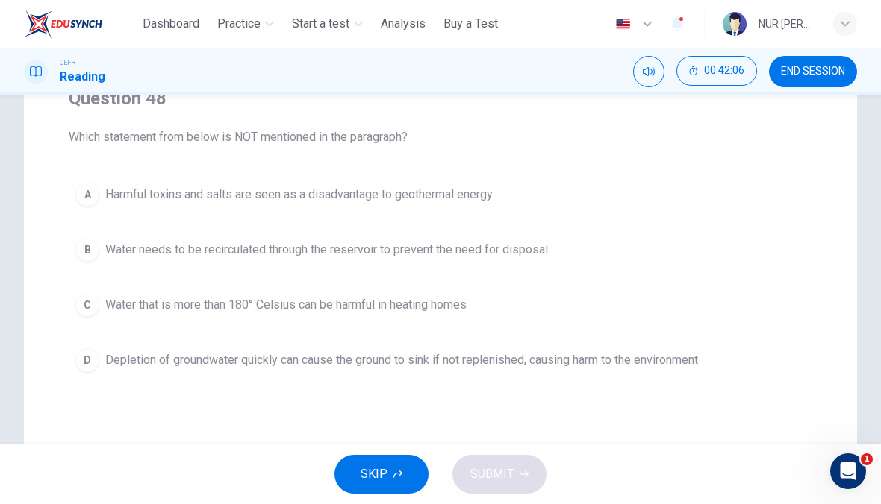
scroll to position [138, 0]
click at [466, 307] on span "Water that is more than 180° Celsius can be harmful in heating homes" at bounding box center [285, 305] width 361 height 18
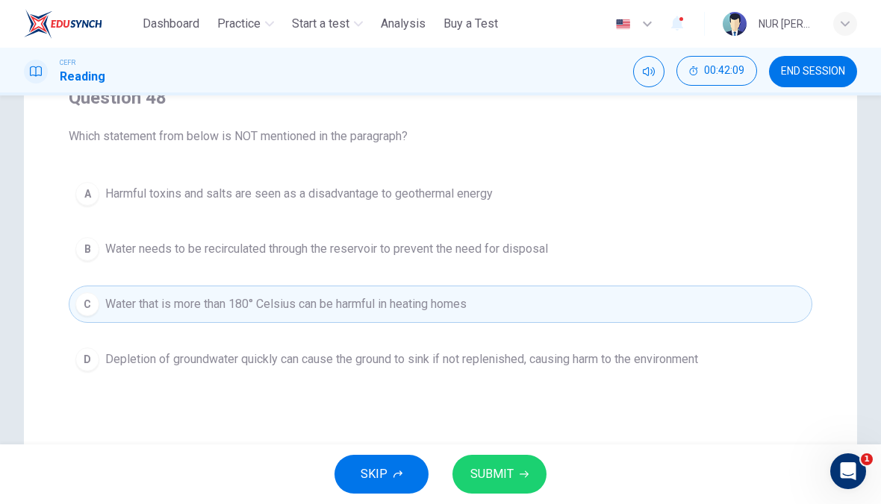
click at [526, 479] on button "SUBMIT" at bounding box center [499, 474] width 94 height 39
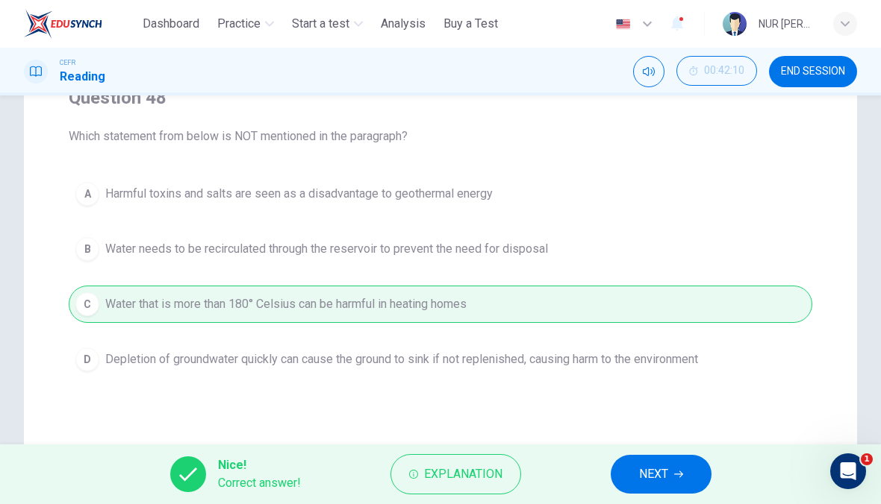
click at [651, 478] on span "NEXT" at bounding box center [653, 474] width 29 height 21
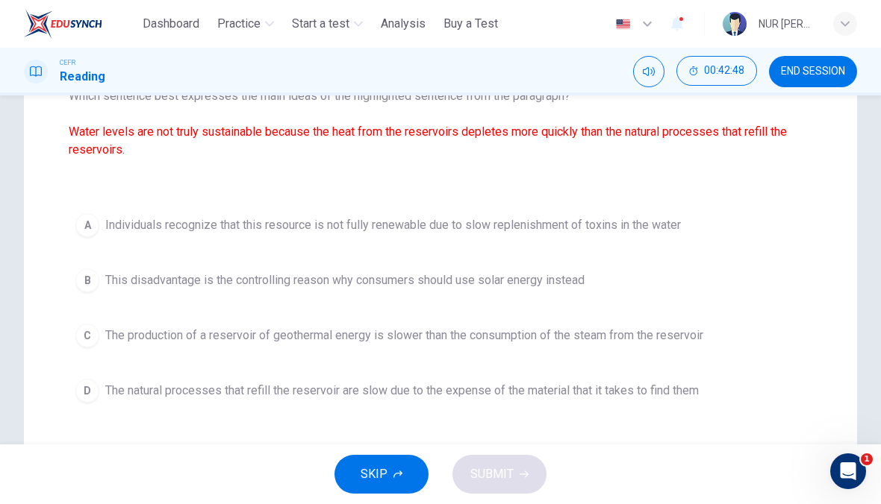
scroll to position [178, 0]
click at [773, 392] on button "D The natural processes that refill the reservoir are slow due to the expense o…" at bounding box center [440, 391] width 743 height 37
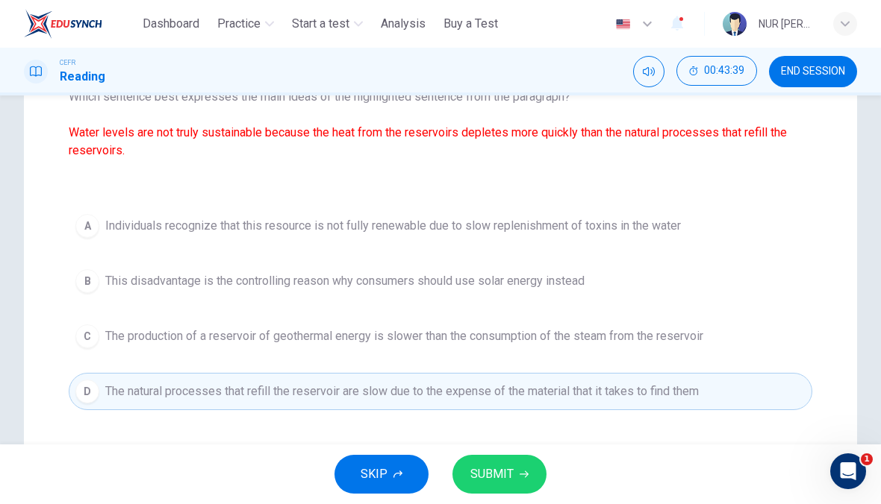
click at [668, 329] on span "The production of a reservoir of geothermal energy is slower than the consumpti…" at bounding box center [404, 337] width 598 height 18
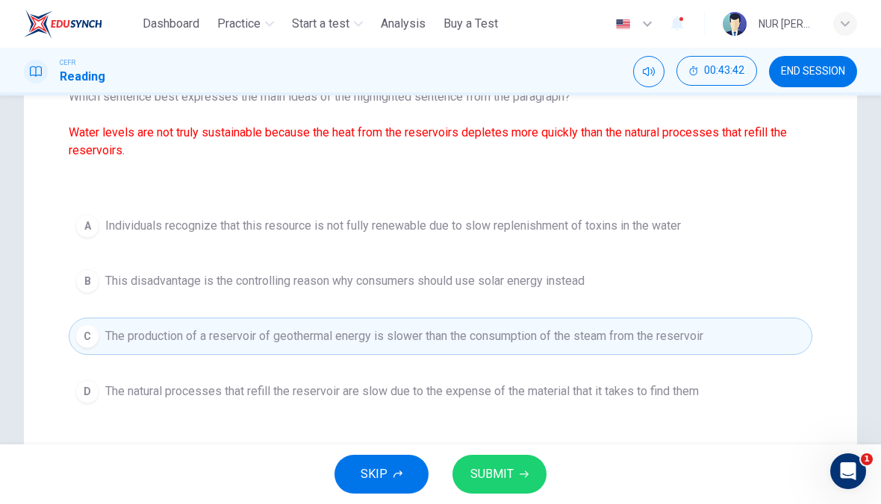
click at [506, 469] on span "SUBMIT" at bounding box center [491, 474] width 43 height 21
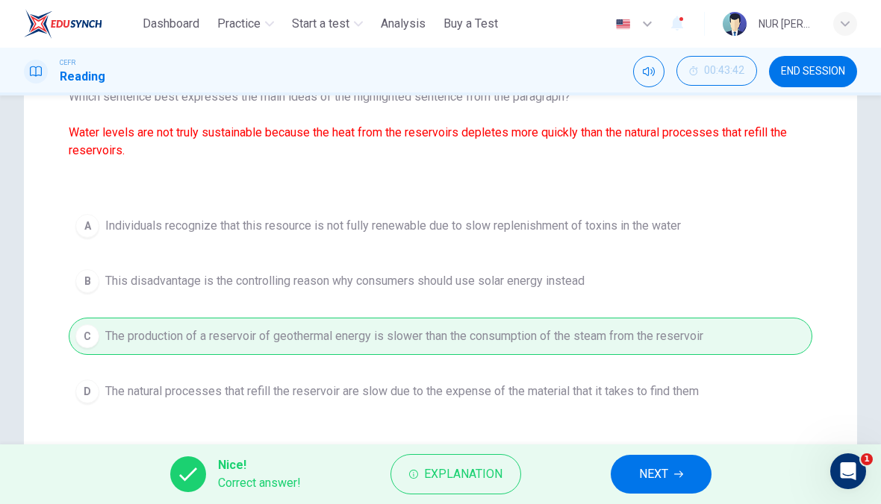
click at [494, 475] on span "Explanation" at bounding box center [463, 474] width 78 height 21
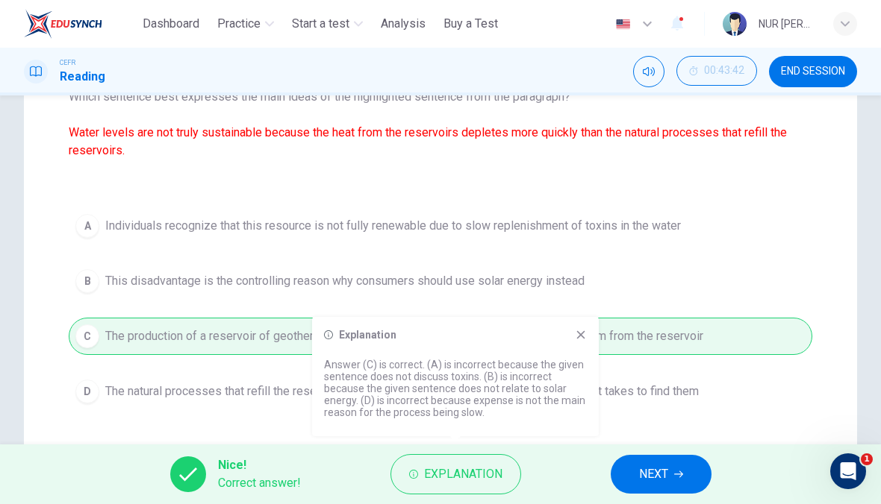
click at [584, 337] on icon at bounding box center [581, 335] width 12 height 12
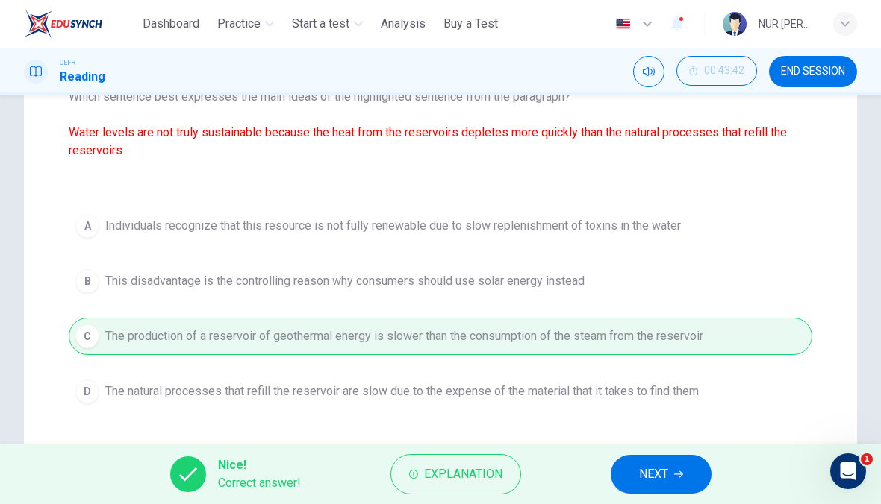
click at [674, 471] on icon "button" at bounding box center [678, 474] width 9 height 9
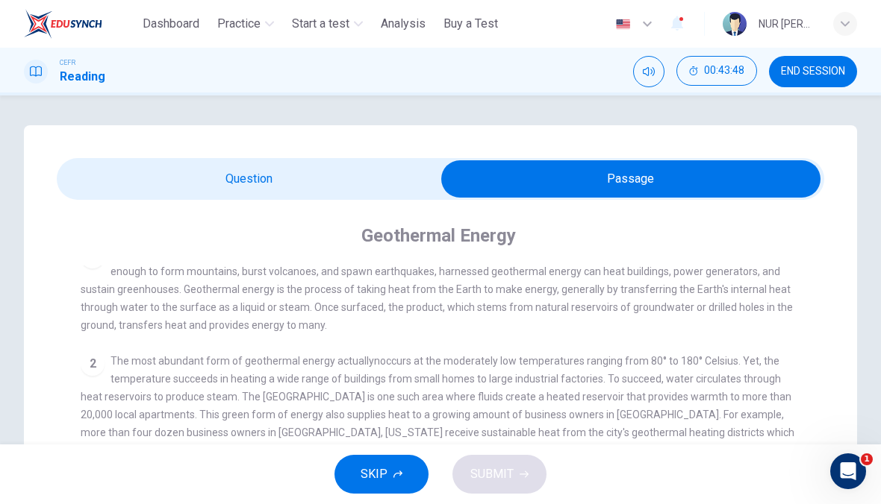
scroll to position [22, 0]
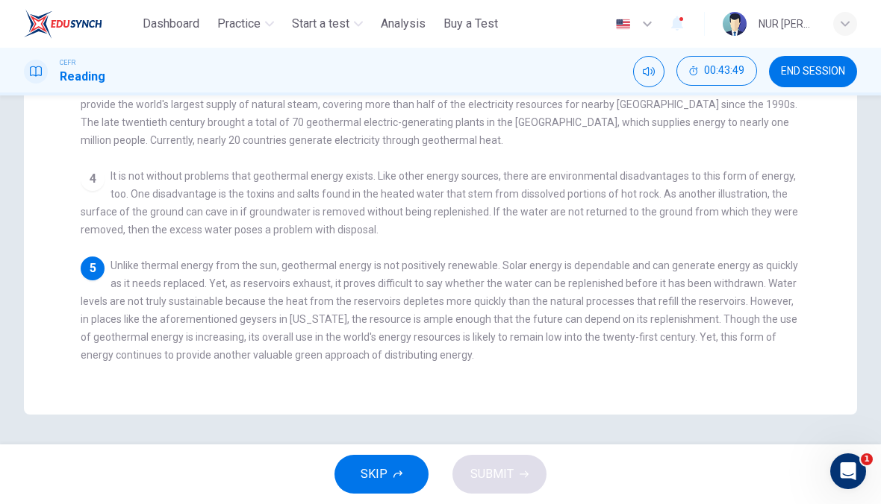
click at [740, 328] on div "5 Unlike thermal energy from the sun, geothermal energy is not positively renew…" at bounding box center [441, 310] width 720 height 107
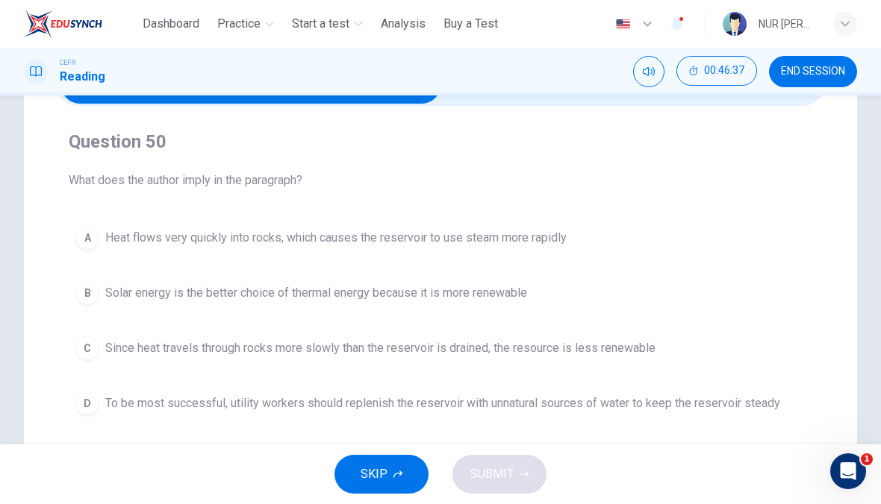
scroll to position [140, 0]
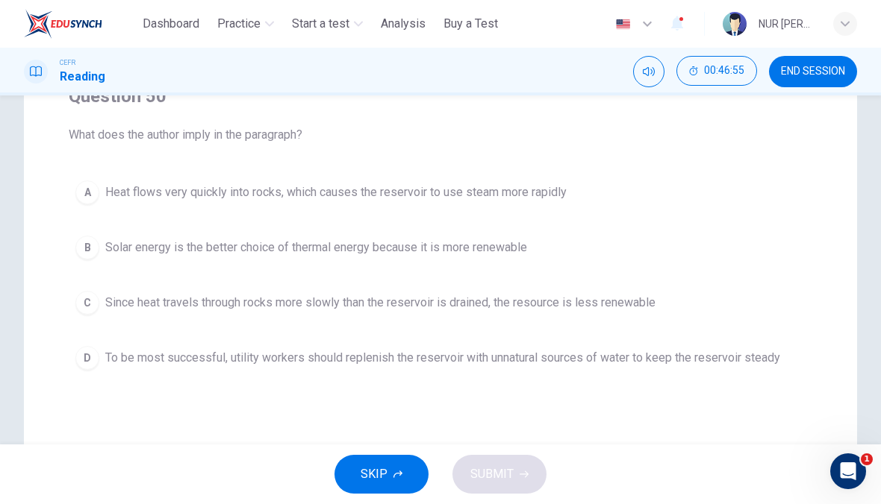
click at [549, 306] on span "Since heat travels through rocks more slowly than the reservoir is drained, the…" at bounding box center [380, 303] width 550 height 18
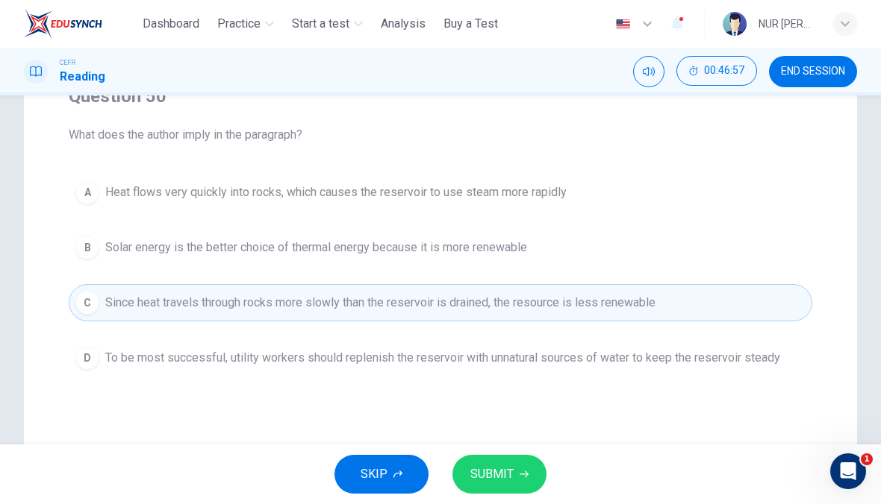
click at [522, 484] on button "SUBMIT" at bounding box center [499, 474] width 94 height 39
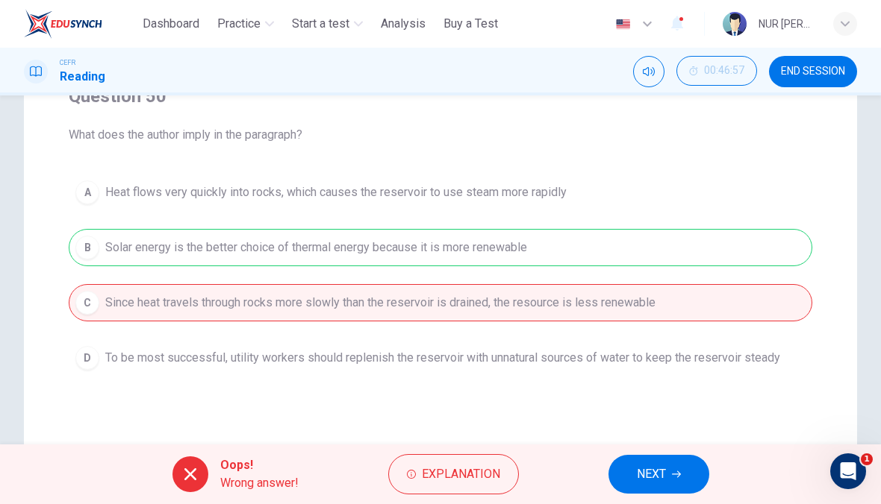
click at [497, 473] on span "Explanation" at bounding box center [461, 474] width 78 height 21
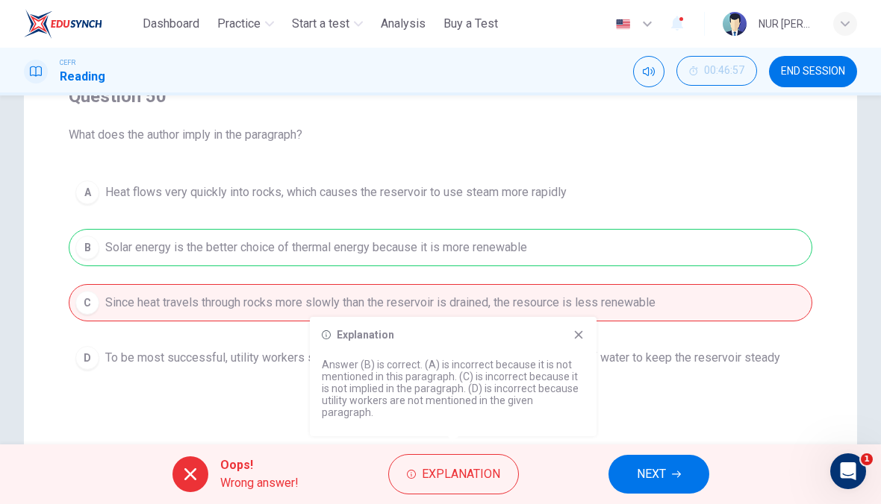
click at [531, 429] on div "Explanation Answer (B) is correct. (A) is incorrect because it is not mentioned…" at bounding box center [453, 376] width 287 height 119
click at [576, 356] on div "Explanation Answer (B) is correct. (A) is incorrect because it is not mentioned…" at bounding box center [453, 376] width 287 height 119
click at [577, 341] on icon at bounding box center [578, 335] width 12 height 12
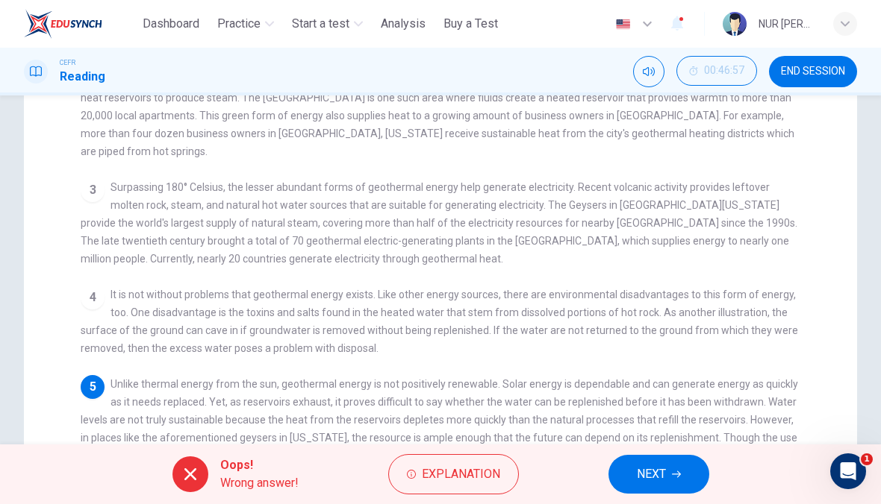
scroll to position [22, 0]
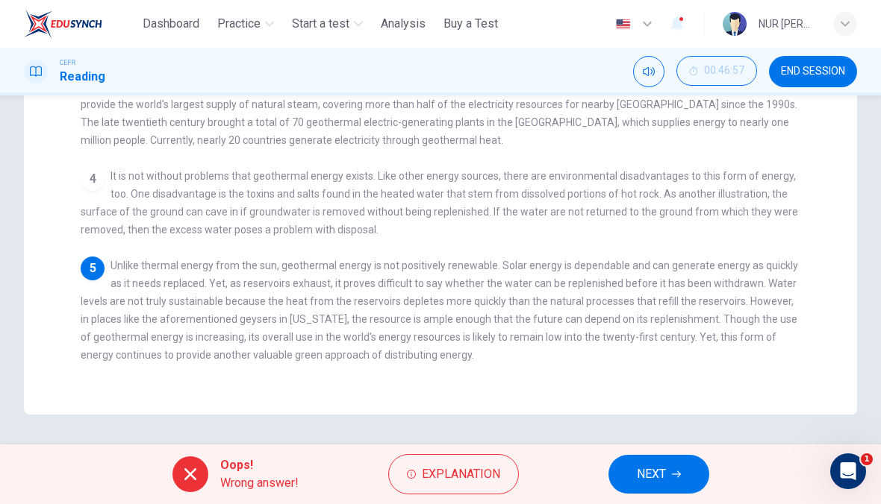
click at [780, 329] on span "Unlike thermal energy from the sun, geothermal energy is not positively renewab…" at bounding box center [439, 310] width 717 height 101
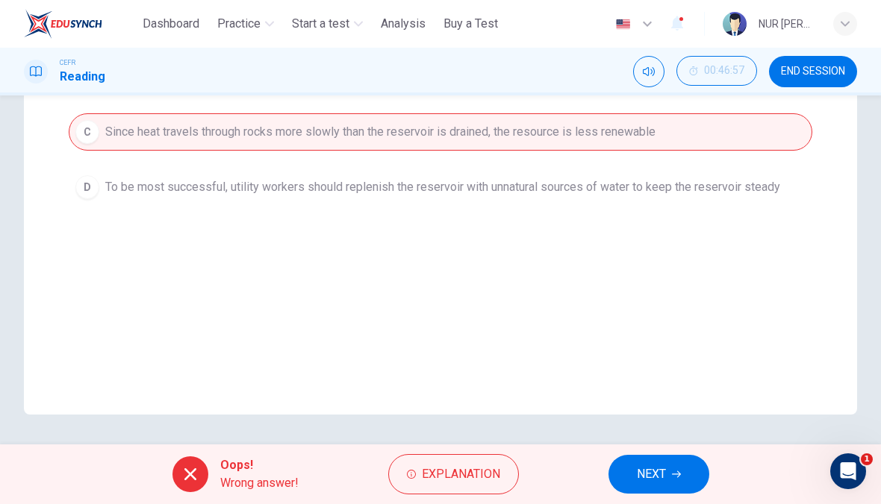
scroll to position [310, 0]
click at [680, 478] on icon "button" at bounding box center [676, 474] width 9 height 9
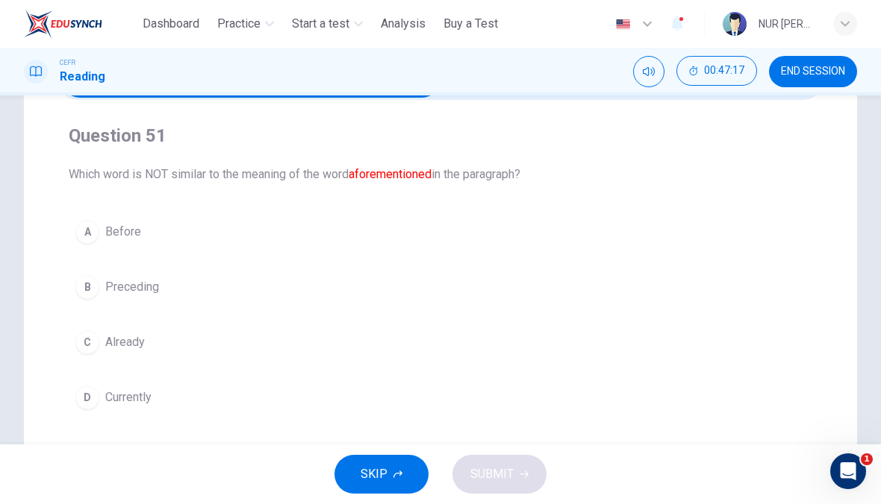
scroll to position [99, 0]
click at [513, 205] on div "Question 51 Which word is NOT similar to the meaning of the word aforementioned…" at bounding box center [440, 271] width 767 height 316
click at [522, 228] on button "A Before" at bounding box center [440, 232] width 743 height 37
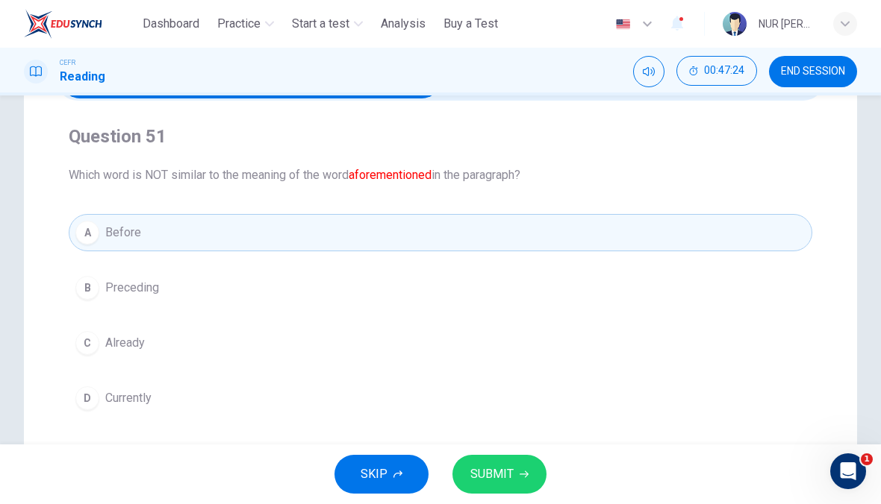
click at [526, 478] on icon "button" at bounding box center [523, 474] width 9 height 9
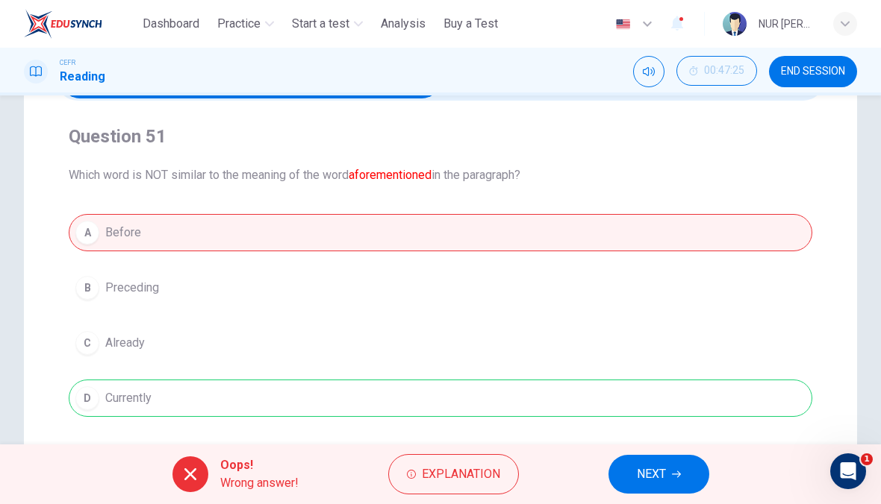
click at [478, 477] on span "Explanation" at bounding box center [461, 474] width 78 height 21
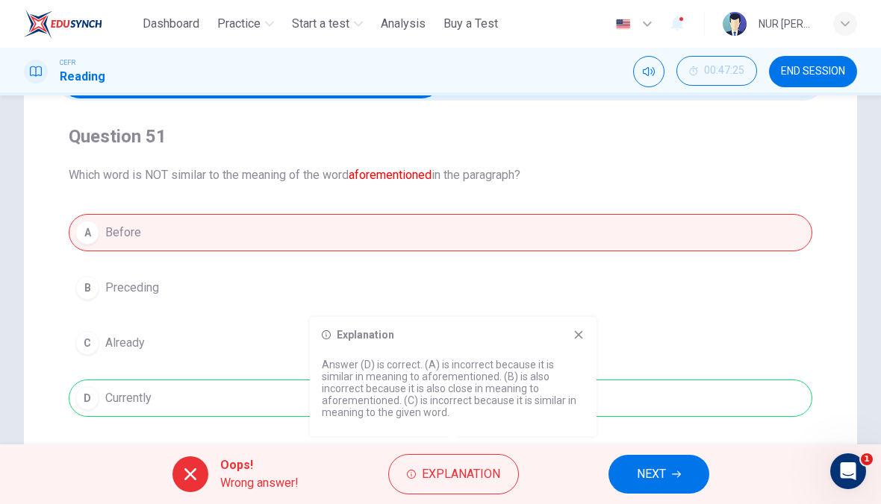
click at [688, 469] on button "NEXT" at bounding box center [658, 474] width 101 height 39
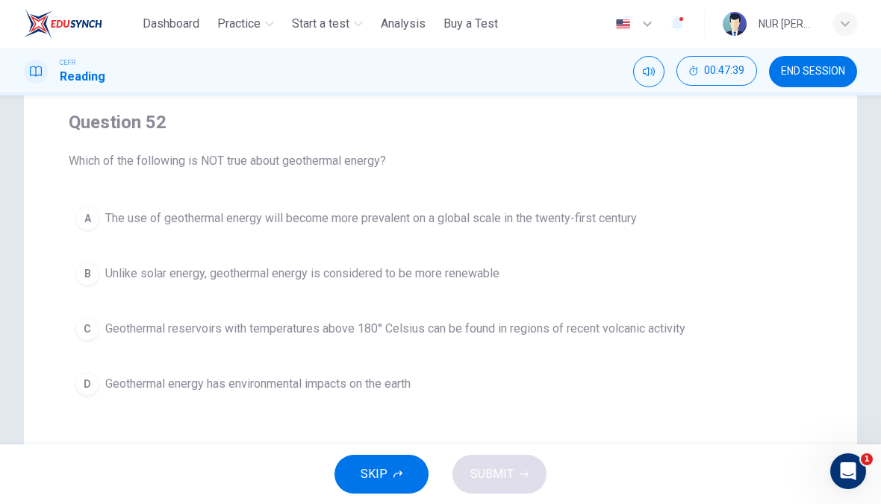
scroll to position [114, 0]
click at [463, 251] on div "A The use of geothermal energy will become more prevalent on a global scale in …" at bounding box center [440, 300] width 743 height 203
click at [448, 278] on span "Unlike solar energy, geothermal energy is considered to be more renewable" at bounding box center [302, 273] width 394 height 18
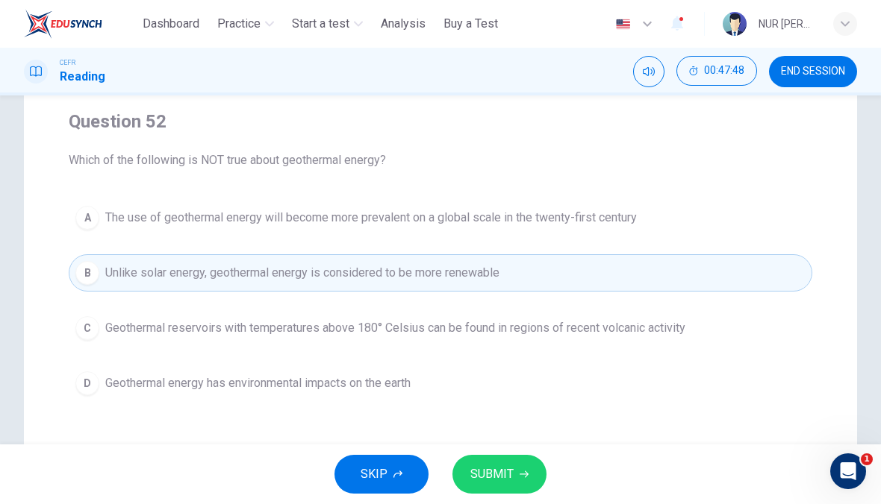
click at [489, 475] on span "SUBMIT" at bounding box center [491, 474] width 43 height 21
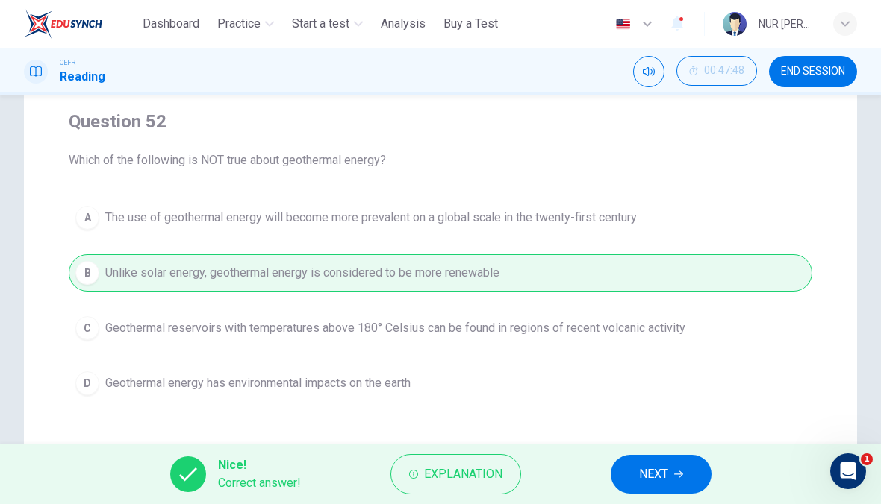
click at [686, 478] on button "NEXT" at bounding box center [660, 474] width 101 height 39
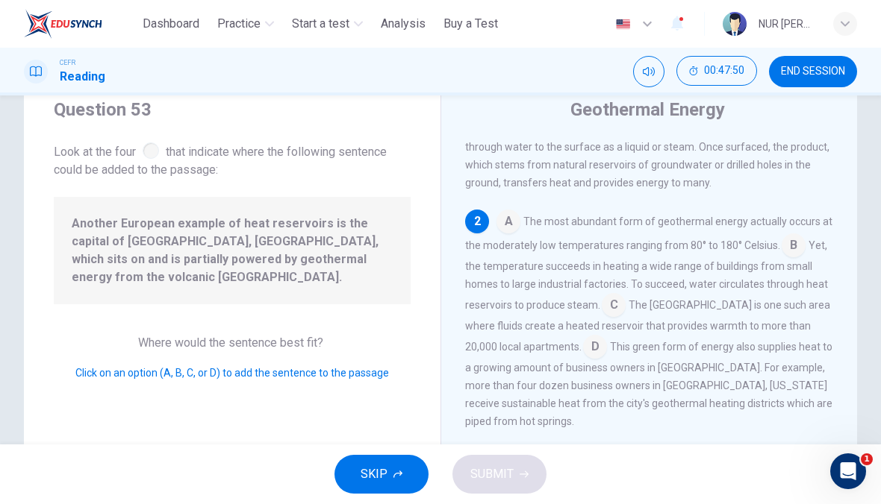
scroll to position [50, 0]
click at [583, 349] on input at bounding box center [595, 350] width 24 height 24
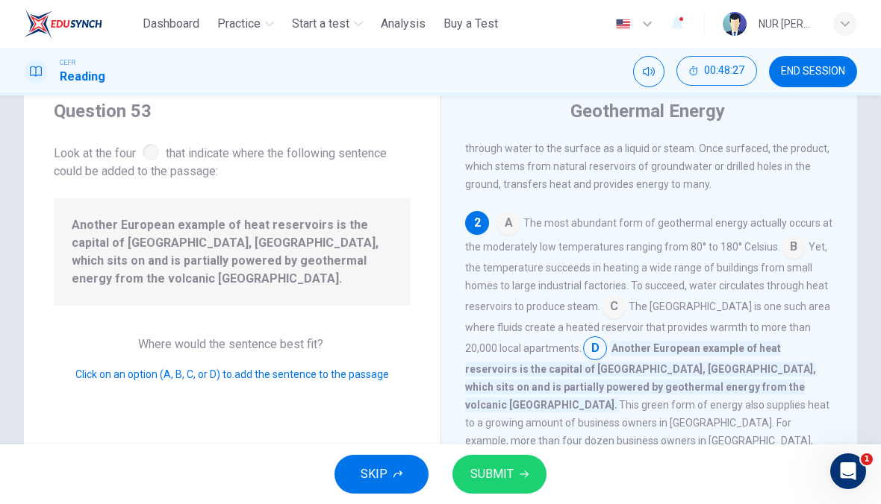
click at [513, 481] on button "SUBMIT" at bounding box center [499, 474] width 94 height 39
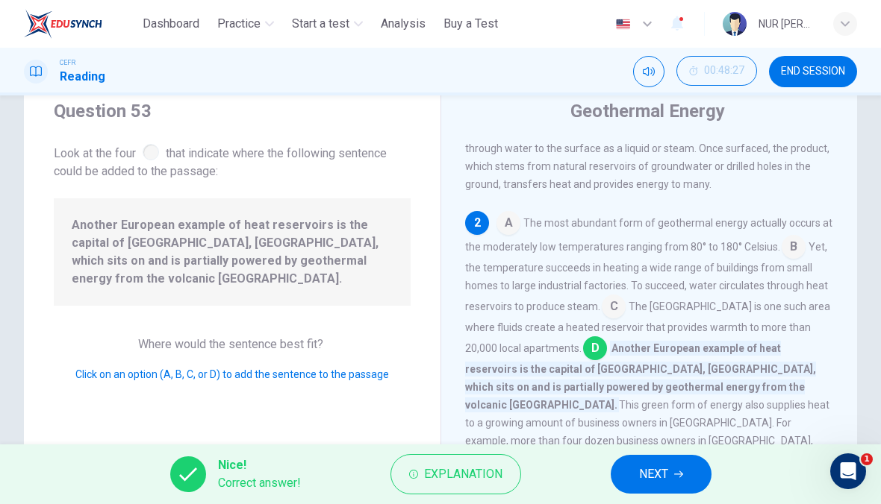
click at [662, 480] on span "NEXT" at bounding box center [653, 474] width 29 height 21
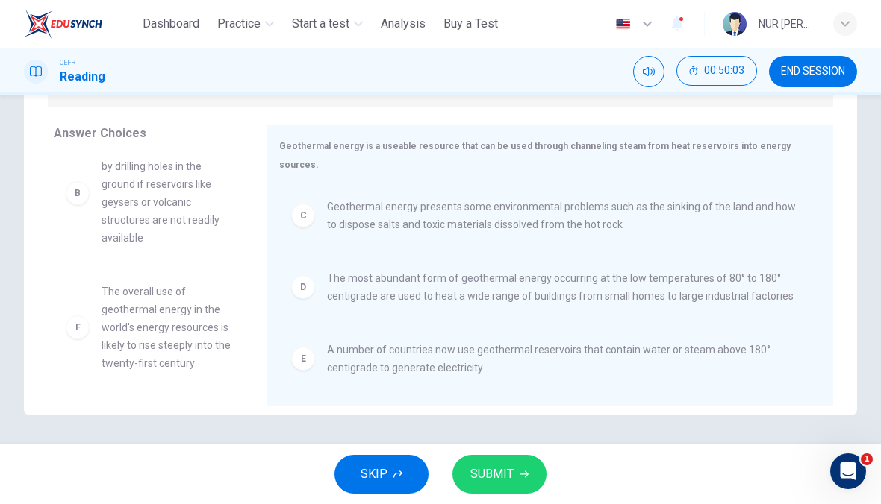
scroll to position [116, 0]
click at [507, 490] on button "SUBMIT" at bounding box center [499, 474] width 94 height 39
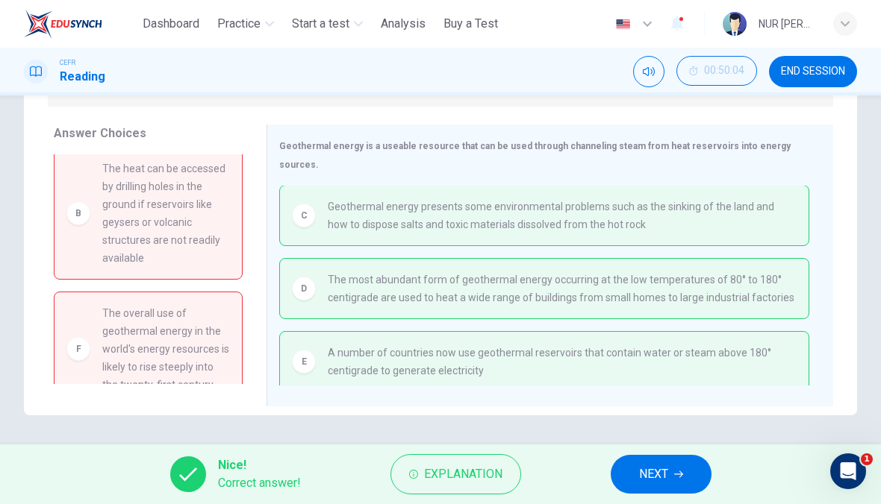
scroll to position [1, 0]
click at [667, 478] on span "NEXT" at bounding box center [653, 474] width 29 height 21
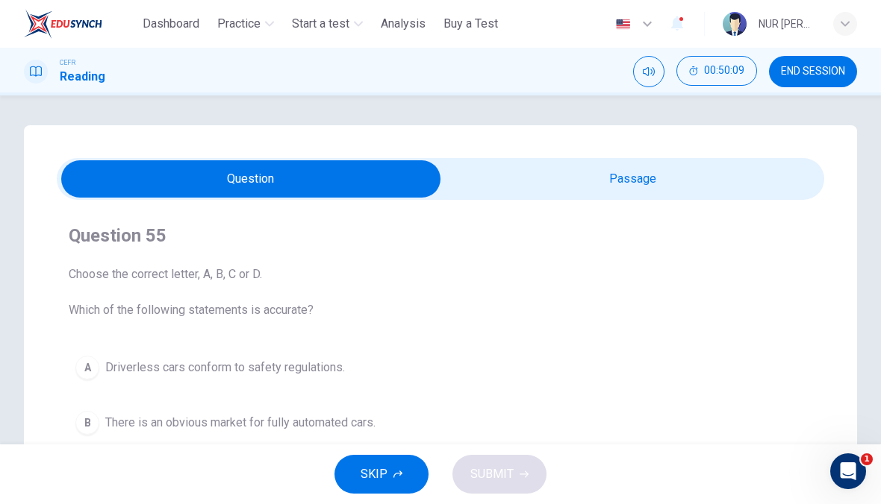
click at [807, 75] on span "END SESSION" at bounding box center [813, 72] width 64 height 12
